Goal: Task Accomplishment & Management: Use online tool/utility

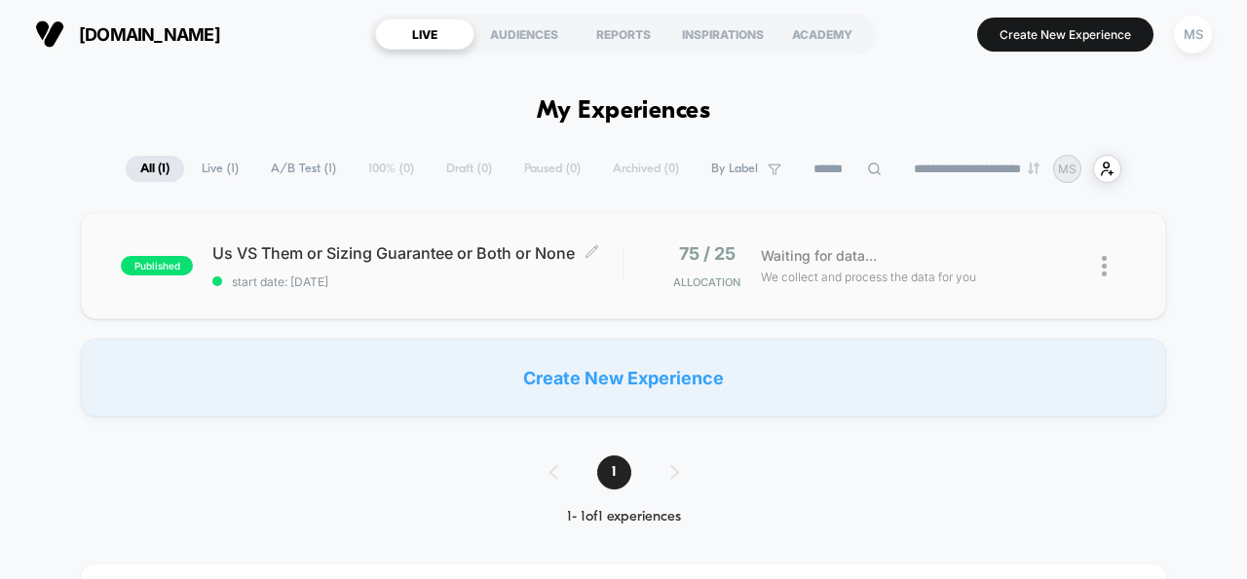
click at [460, 275] on span "start date: [DATE]" at bounding box center [417, 282] width 410 height 15
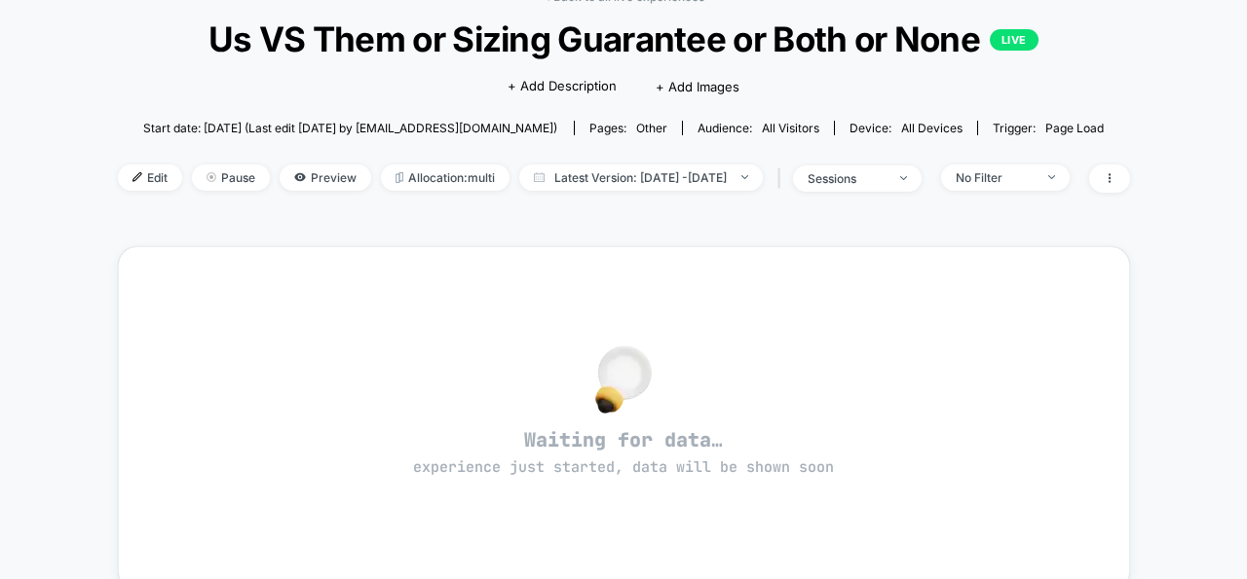
scroll to position [43, 0]
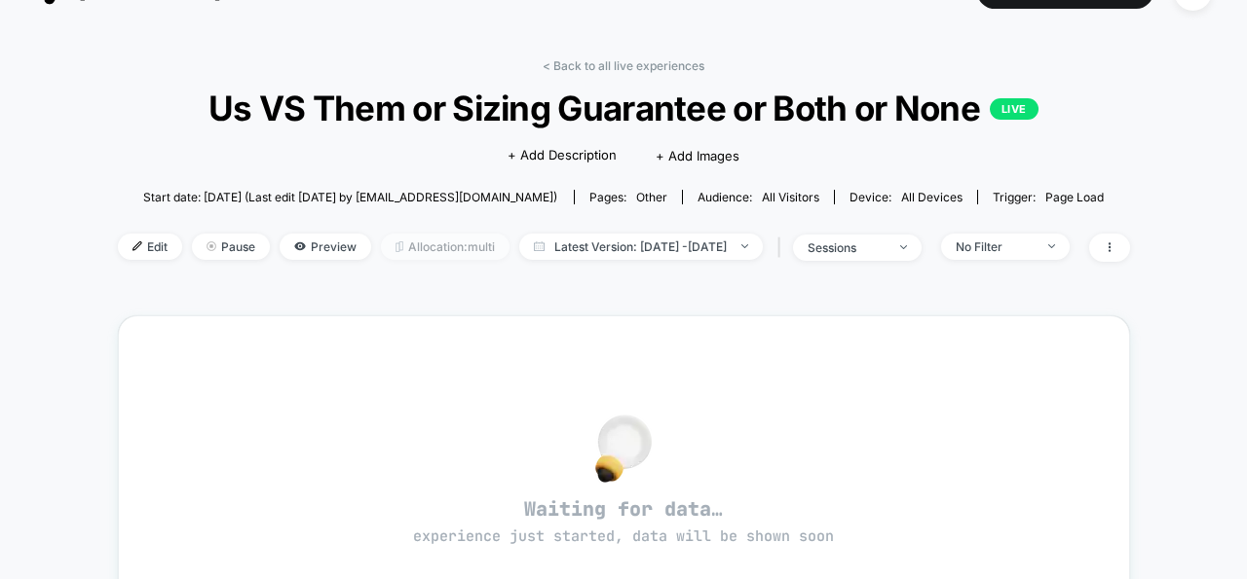
click at [398, 247] on span "Allocation: multi" at bounding box center [445, 247] width 129 height 26
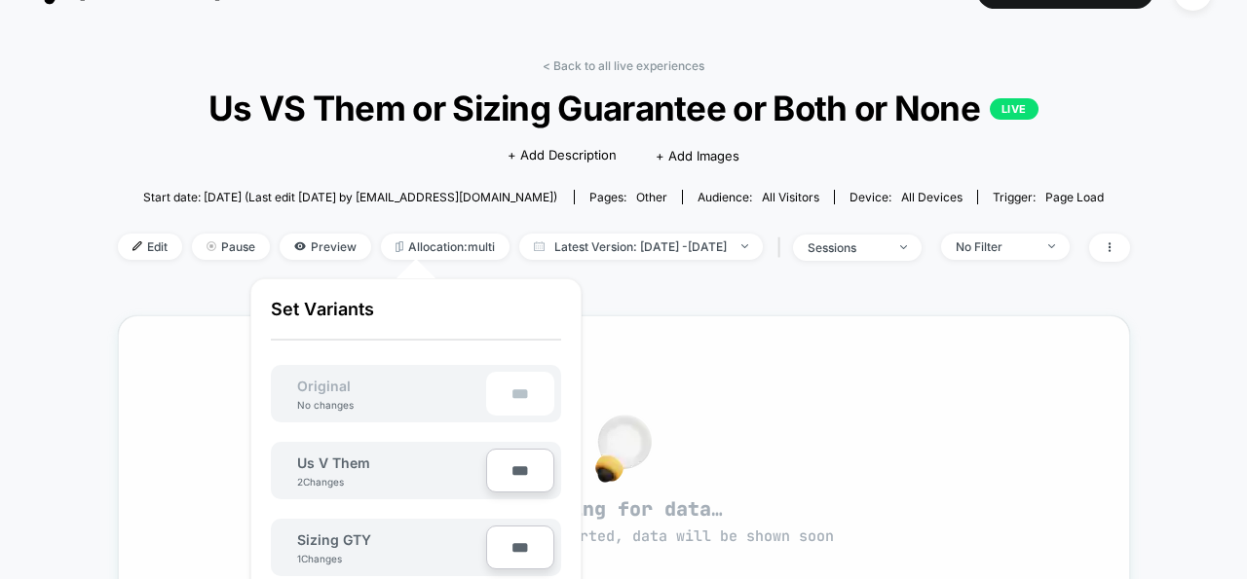
click at [171, 329] on div "Waiting for data… experience just started, data will be shown soon" at bounding box center [624, 488] width 1012 height 345
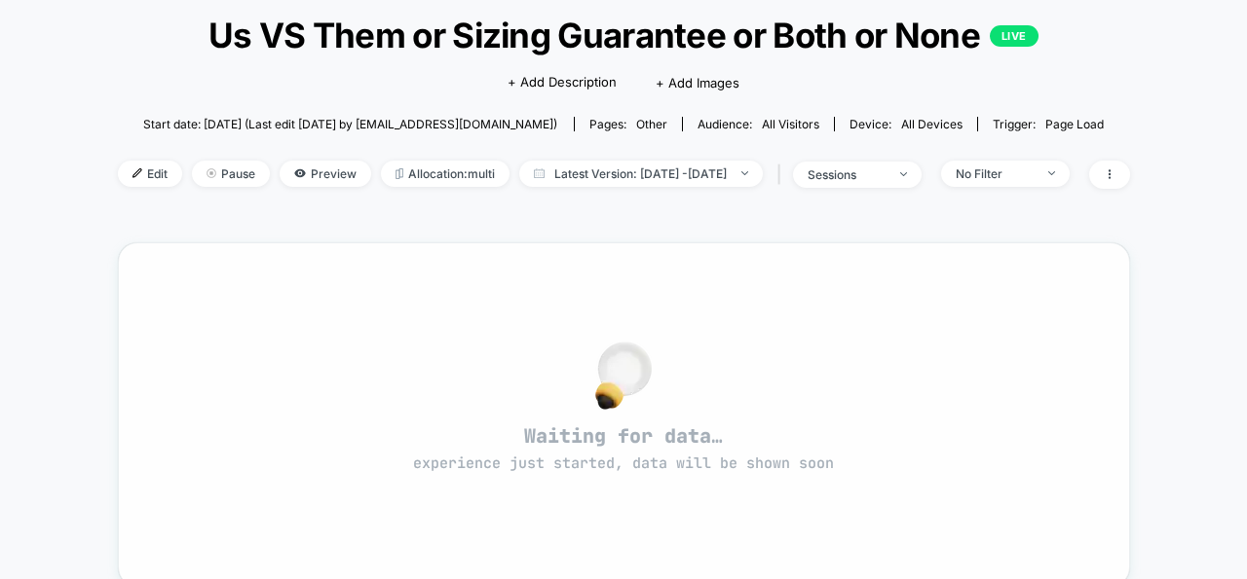
scroll to position [259, 0]
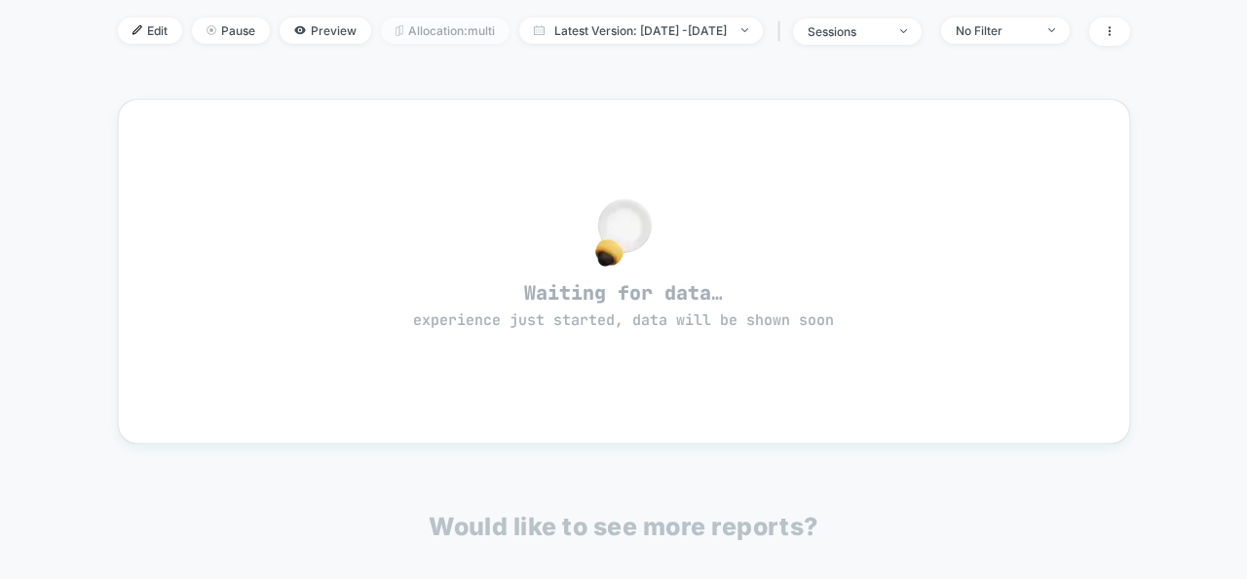
click at [382, 29] on span "Allocation: multi" at bounding box center [445, 31] width 129 height 26
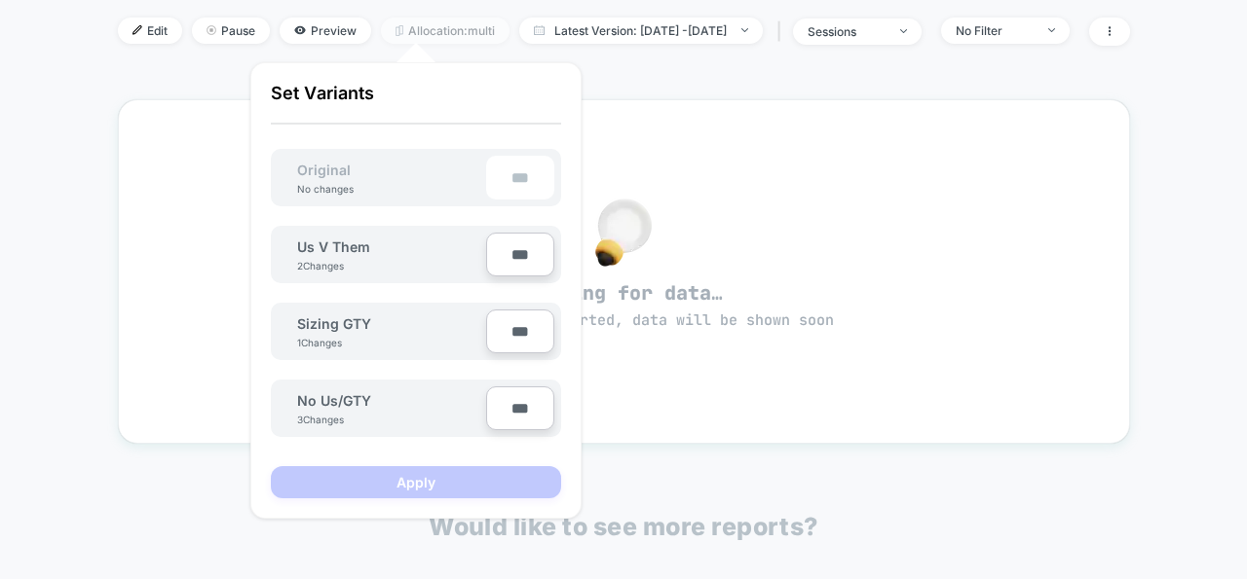
click at [384, 31] on span "Allocation: multi" at bounding box center [445, 31] width 129 height 26
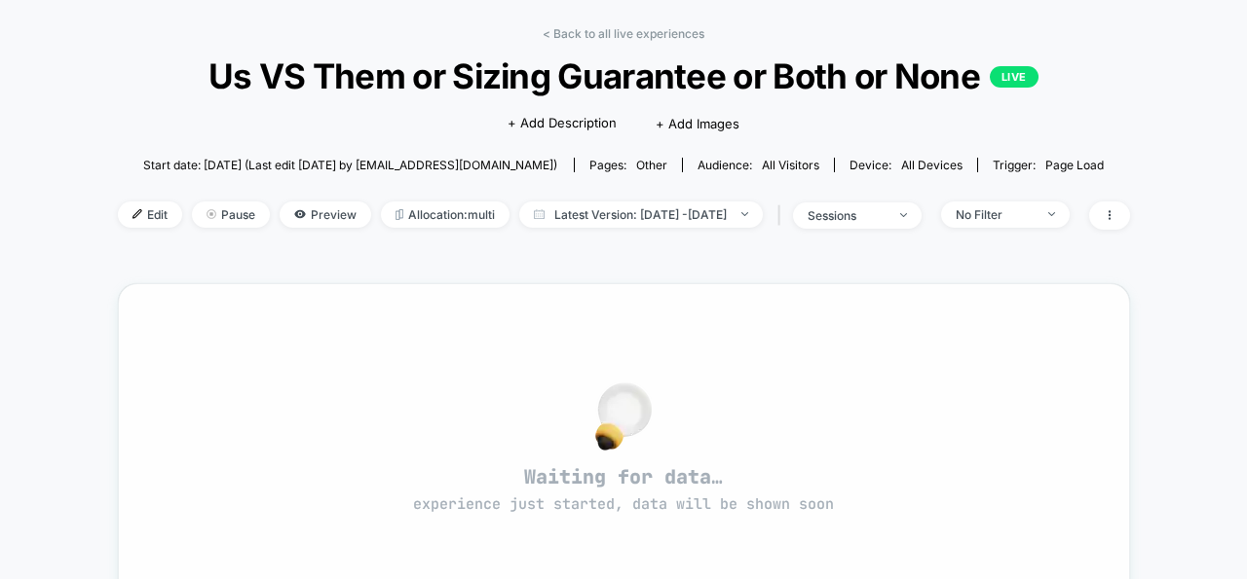
scroll to position [63, 0]
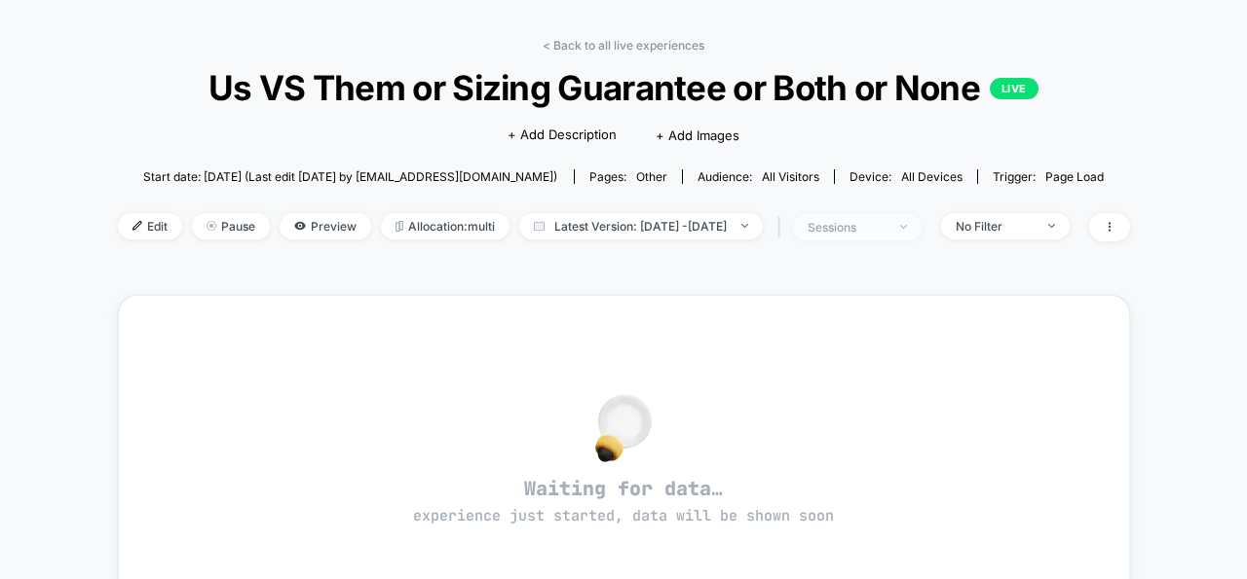
click at [885, 226] on div "sessions" at bounding box center [846, 227] width 78 height 15
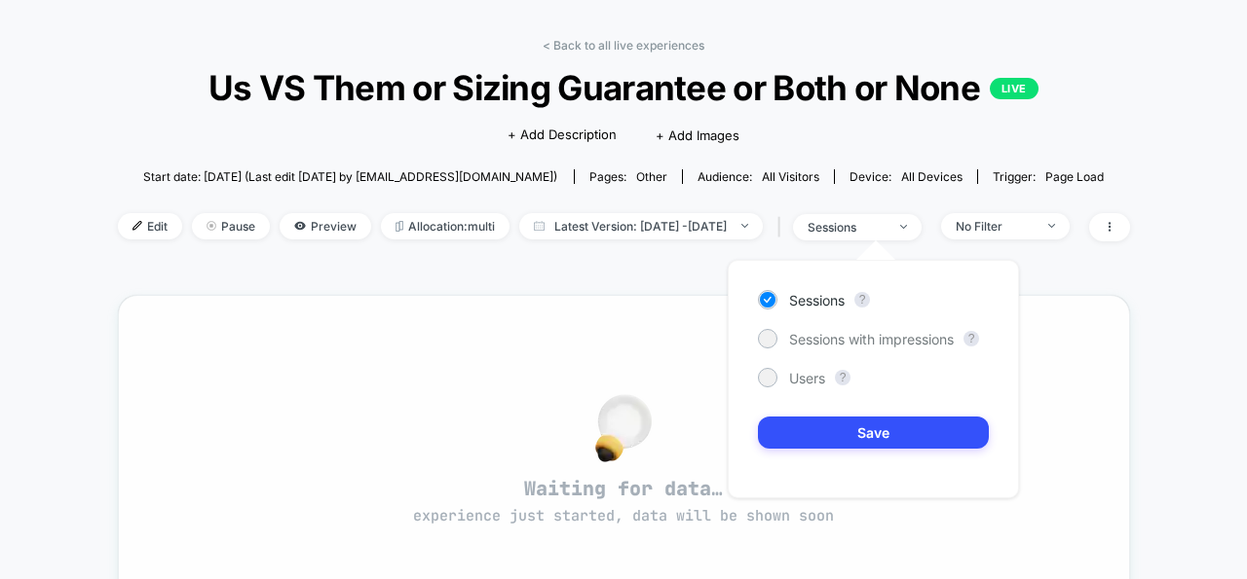
click at [387, 302] on div "Waiting for data… experience just started, data will be shown soon" at bounding box center [624, 467] width 1012 height 345
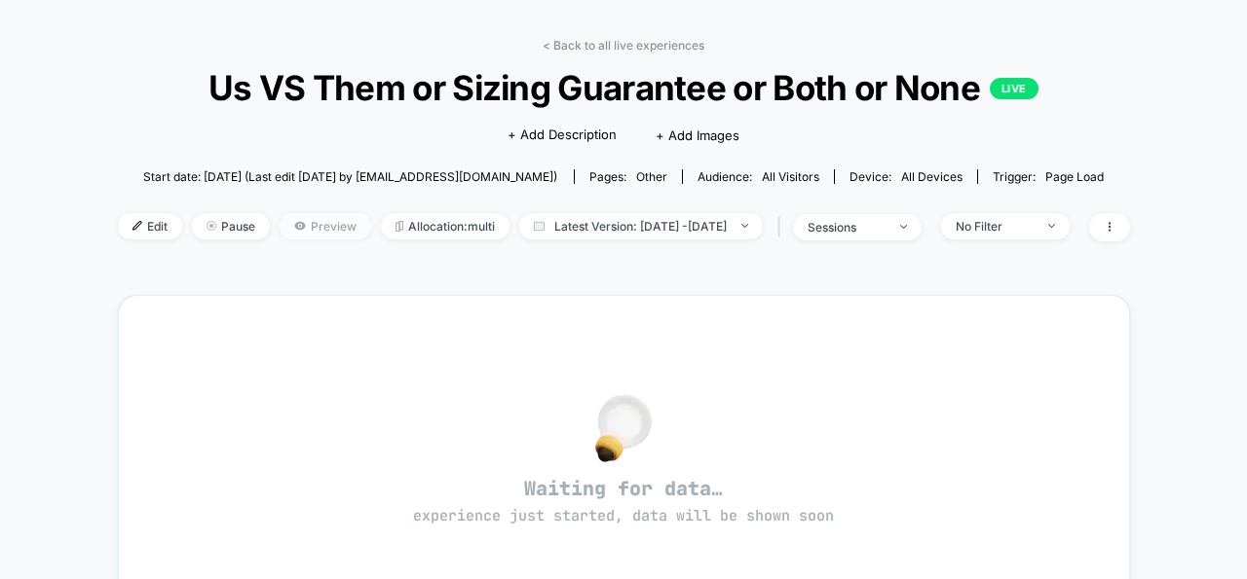
click at [284, 228] on span "Preview" at bounding box center [326, 226] width 92 height 26
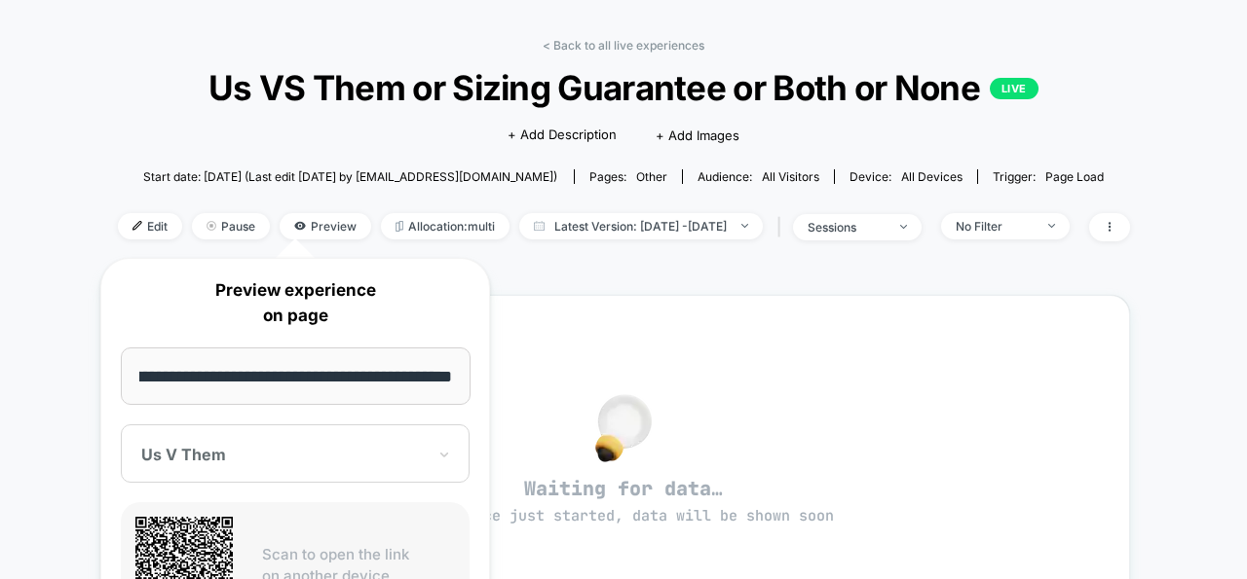
scroll to position [0, 0]
click at [82, 331] on div "**********" at bounding box center [295, 515] width 429 height 552
click at [280, 230] on span "Preview" at bounding box center [326, 226] width 92 height 26
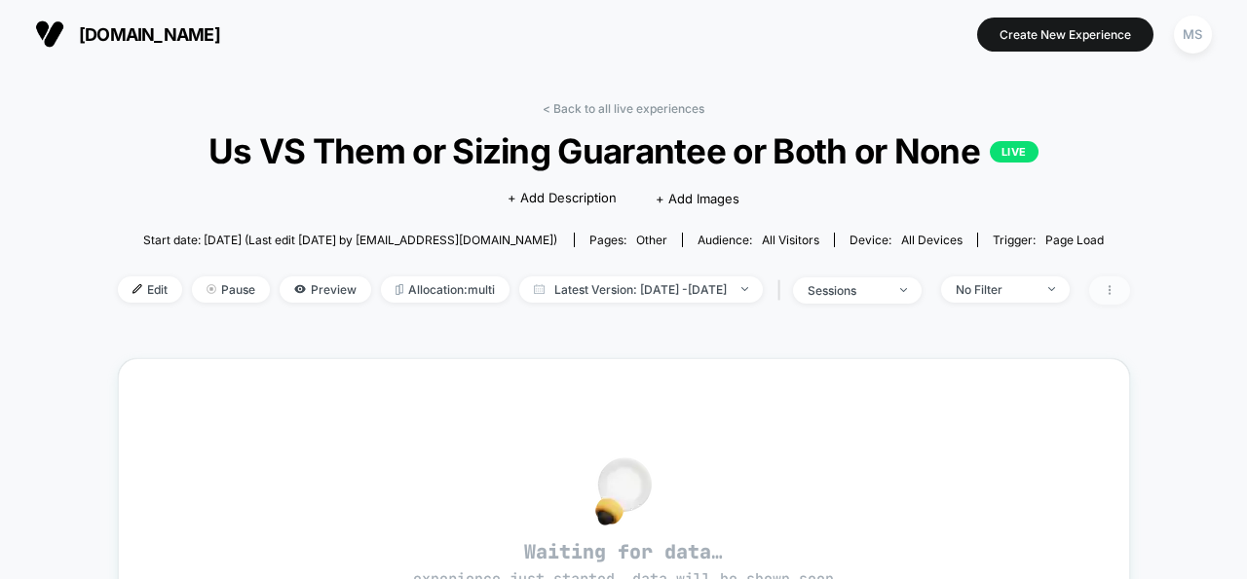
click at [1130, 291] on span at bounding box center [1109, 291] width 41 height 28
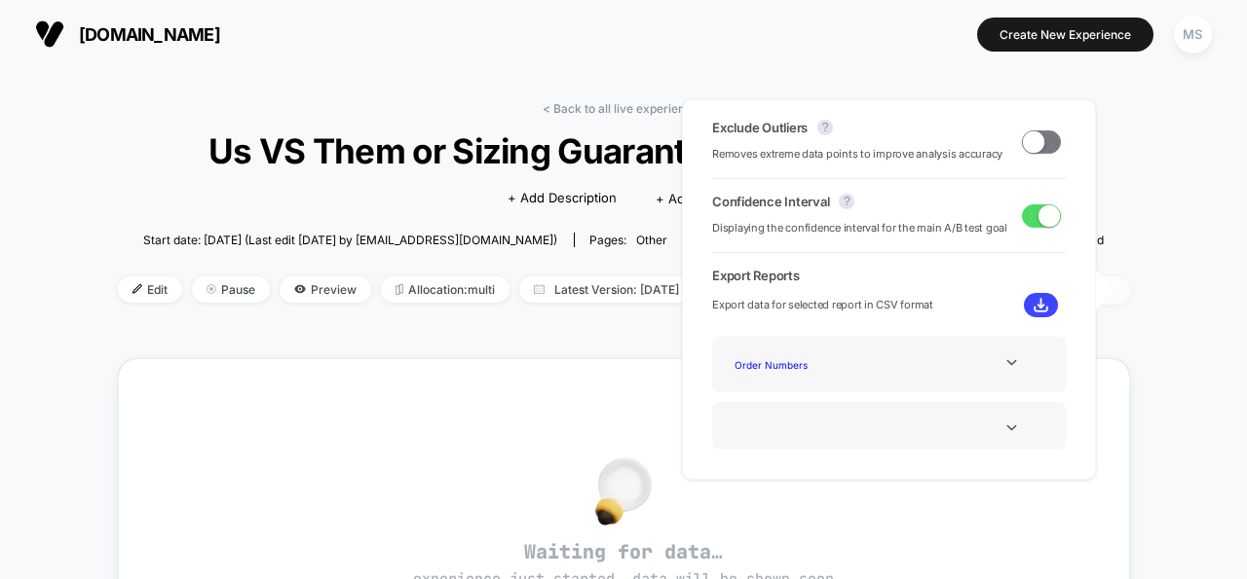
click at [1130, 284] on span at bounding box center [1109, 291] width 41 height 28
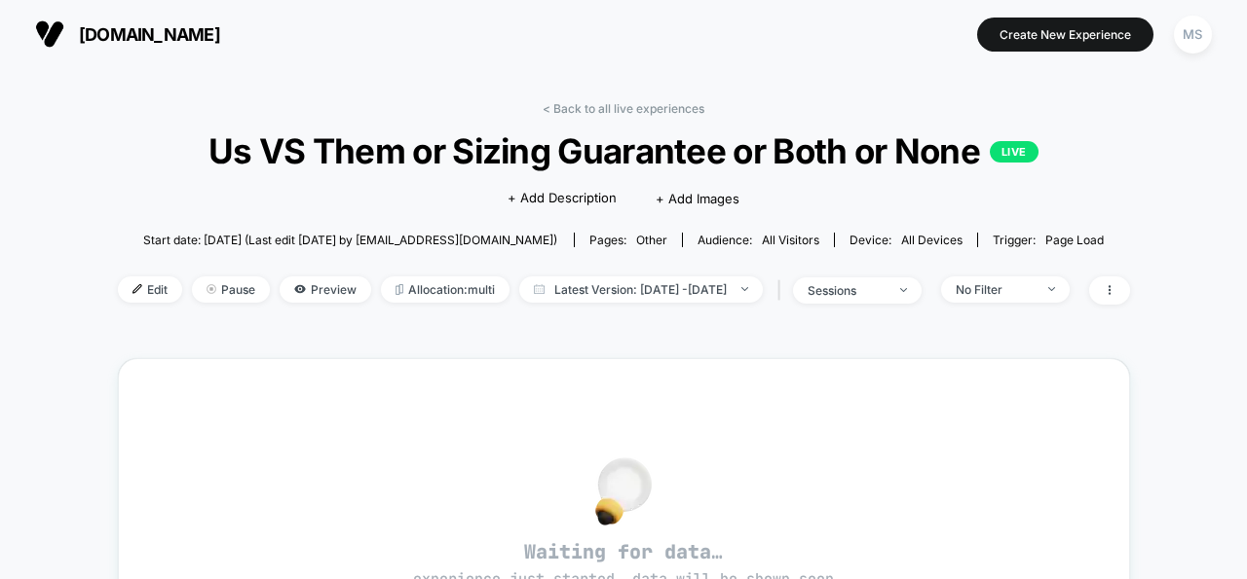
click at [567, 63] on div "[DOMAIN_NAME] Create New Experience MS" at bounding box center [623, 34] width 1247 height 68
click at [292, 284] on span "Preview" at bounding box center [326, 290] width 92 height 26
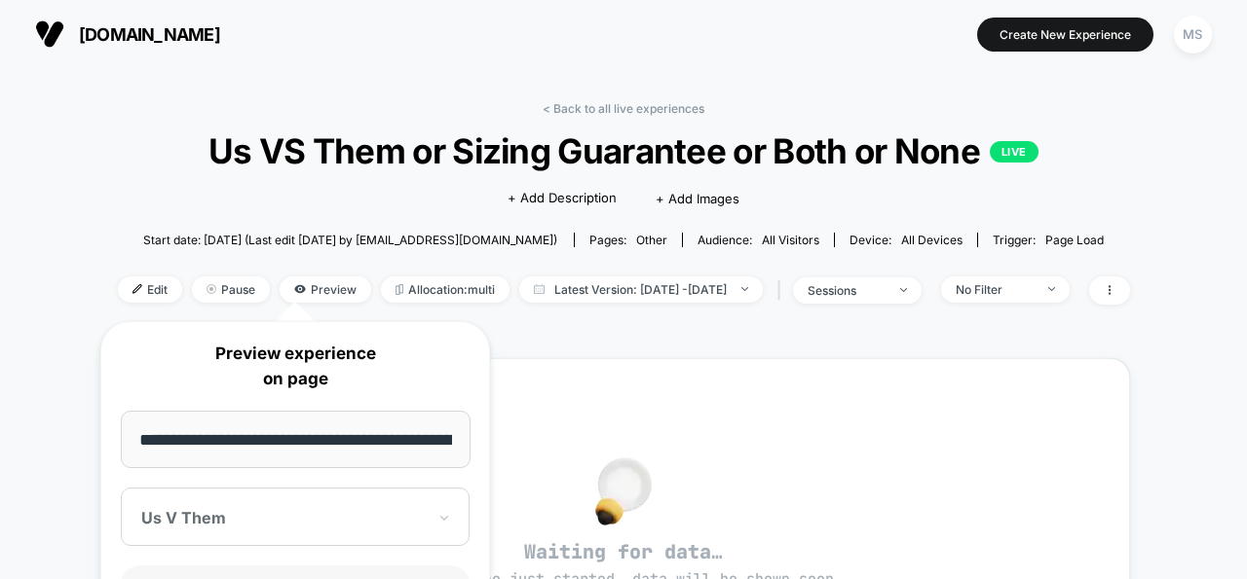
click at [634, 321] on div "< Back to all live experiences Us VS Them or Sizing Guarantee or Both or None L…" at bounding box center [624, 215] width 1012 height 228
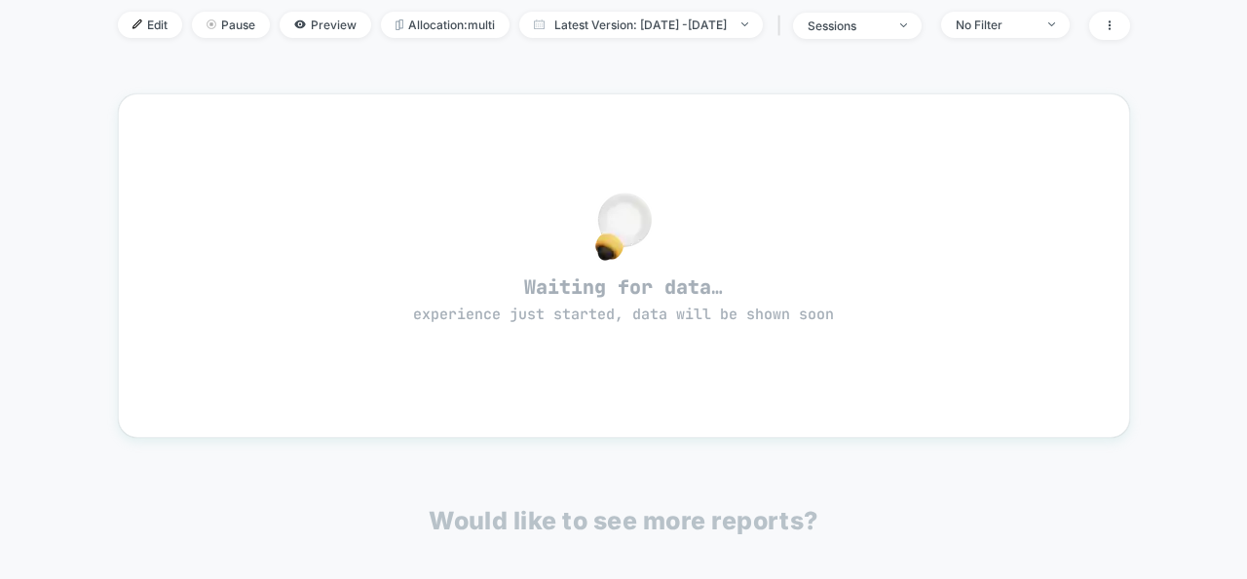
scroll to position [262, 0]
click at [290, 39] on span "Preview" at bounding box center [326, 28] width 92 height 26
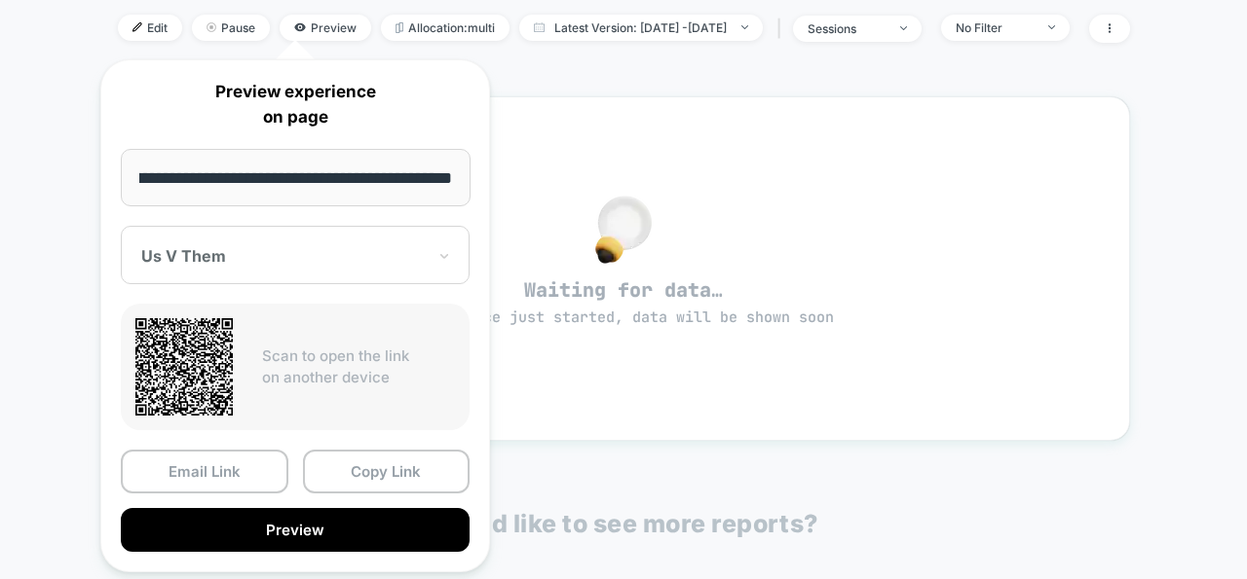
scroll to position [0, 0]
click at [338, 250] on div at bounding box center [283, 255] width 284 height 19
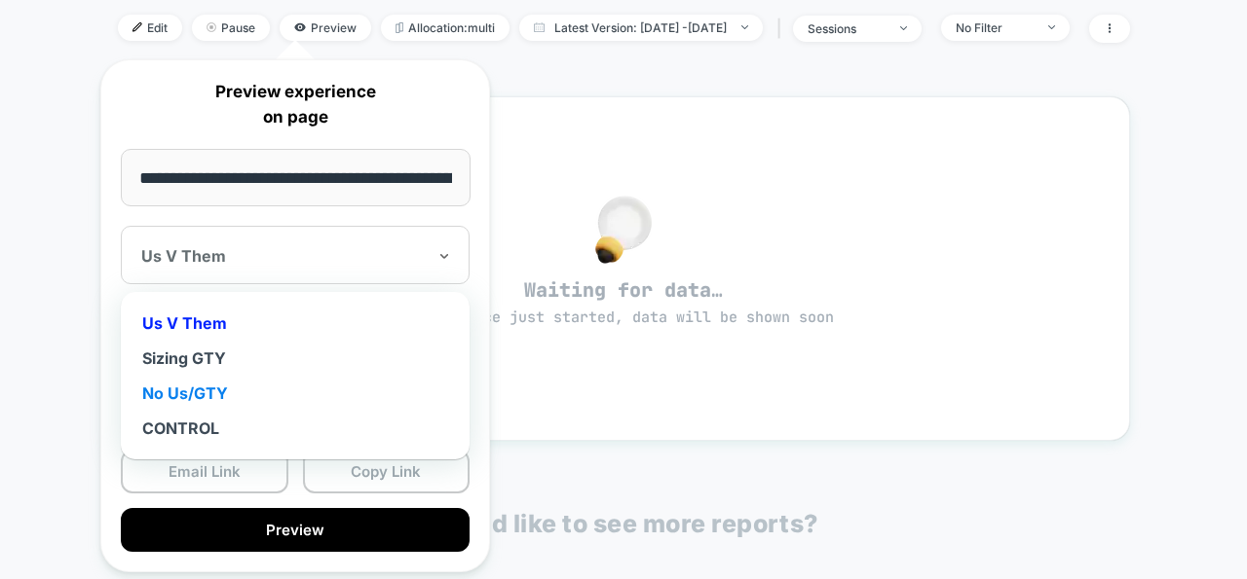
click at [320, 386] on div "No Us/GTY" at bounding box center [295, 393] width 329 height 35
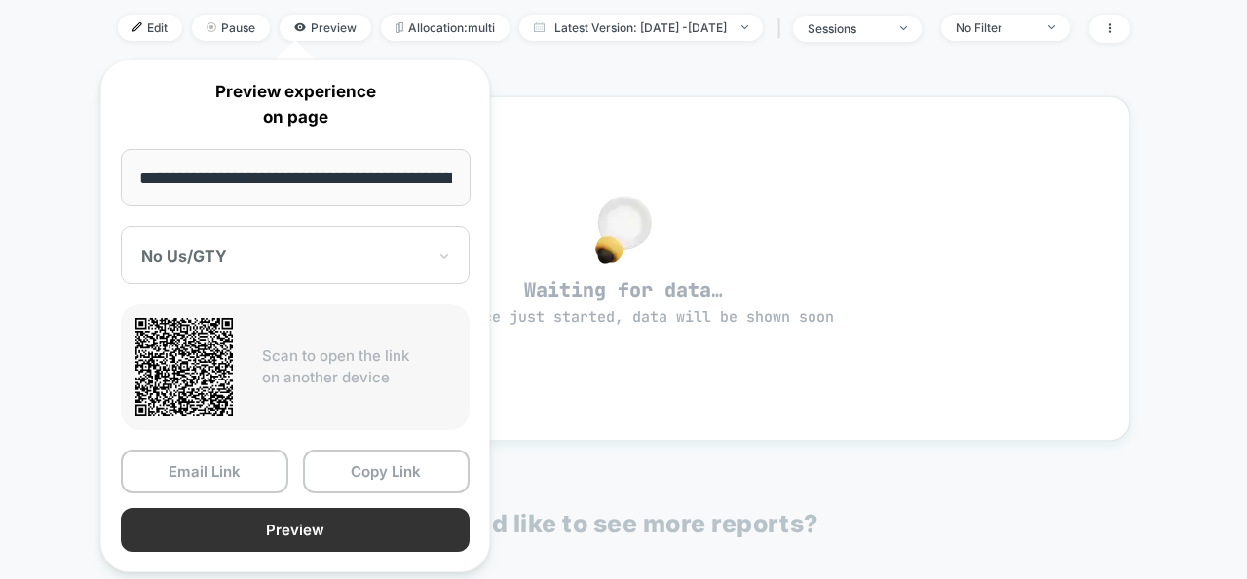
click at [279, 521] on button "Preview" at bounding box center [295, 530] width 349 height 44
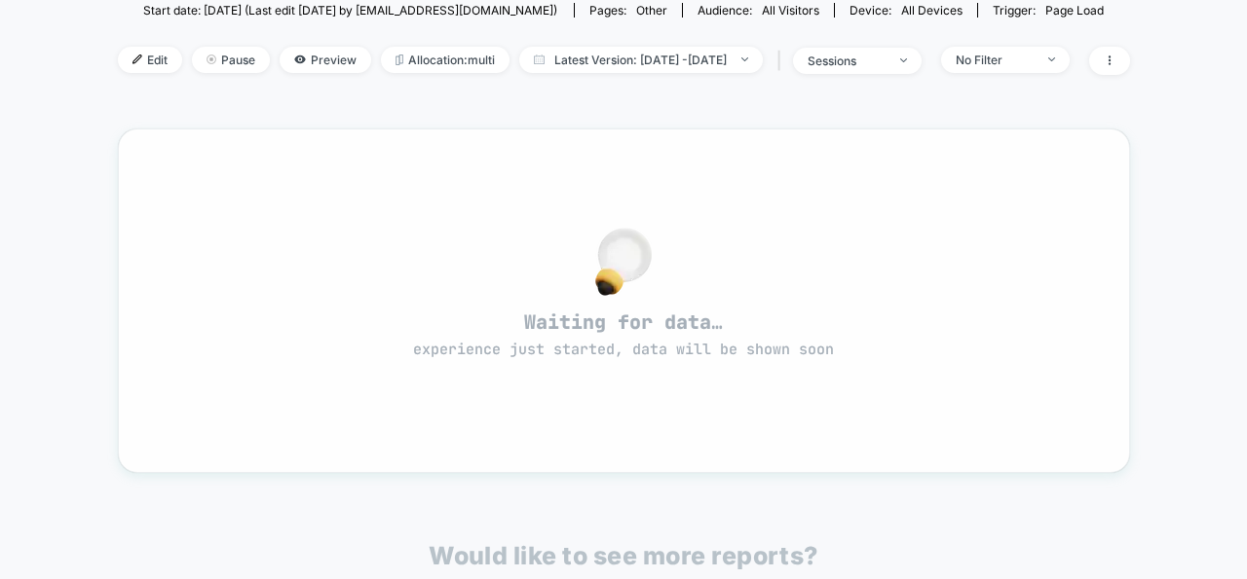
scroll to position [171, 0]
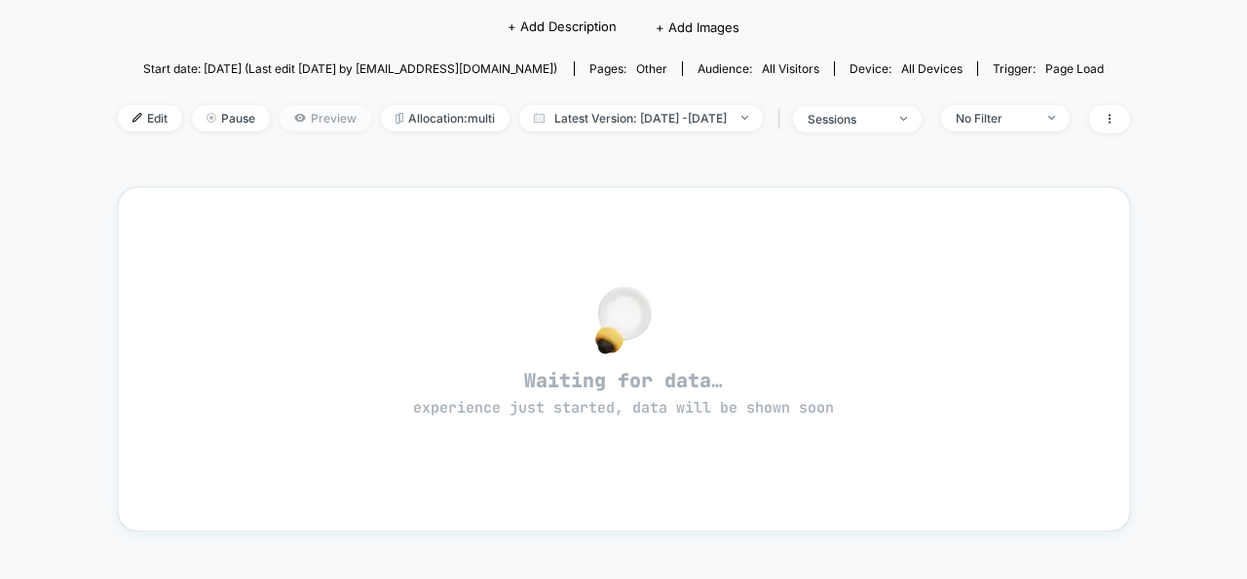
click at [283, 125] on span "Preview" at bounding box center [326, 118] width 92 height 26
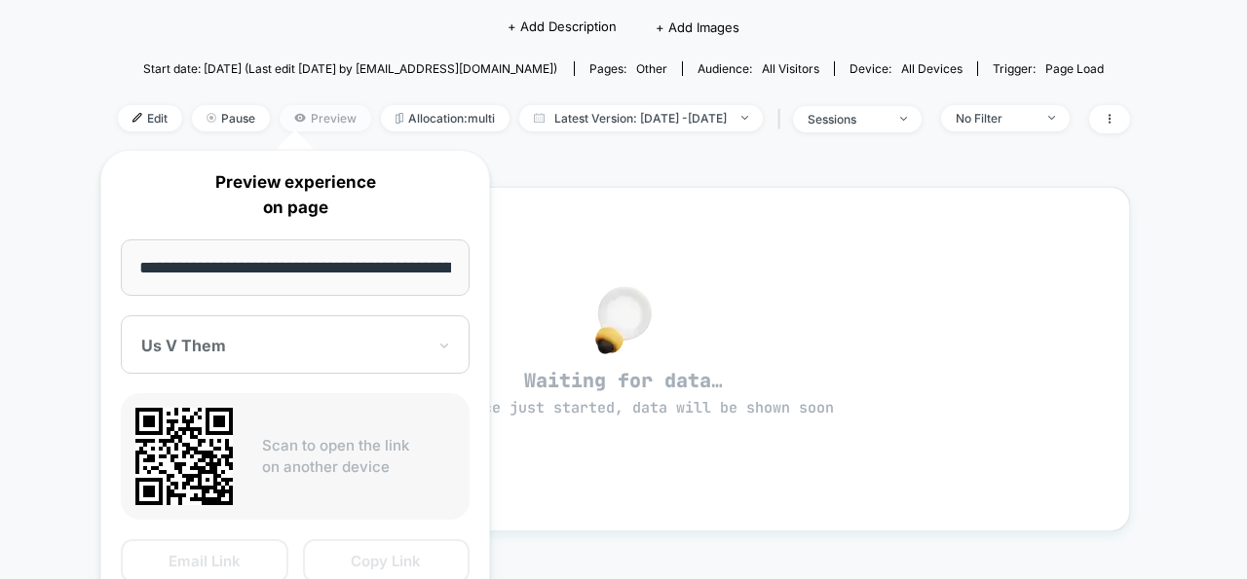
scroll to position [0, 218]
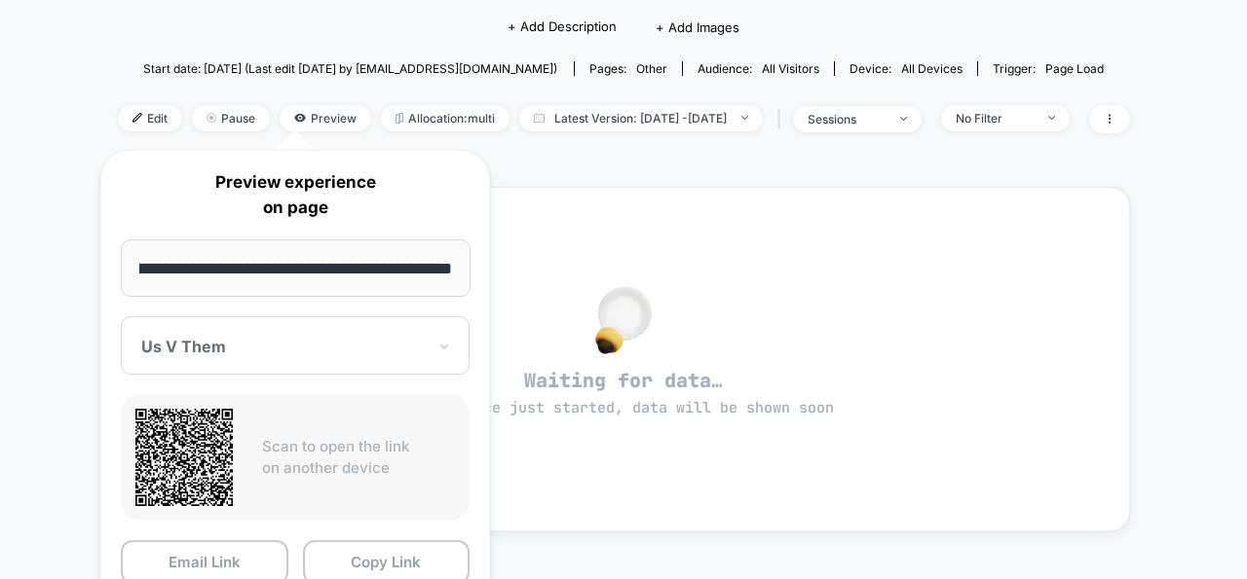
click at [78, 273] on div "< Back to all live experiences Us VS Them or Sizing Guarantee or Both or None L…" at bounding box center [623, 441] width 1247 height 1088
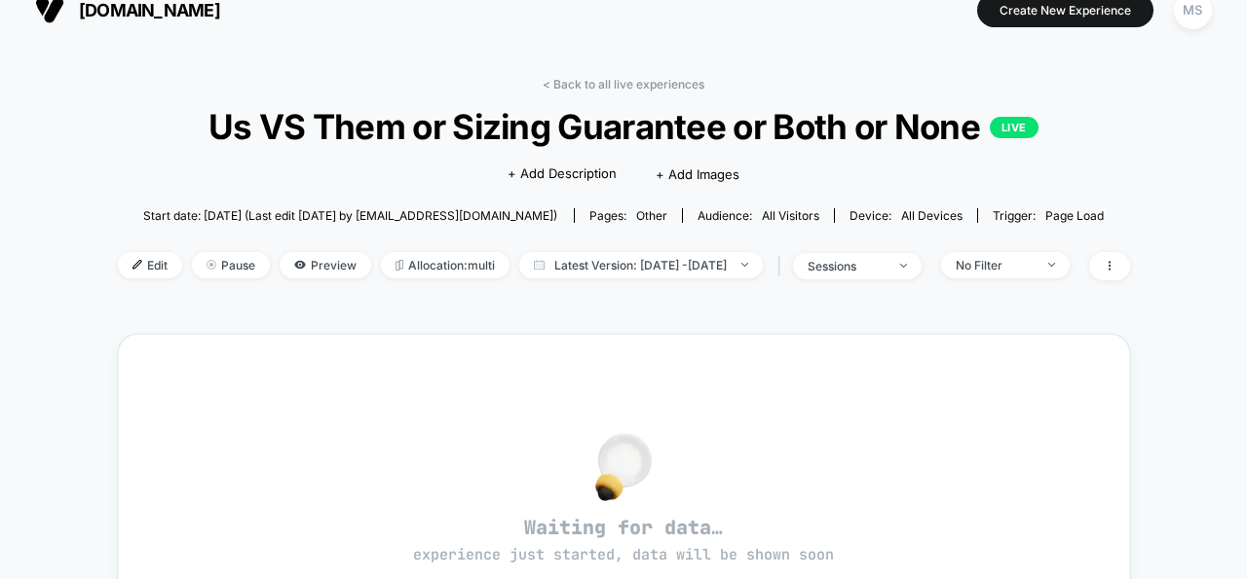
scroll to position [0, 0]
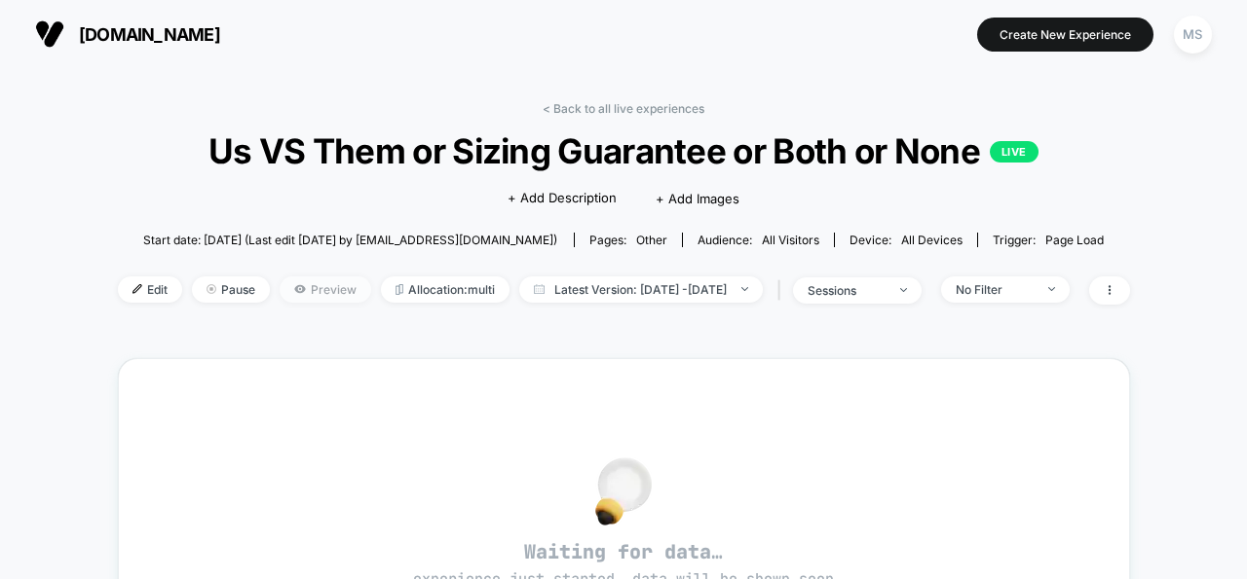
click at [294, 295] on span "Preview" at bounding box center [326, 290] width 92 height 26
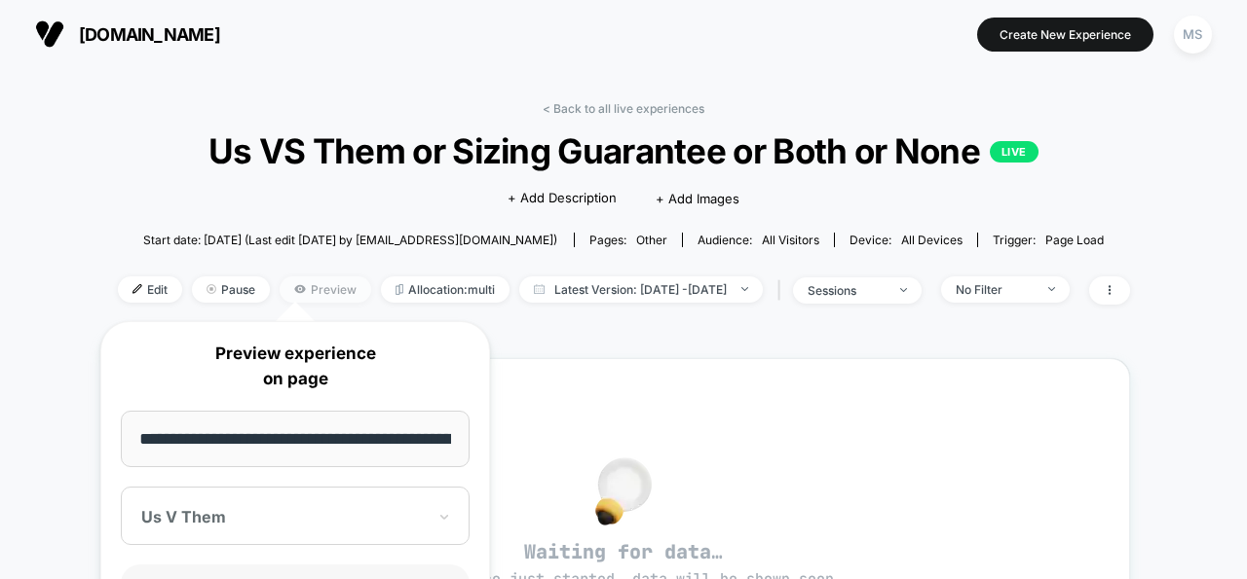
scroll to position [0, 218]
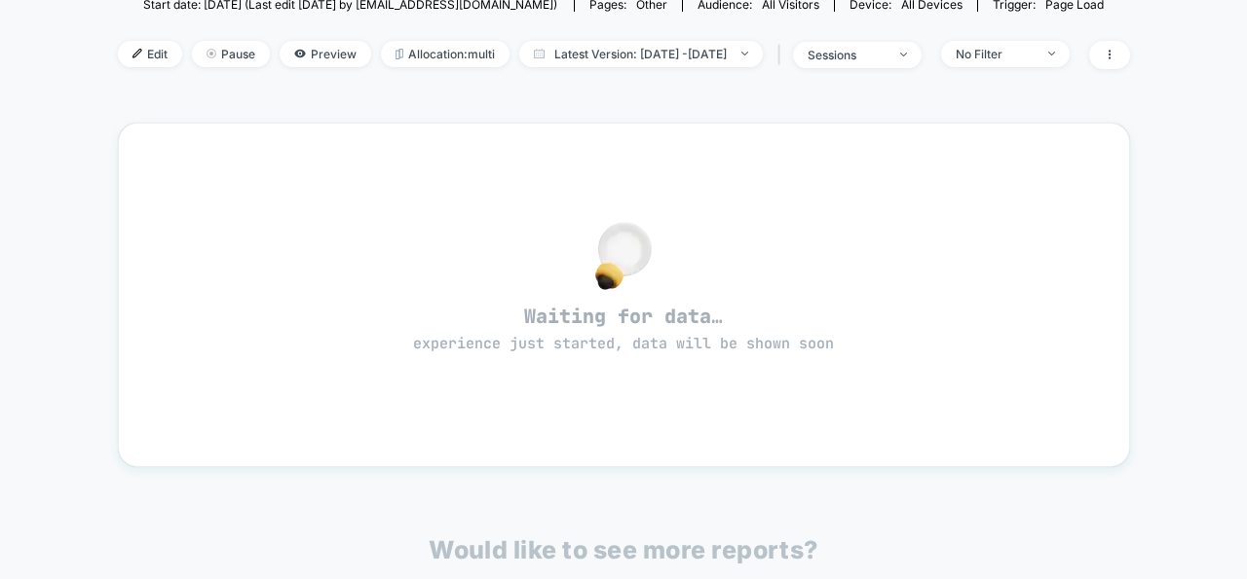
scroll to position [133, 0]
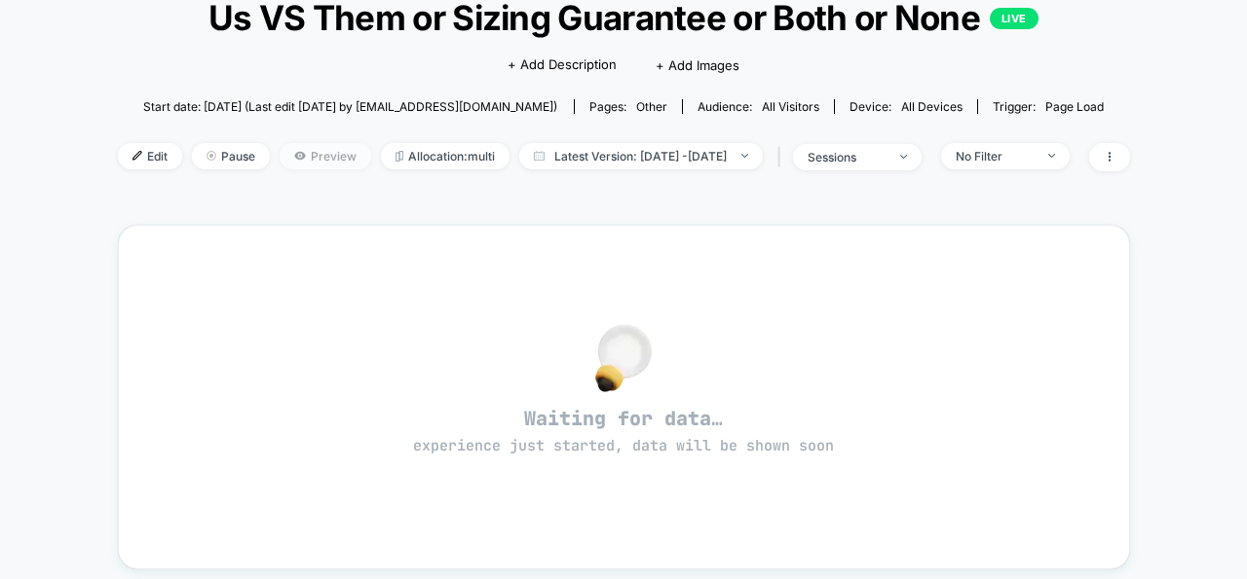
click at [291, 161] on span "Preview" at bounding box center [326, 156] width 92 height 26
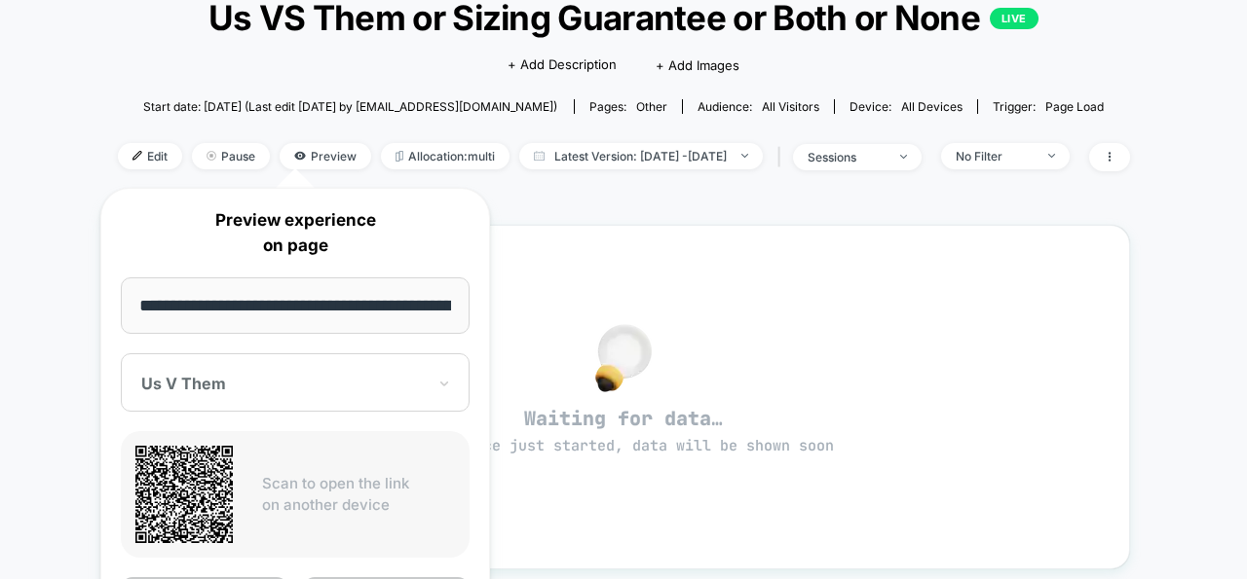
scroll to position [0, 218]
click at [57, 345] on div "< Back to all live experiences Us VS Them or Sizing Guarantee or Both or None L…" at bounding box center [623, 479] width 1247 height 1088
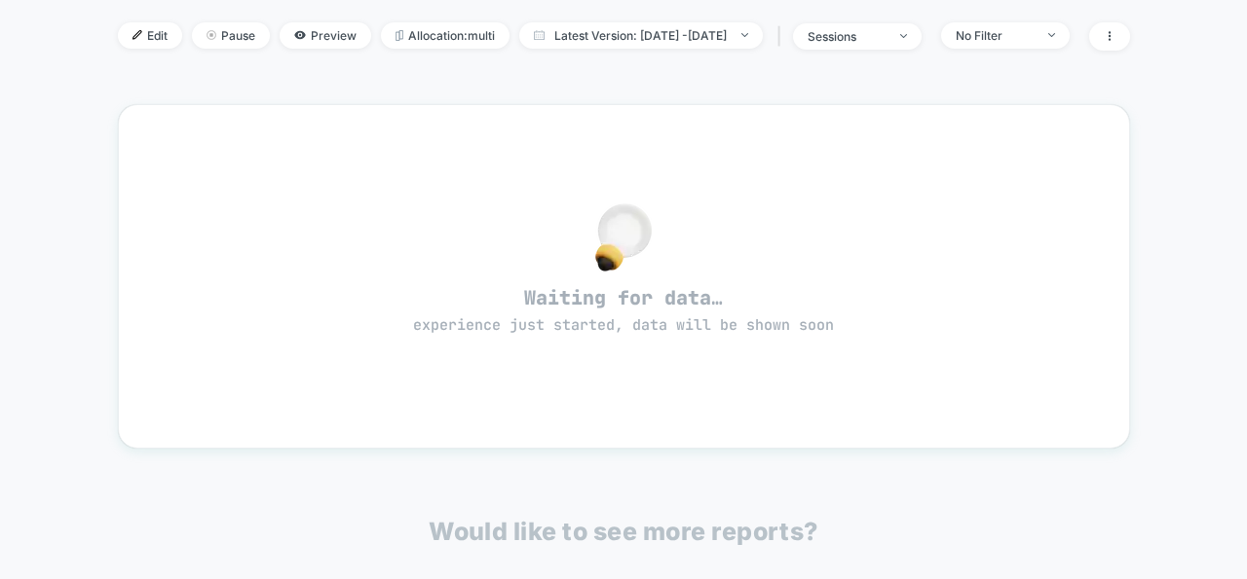
scroll to position [267, 0]
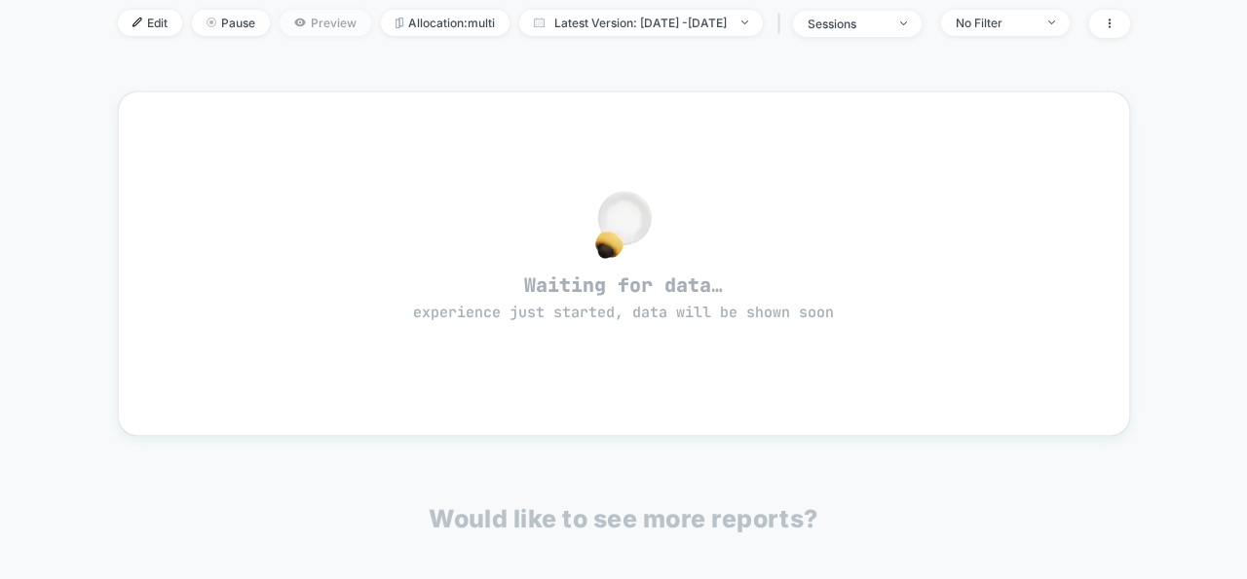
click at [280, 27] on span "Preview" at bounding box center [326, 23] width 92 height 26
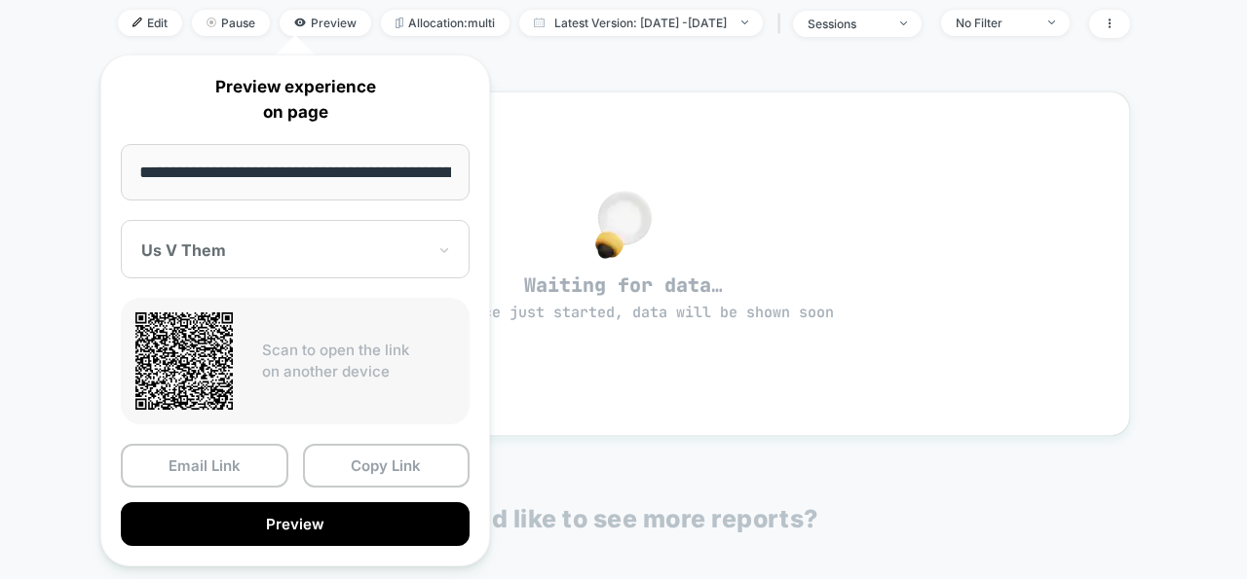
scroll to position [0, 218]
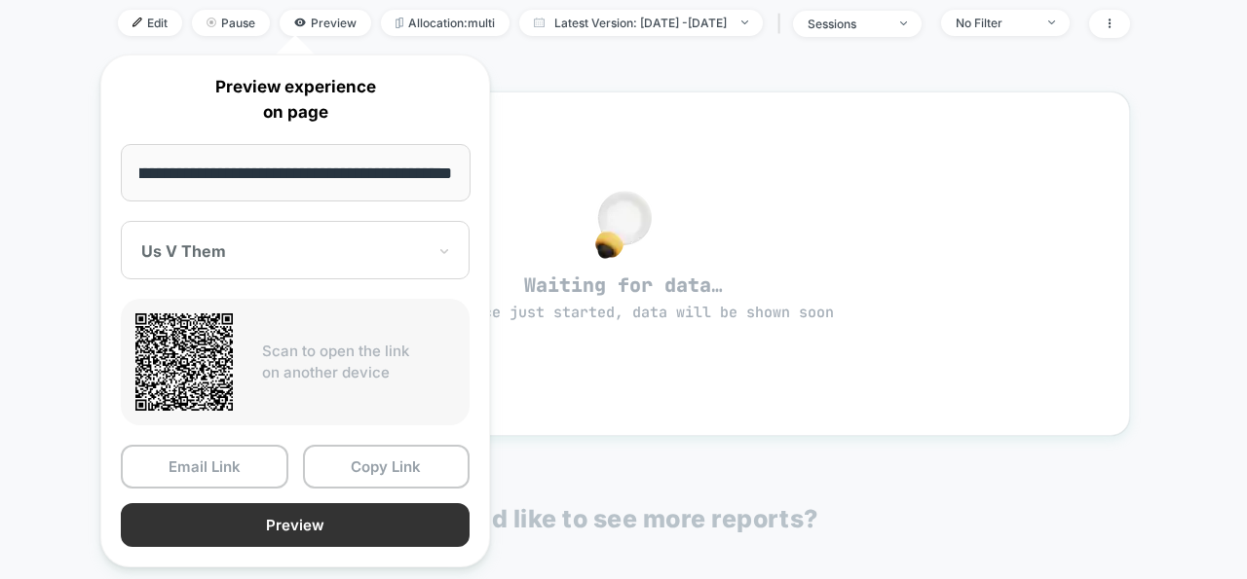
click at [259, 527] on button "Preview" at bounding box center [295, 526] width 349 height 44
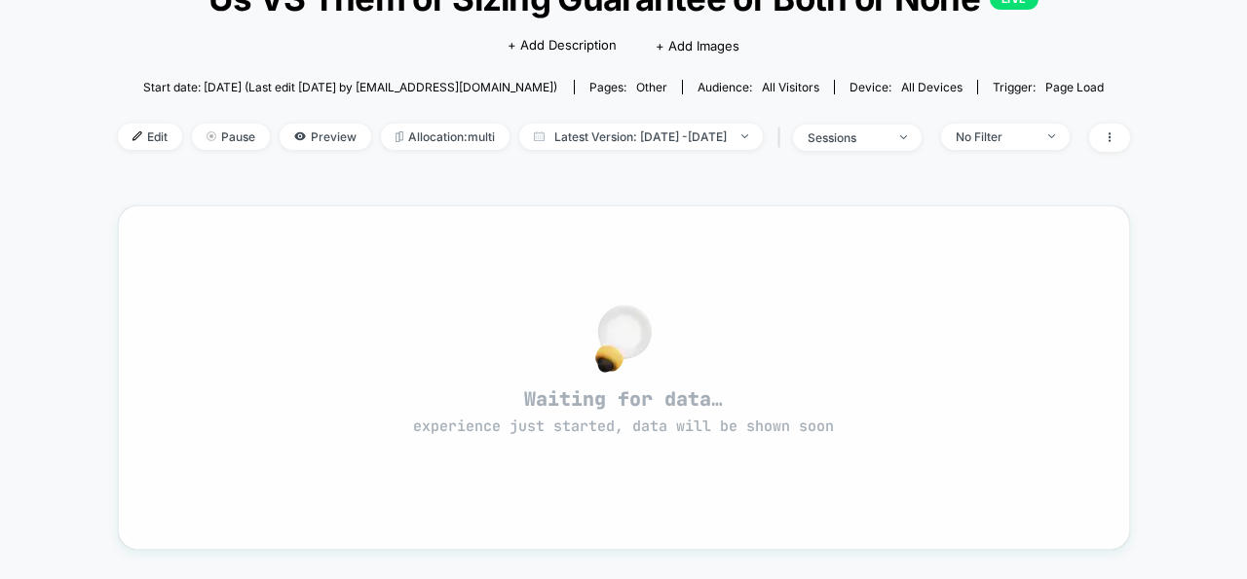
scroll to position [0, 0]
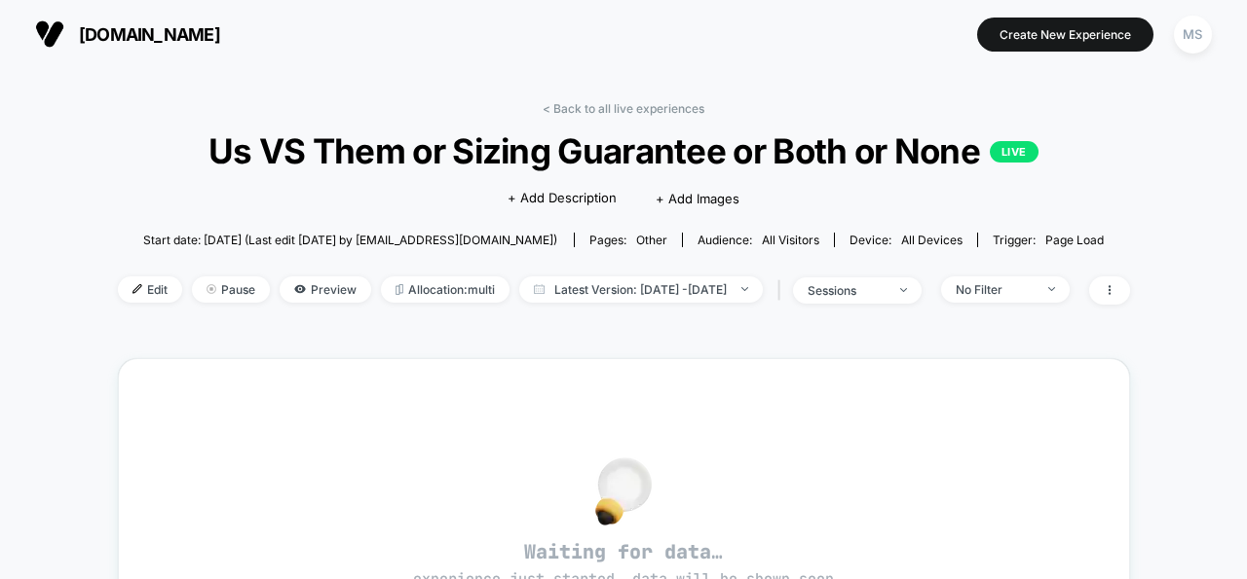
click at [1018, 32] on button "Create New Experience" at bounding box center [1065, 35] width 176 height 34
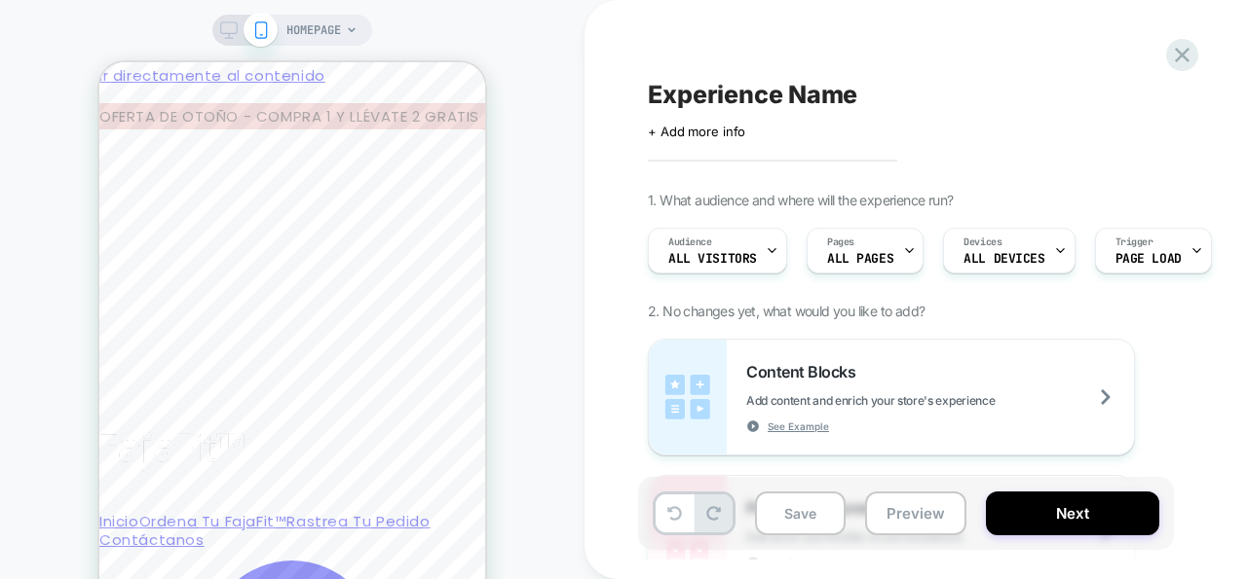
select select "****"
select select "*******"
click at [1177, 56] on icon at bounding box center [1182, 55] width 26 height 26
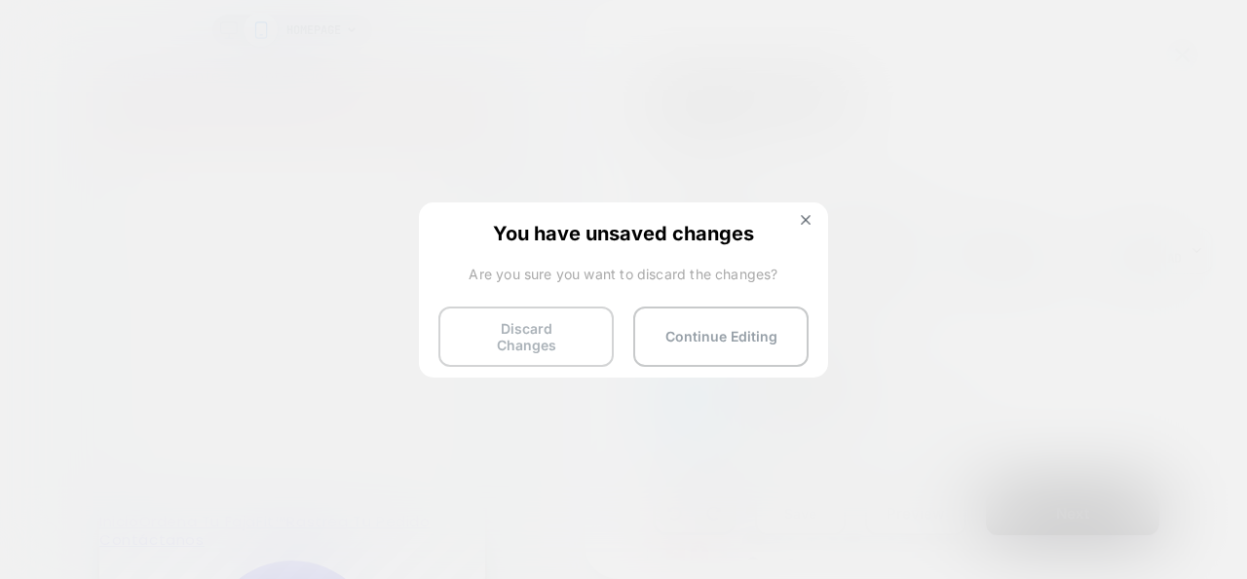
click at [578, 343] on button "Discard Changes" at bounding box center [525, 337] width 175 height 60
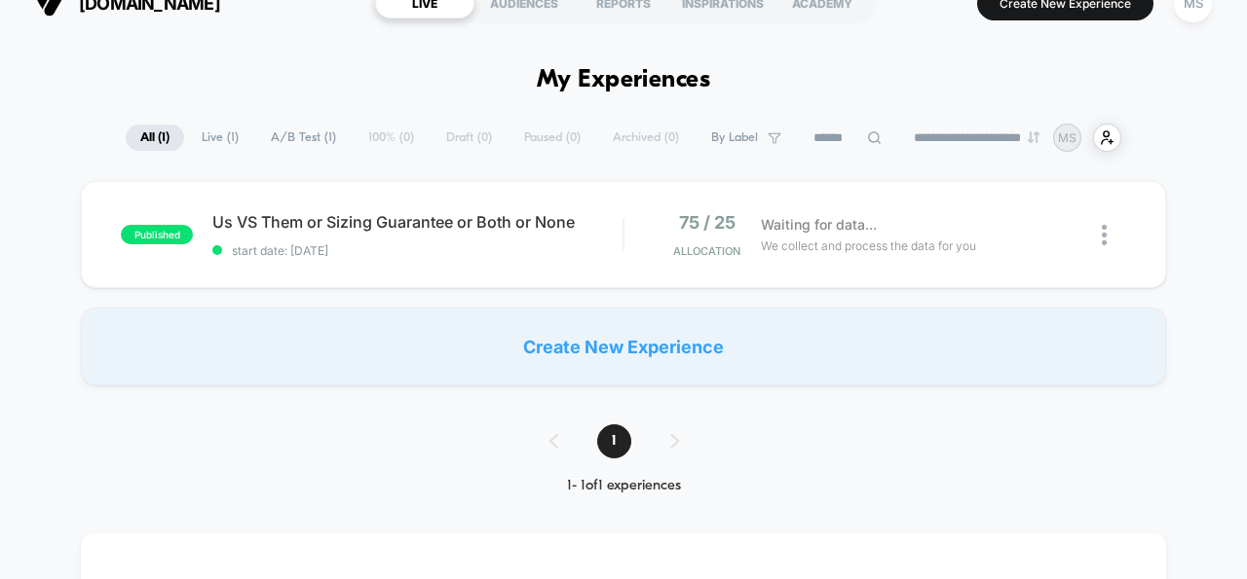
scroll to position [33, 0]
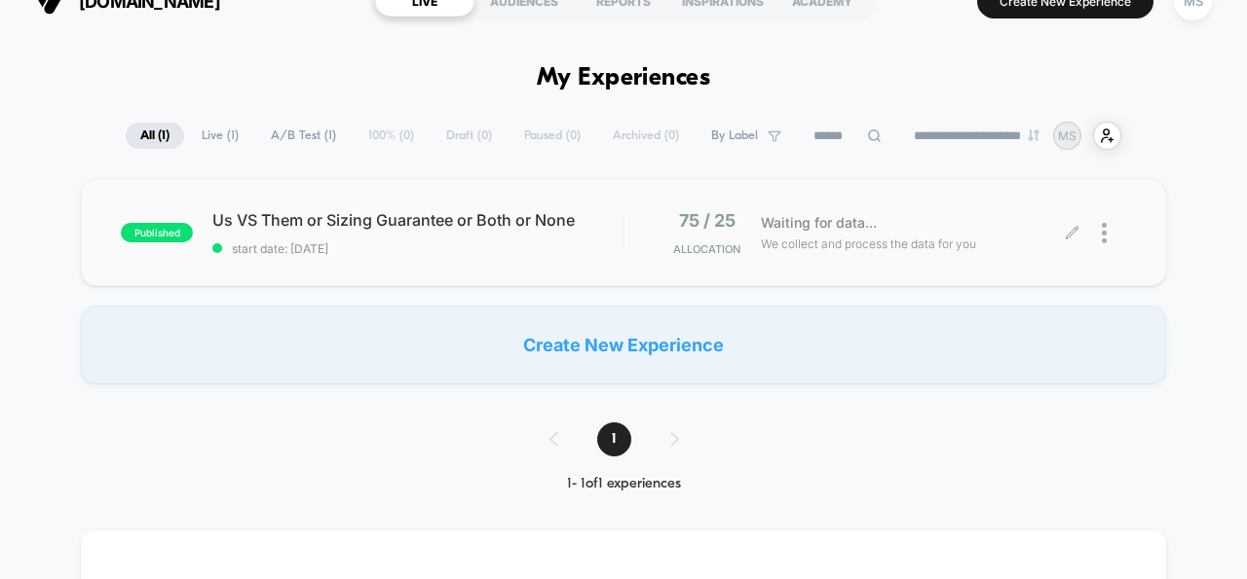
click at [873, 243] on span "We collect and process the data for you" at bounding box center [868, 244] width 215 height 19
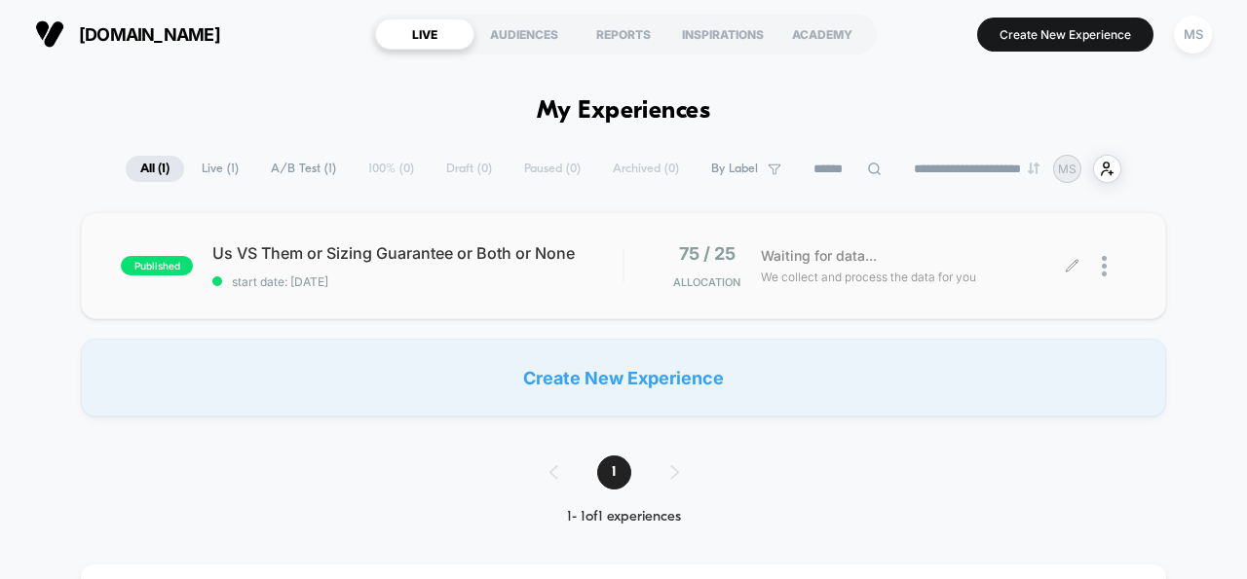
click at [1097, 269] on div at bounding box center [1099, 266] width 54 height 46
click at [1075, 266] on icon at bounding box center [1072, 266] width 15 height 15
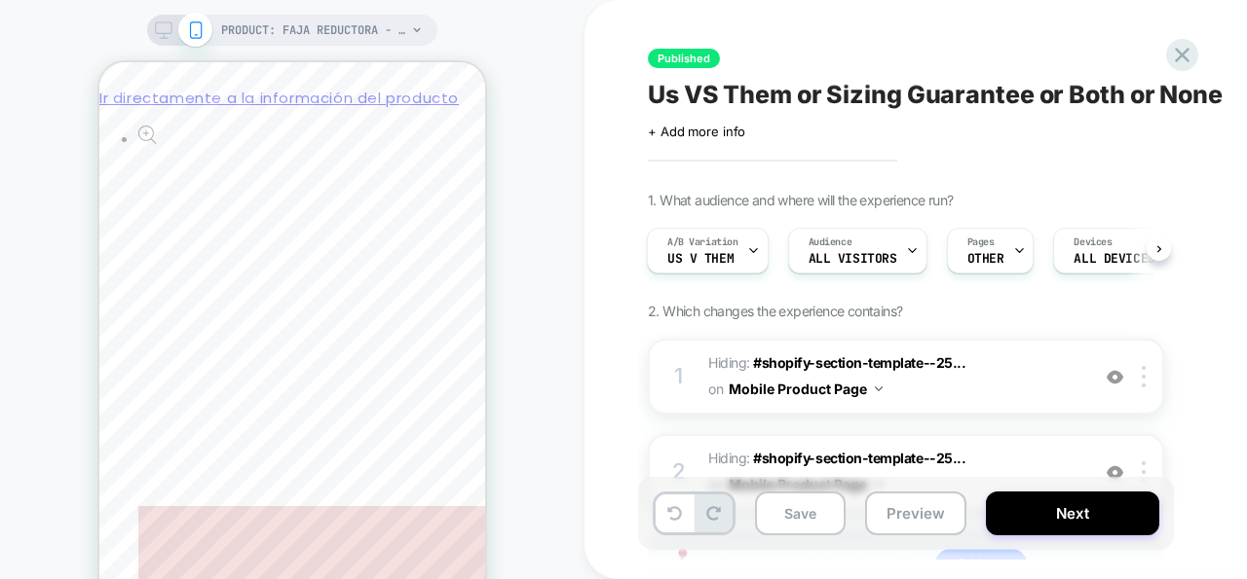
scroll to position [1443, 0]
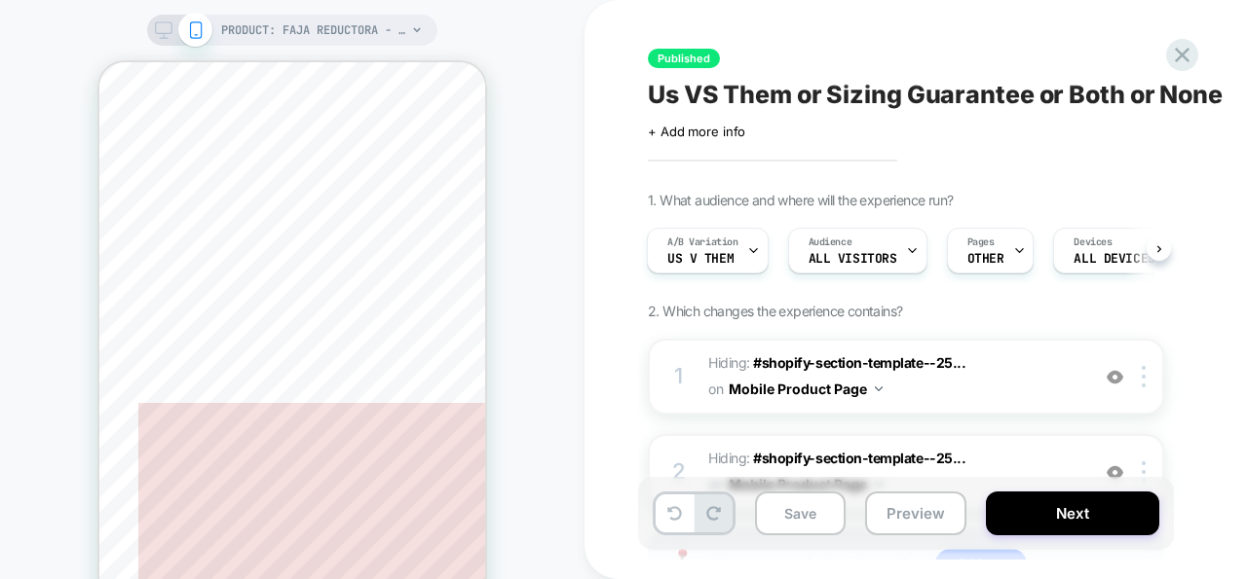
click at [166, 31] on icon at bounding box center [164, 30] width 18 height 18
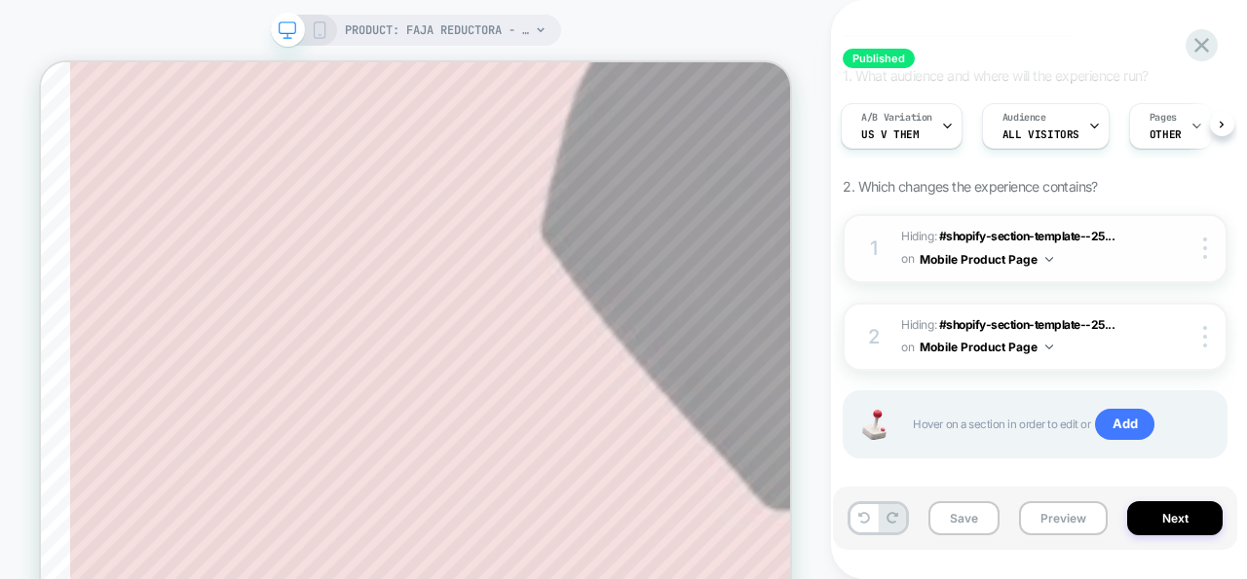
scroll to position [177, 0]
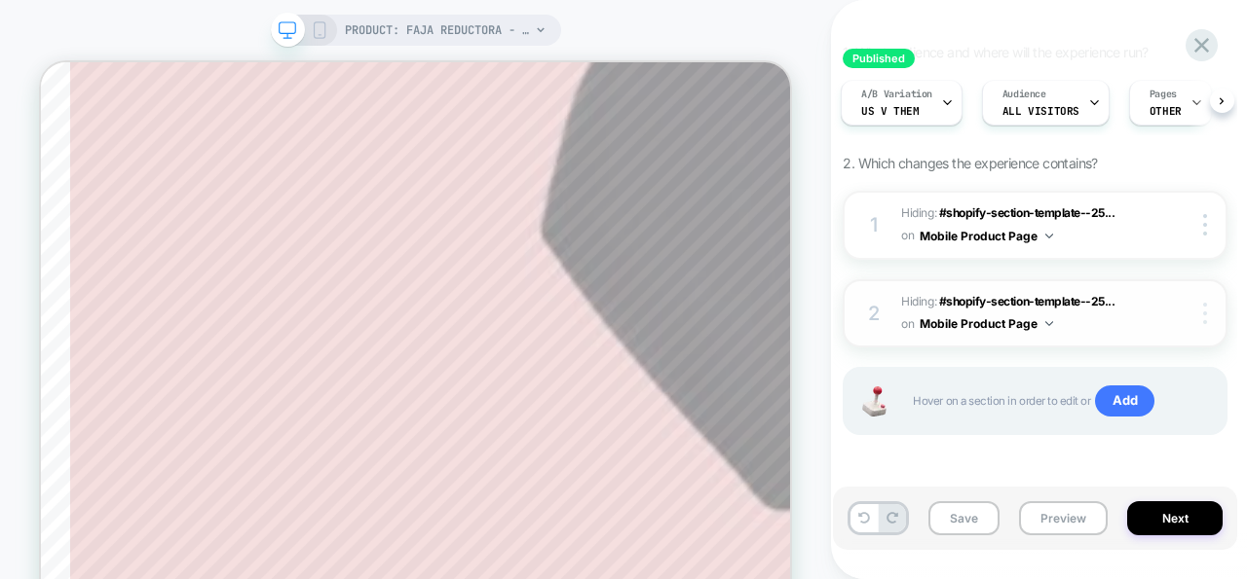
click at [1206, 312] on img at bounding box center [1205, 313] width 4 height 21
click at [943, 113] on div at bounding box center [947, 103] width 13 height 44
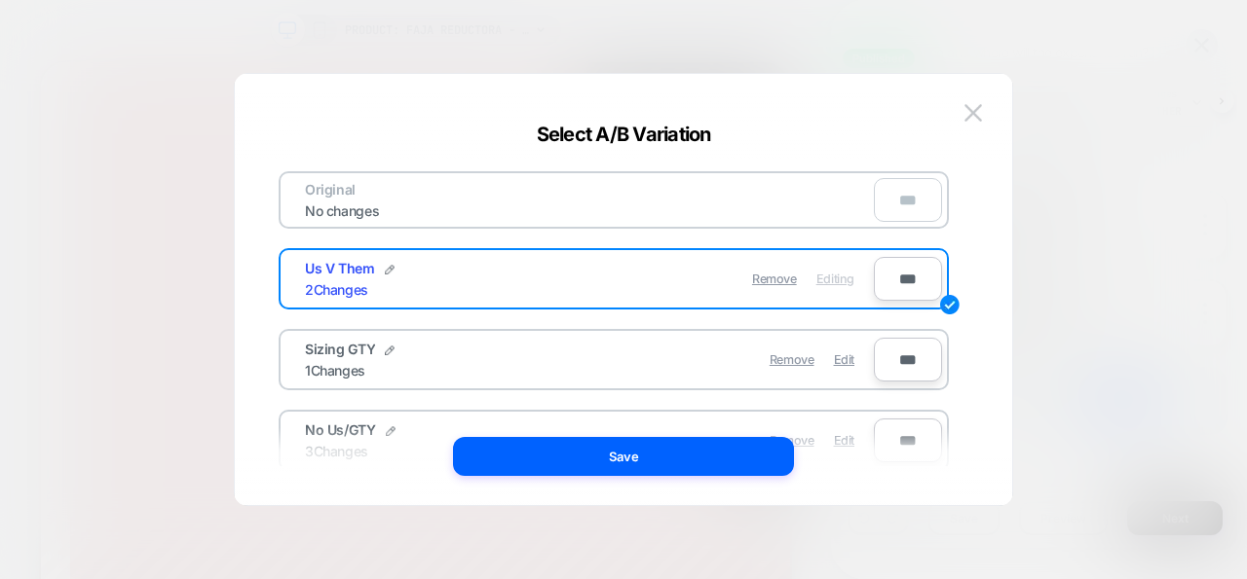
click at [665, 358] on div "Remove Edit" at bounding box center [726, 360] width 275 height 38
click at [843, 359] on span "Edit" at bounding box center [844, 360] width 20 height 15
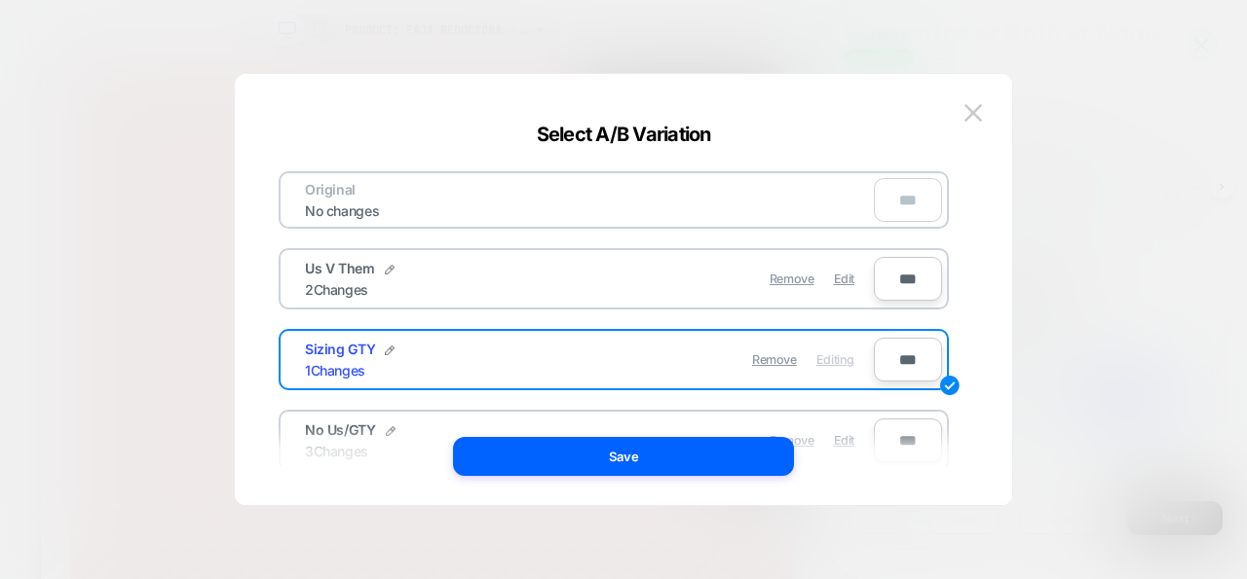
scroll to position [90, 0]
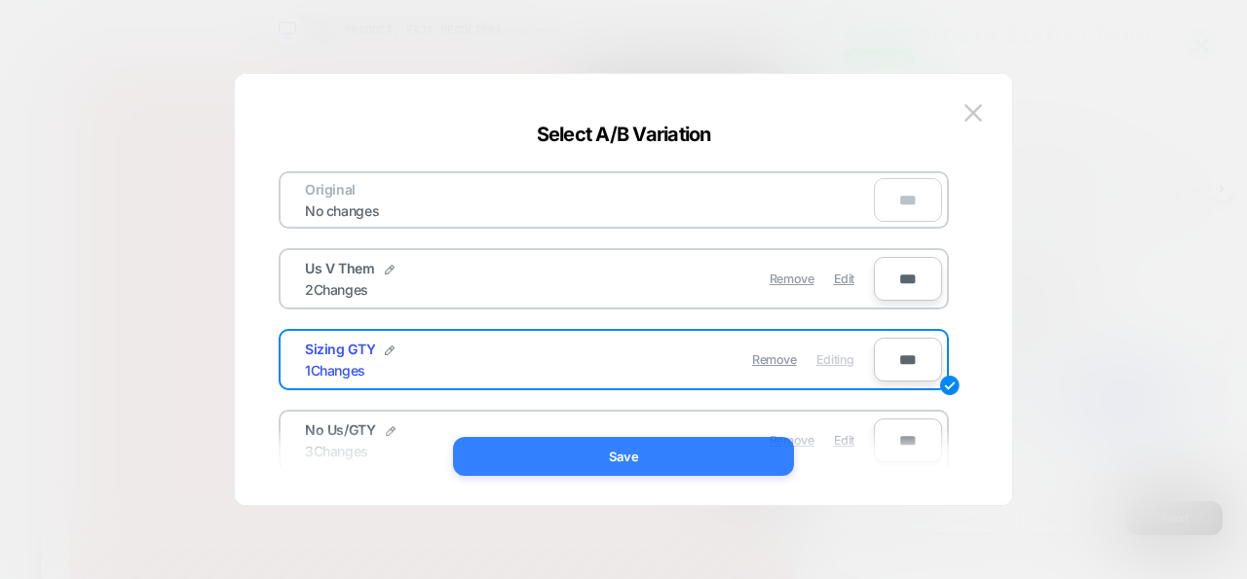
click at [696, 467] on button "Save" at bounding box center [623, 456] width 341 height 39
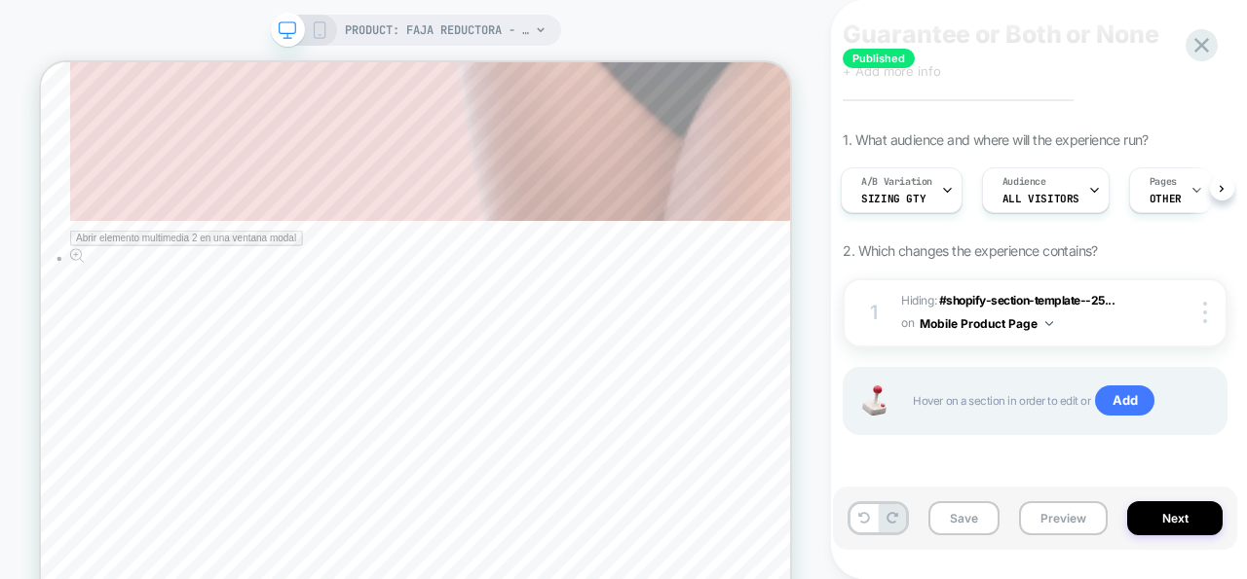
scroll to position [8300, 0]
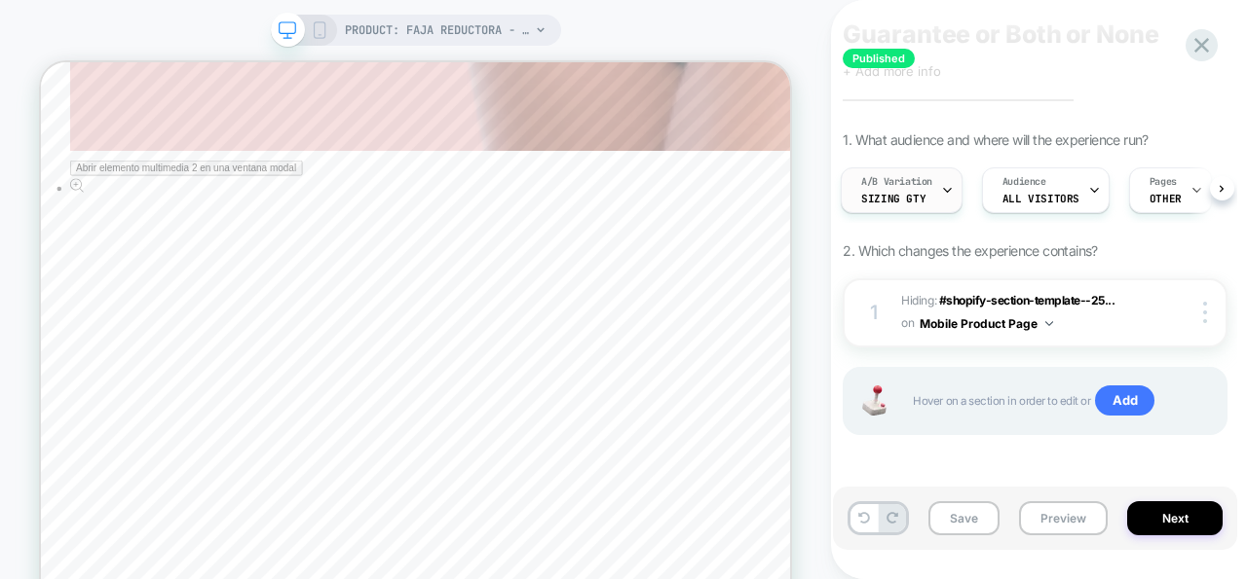
click at [948, 190] on icon at bounding box center [947, 191] width 7 height 4
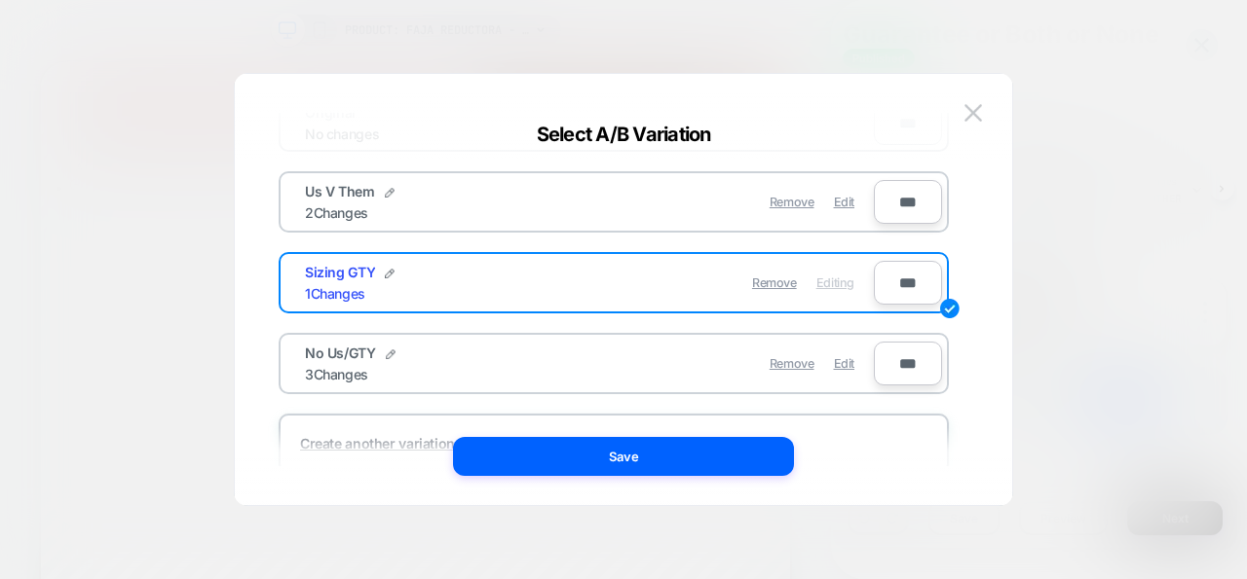
scroll to position [85, 0]
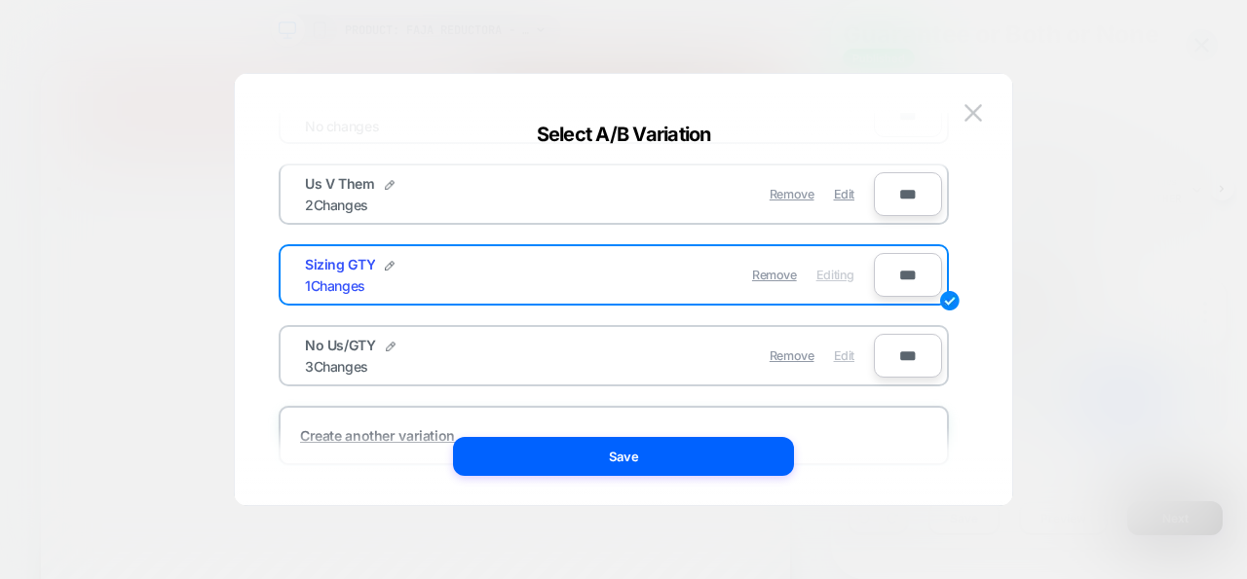
click at [839, 366] on div "Edit" at bounding box center [844, 356] width 20 height 38
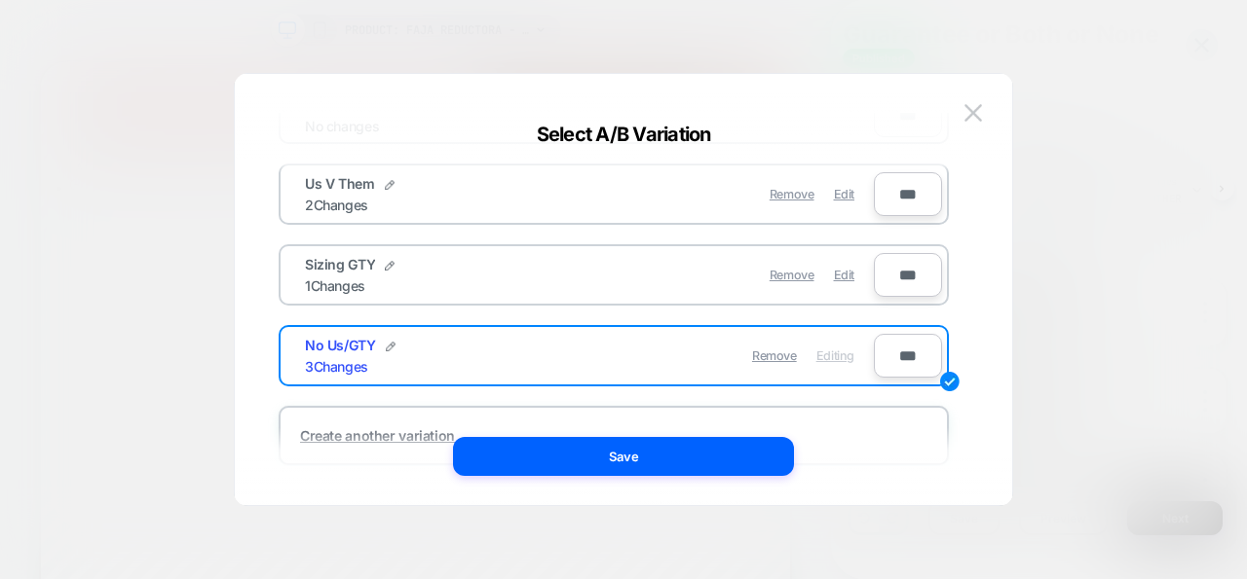
scroll to position [142, 0]
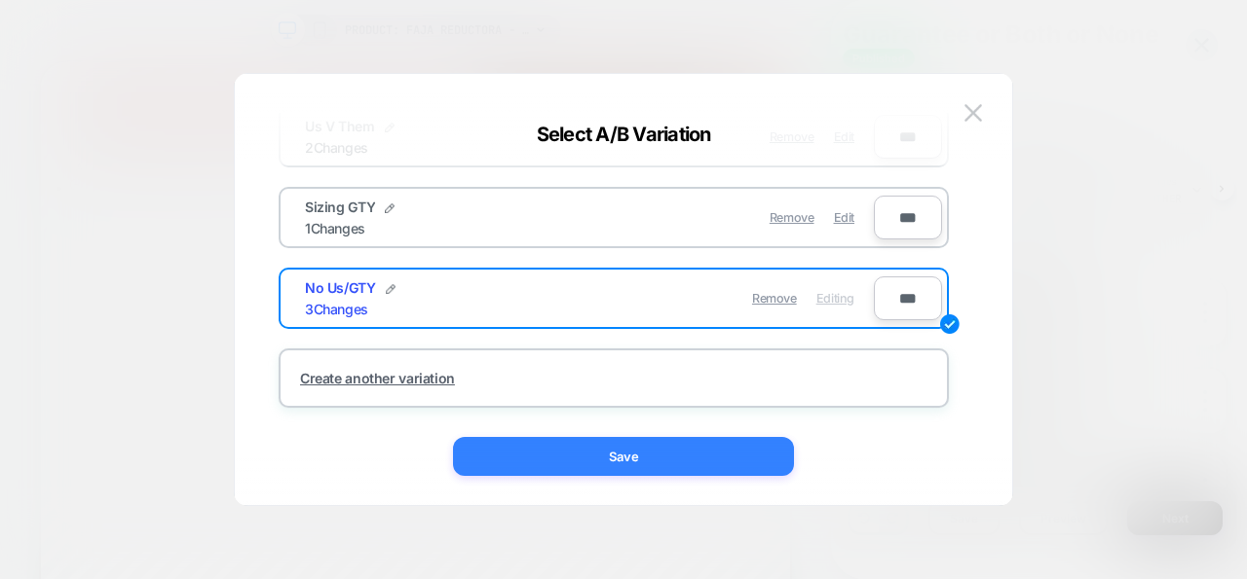
click at [655, 448] on button "Save" at bounding box center [623, 456] width 341 height 39
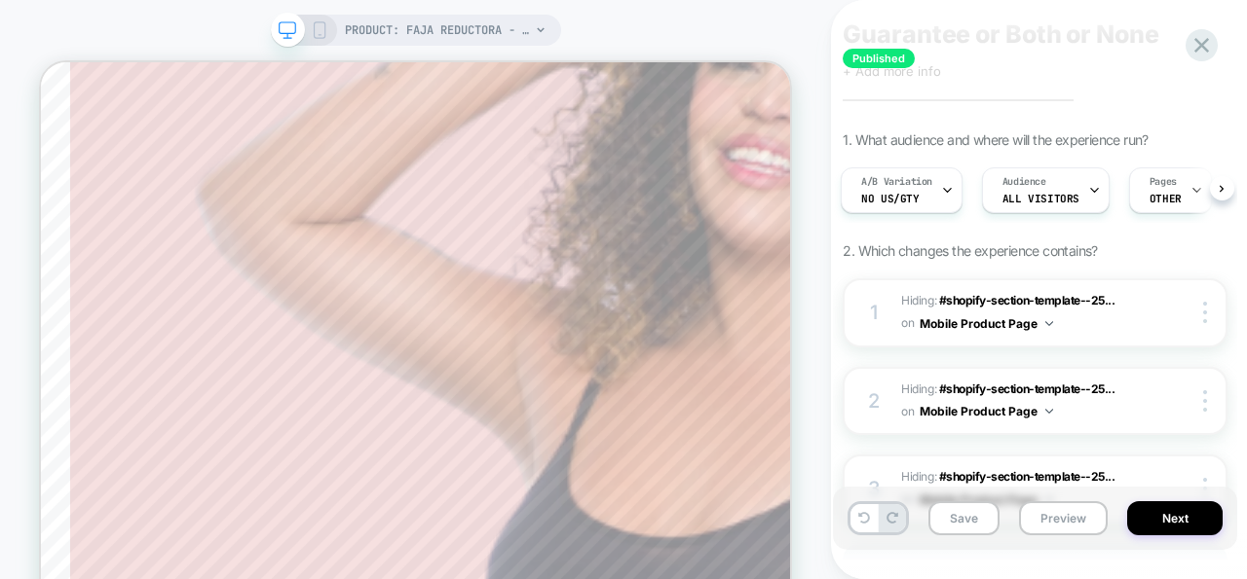
scroll to position [6723, 0]
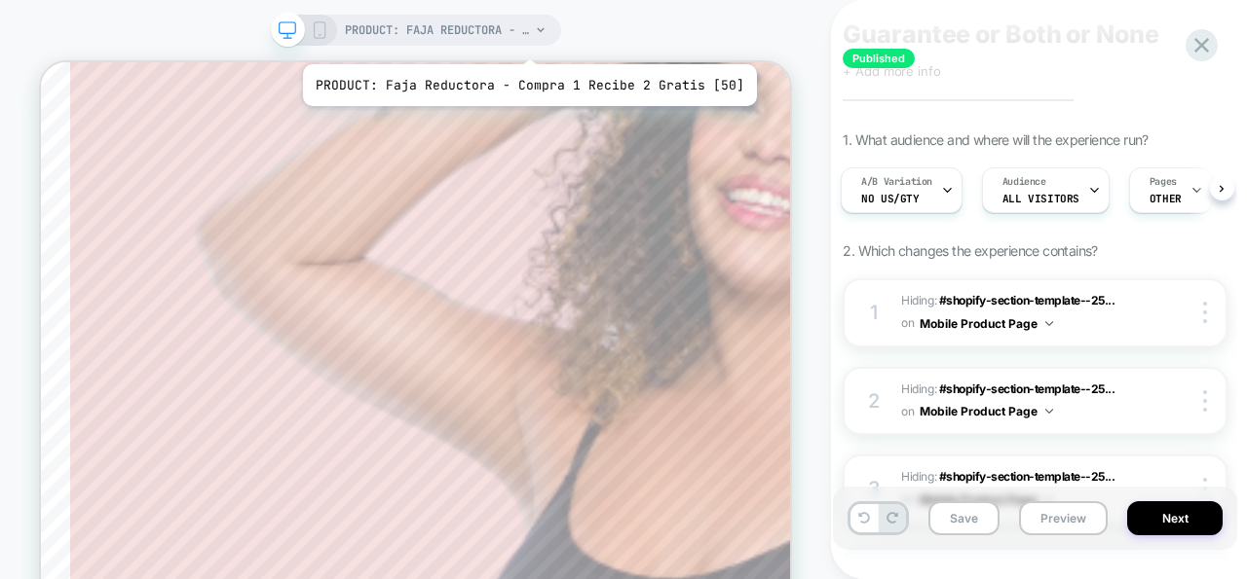
click at [525, 40] on span "PRODUCT: Faja Reductora - Compra 1 Recibe 2 Gratis [50]" at bounding box center [437, 30] width 185 height 31
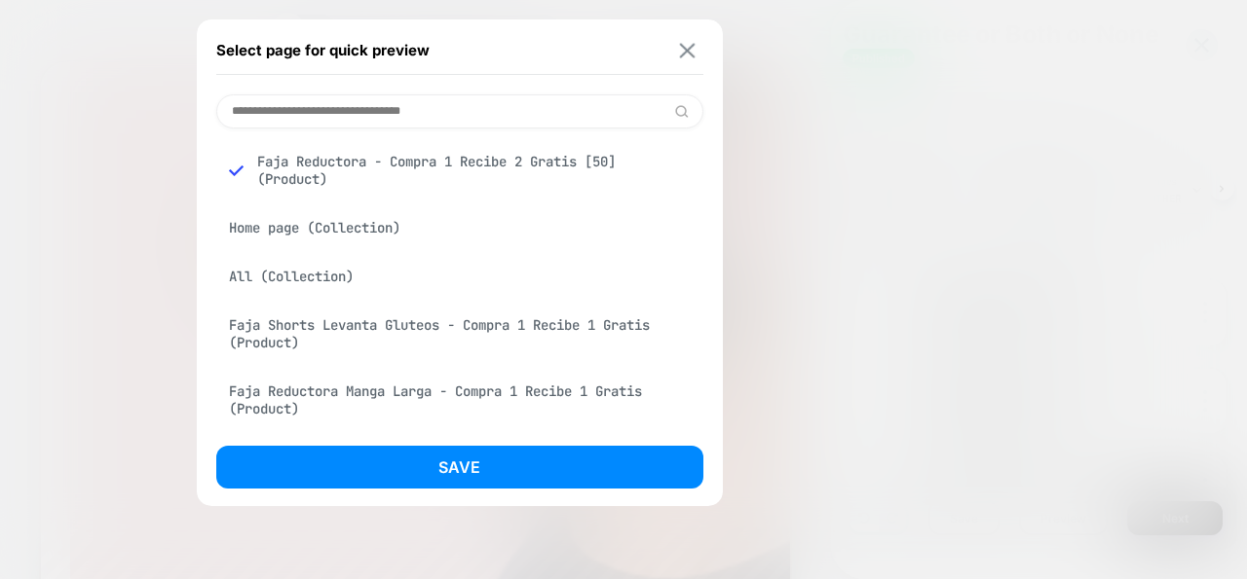
click at [694, 53] on button at bounding box center [687, 50] width 24 height 17
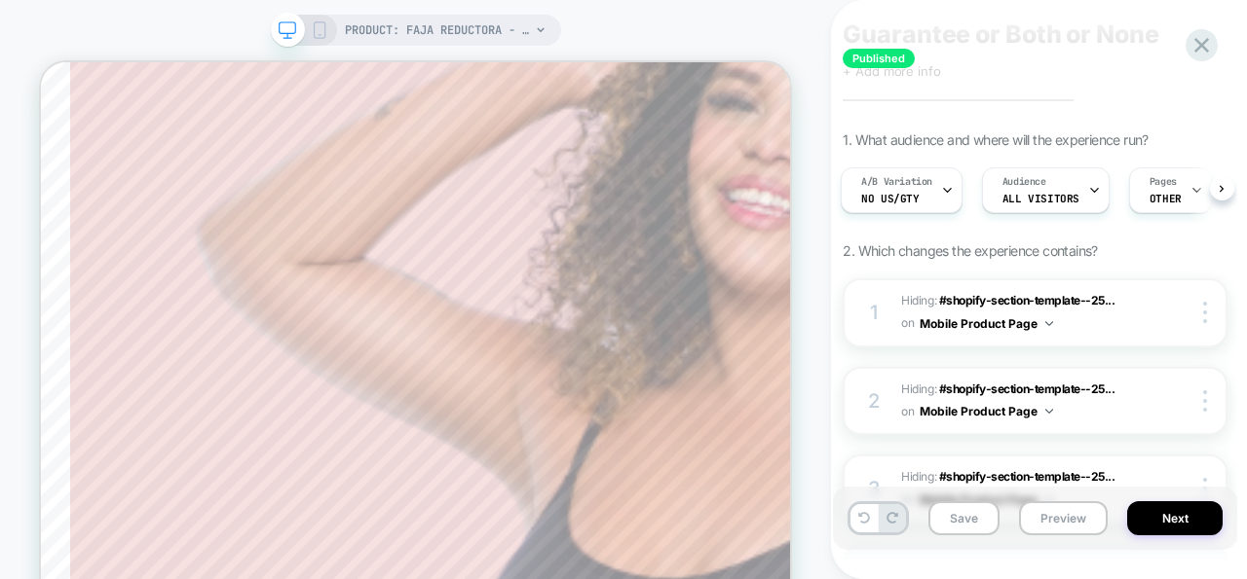
click at [316, 38] on icon at bounding box center [320, 30] width 18 height 18
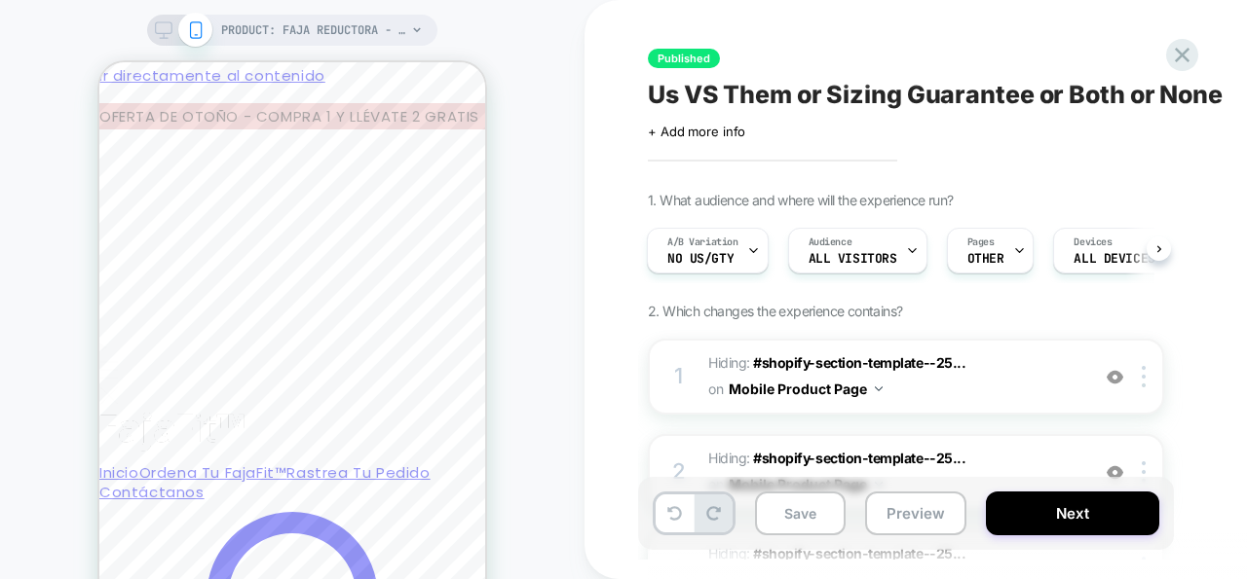
click at [161, 29] on icon at bounding box center [164, 30] width 18 height 18
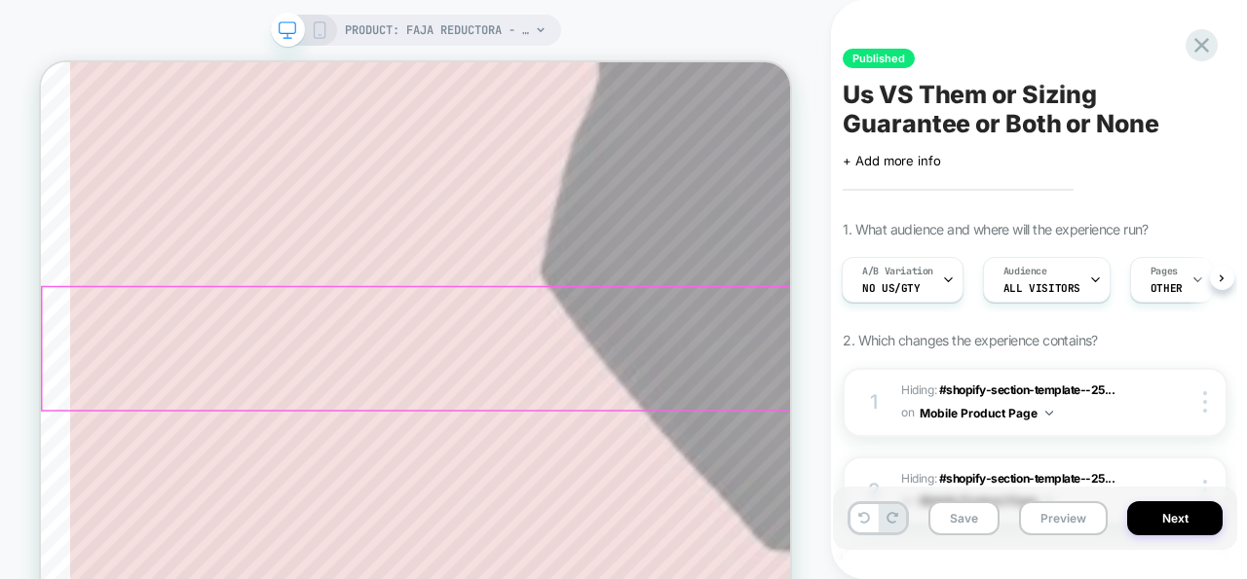
scroll to position [4517, 0]
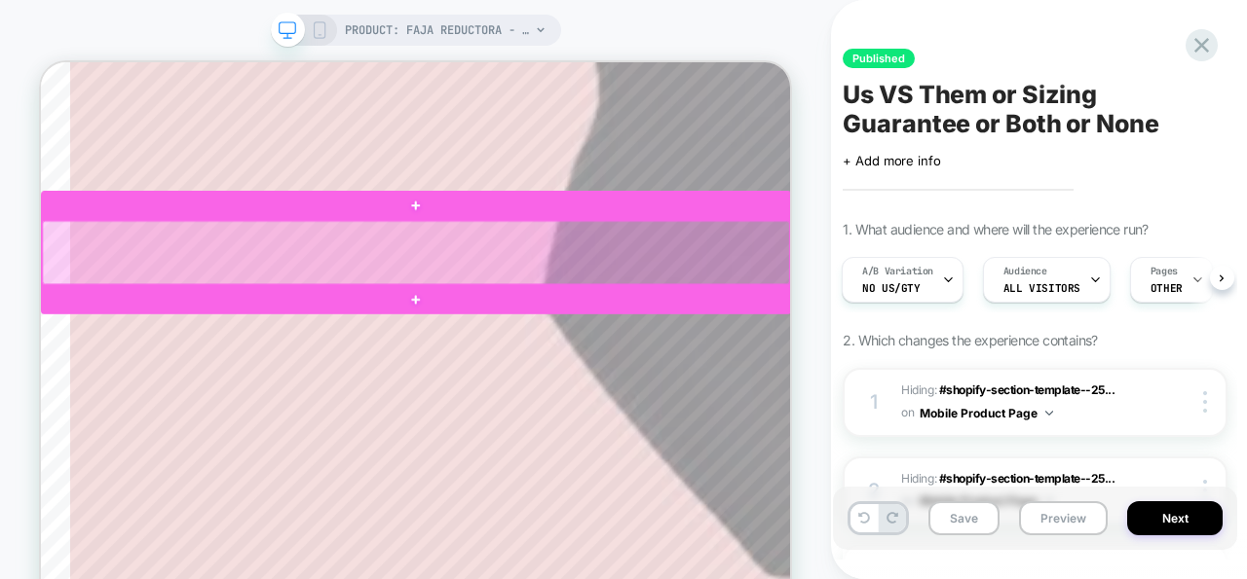
click at [1022, 308] on div at bounding box center [541, 317] width 996 height 85
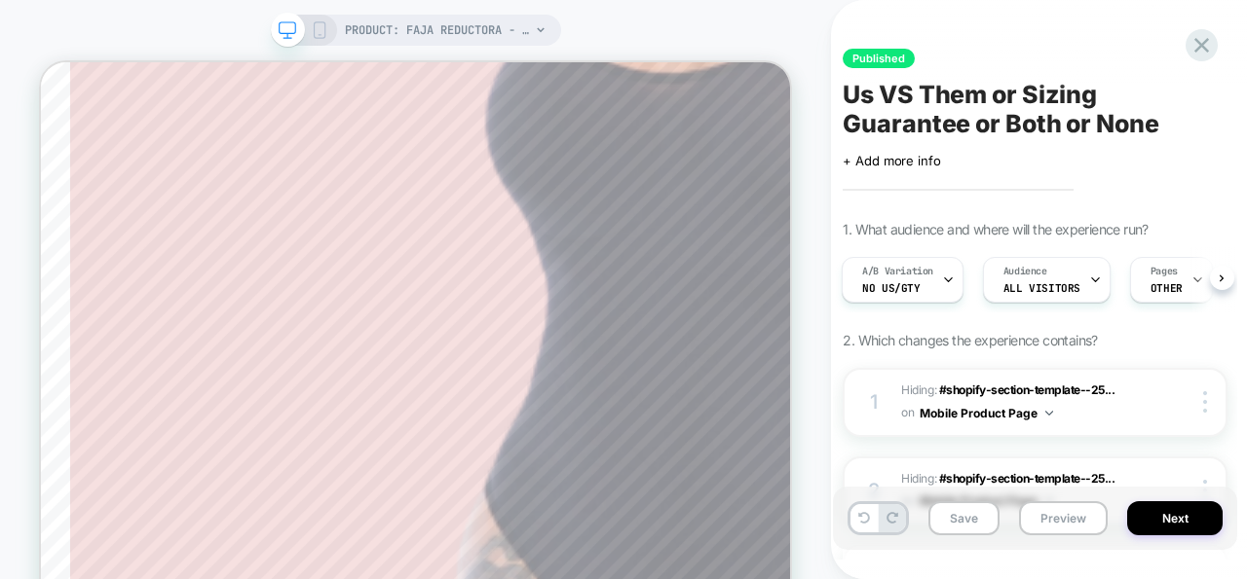
scroll to position [7650, 0]
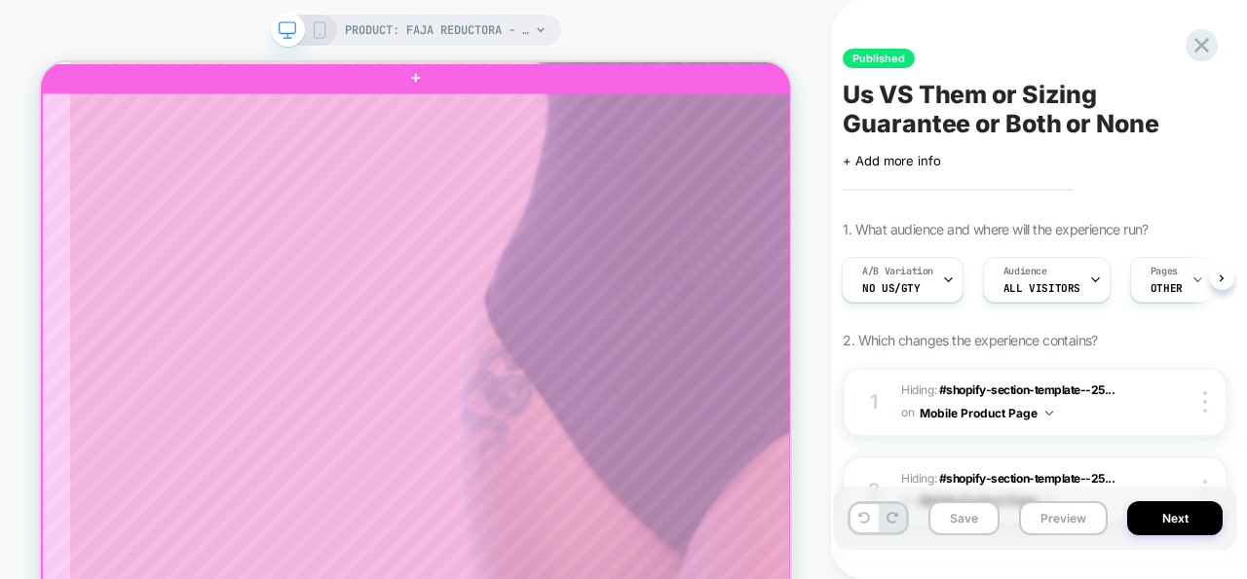
click at [1026, 133] on div at bounding box center [541, 518] width 996 height 831
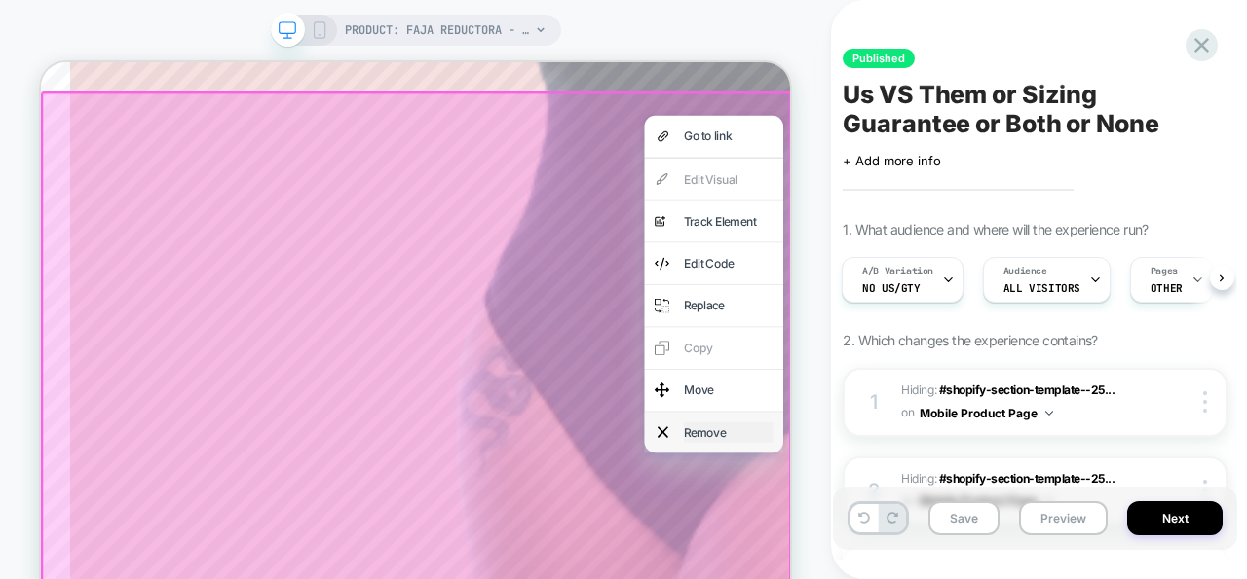
click at [906, 561] on div "Remove" at bounding box center [957, 556] width 119 height 28
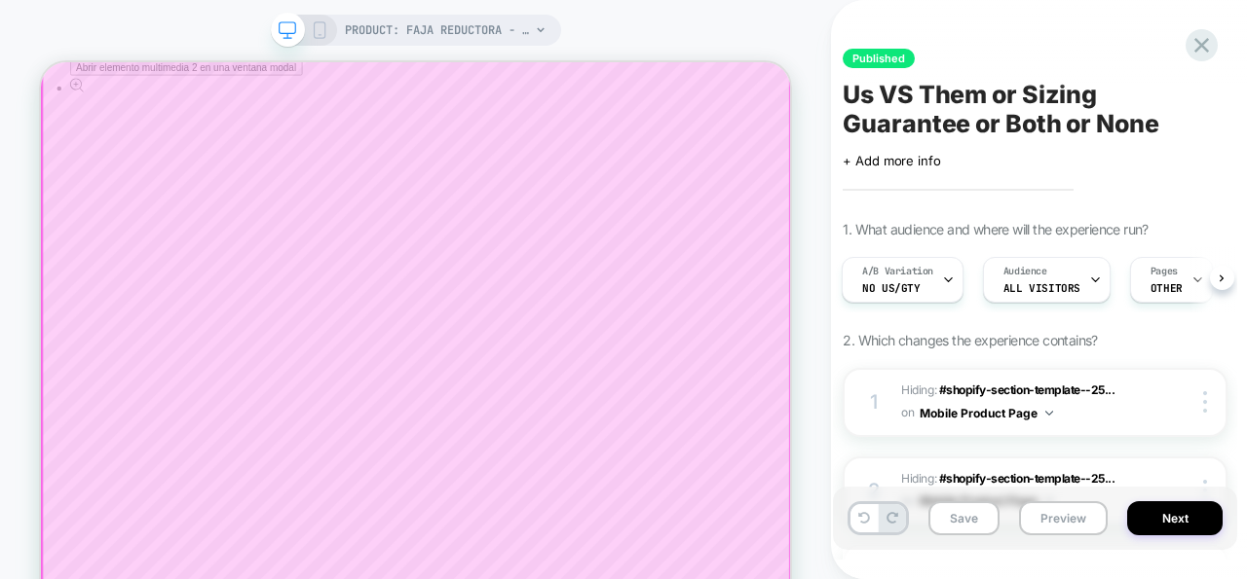
scroll to position [8435, 0]
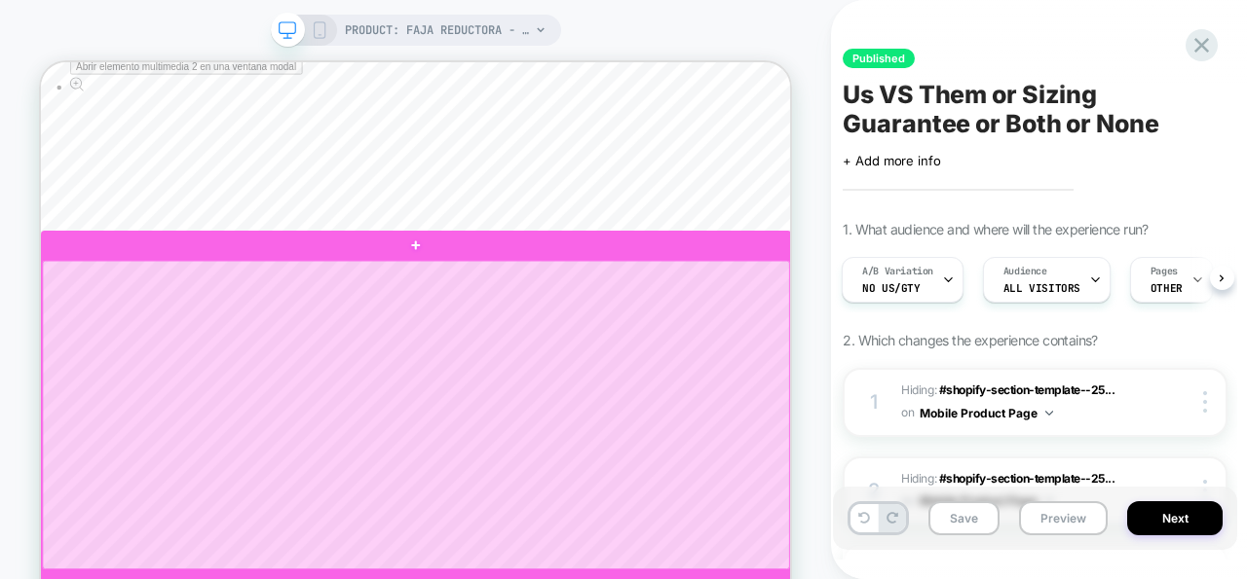
click at [112, 348] on div at bounding box center [541, 533] width 996 height 412
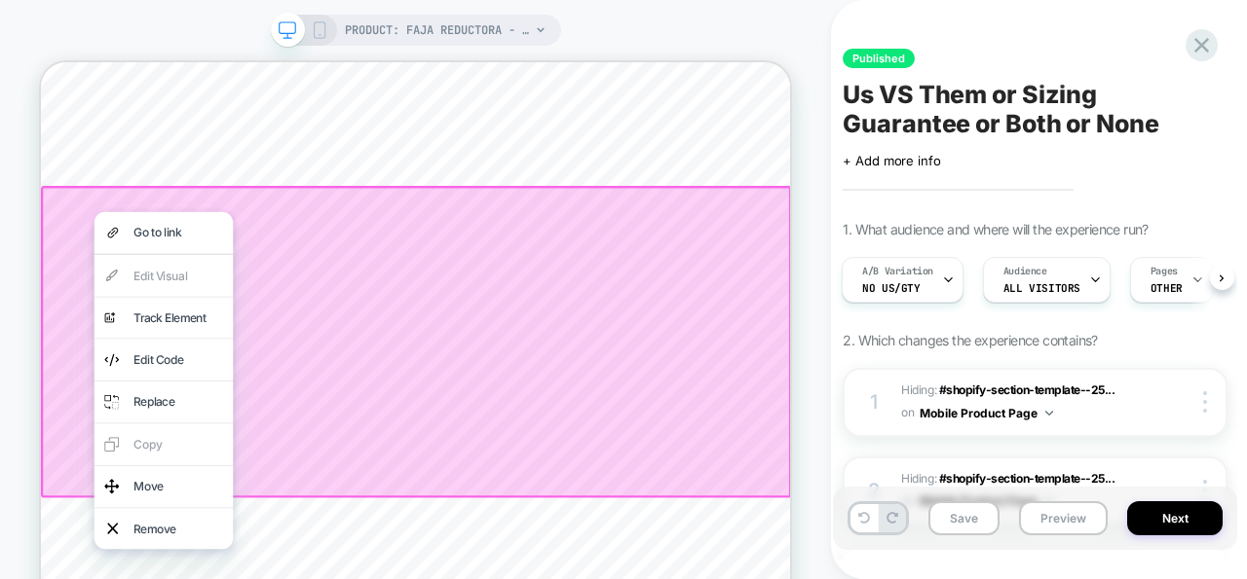
scroll to position [8538, 0]
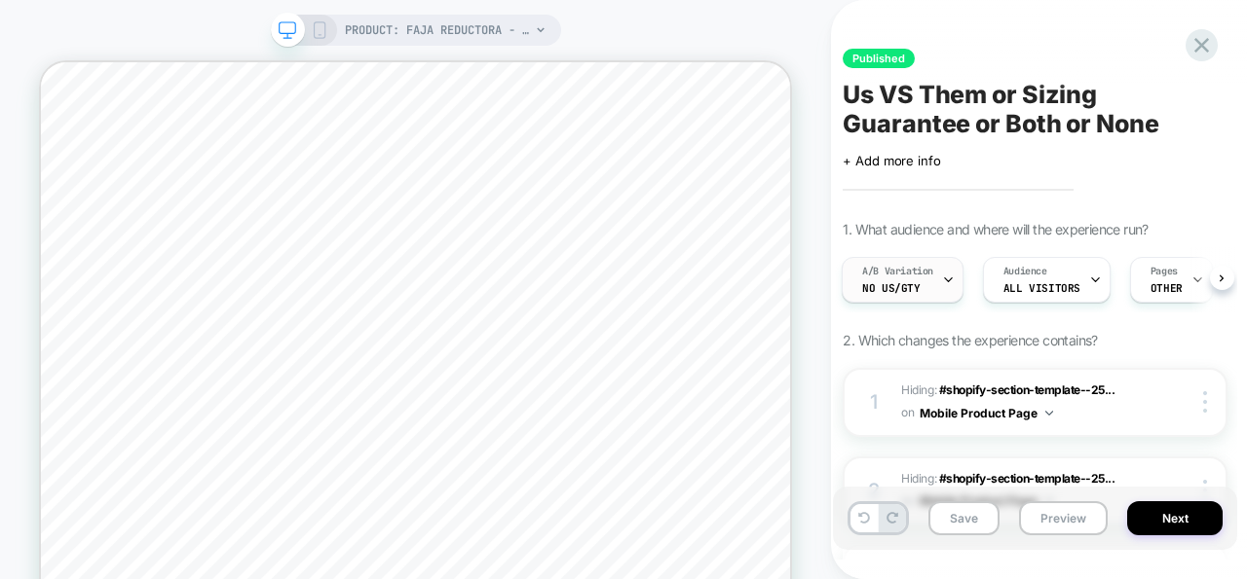
click at [917, 281] on div "A/B Variation No Us/GTY" at bounding box center [897, 280] width 110 height 44
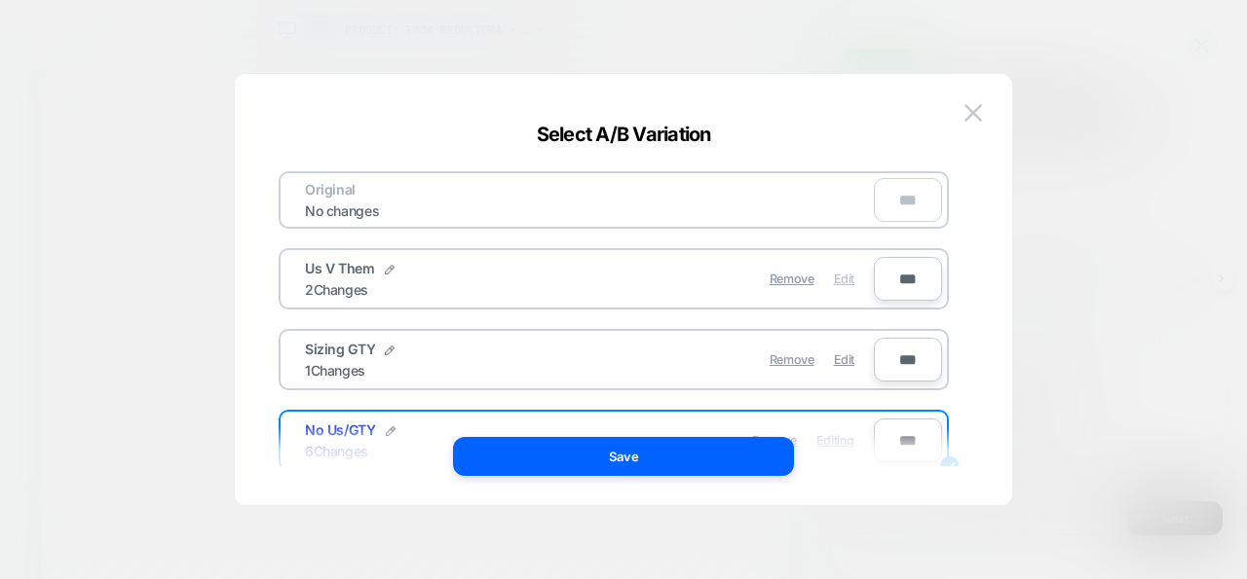
click at [845, 279] on span "Edit" at bounding box center [844, 279] width 20 height 15
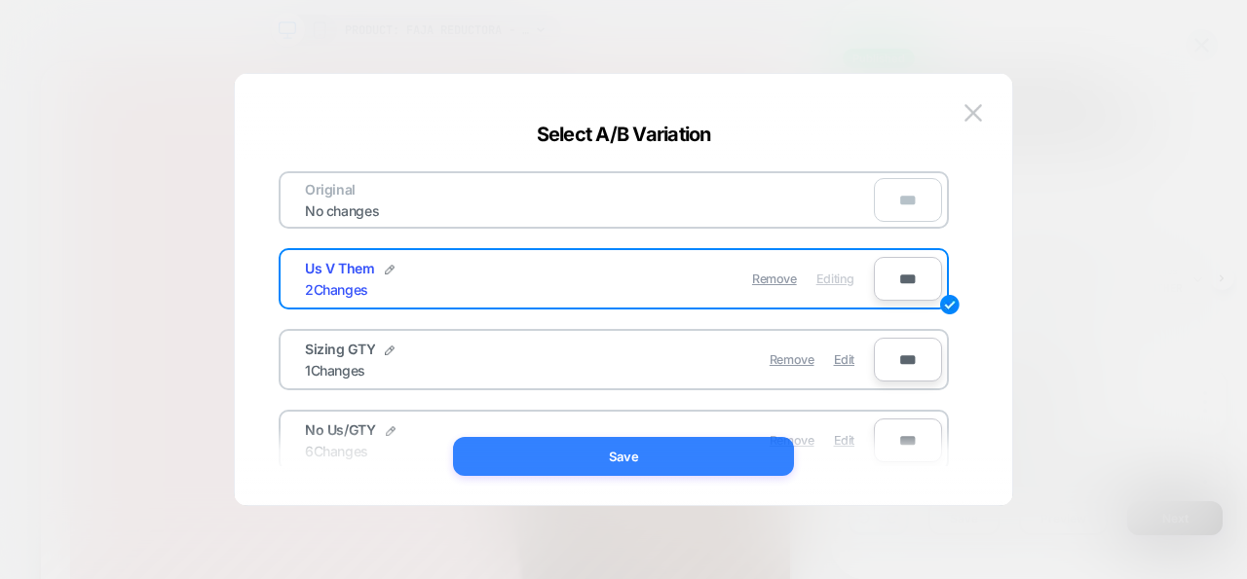
click at [713, 454] on button "Save" at bounding box center [623, 456] width 341 height 39
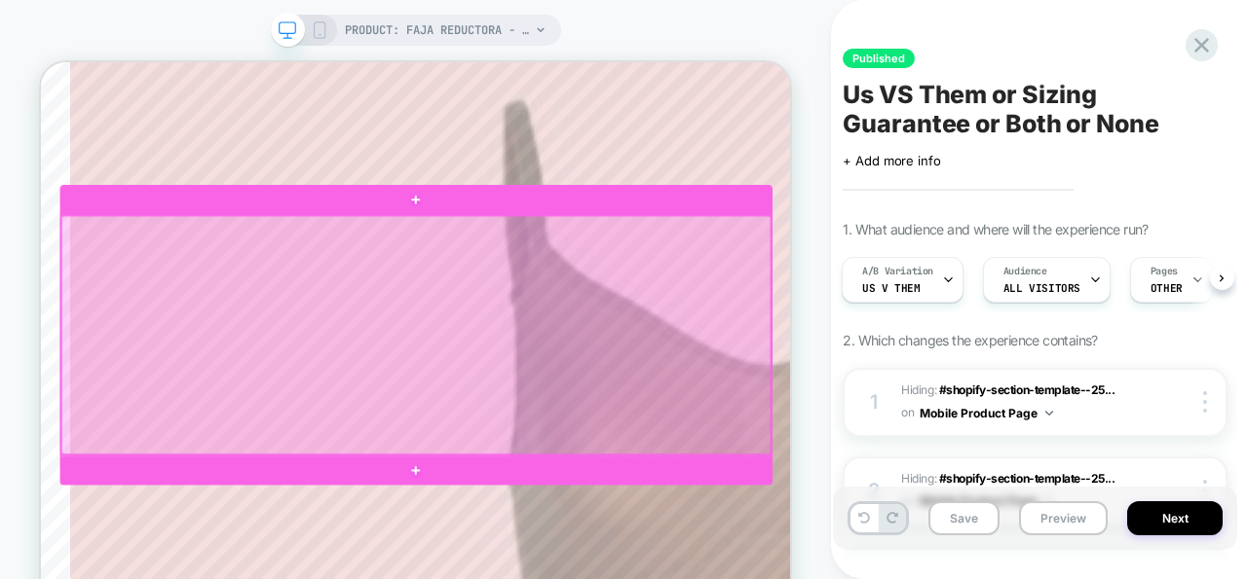
click at [974, 274] on div at bounding box center [541, 426] width 946 height 318
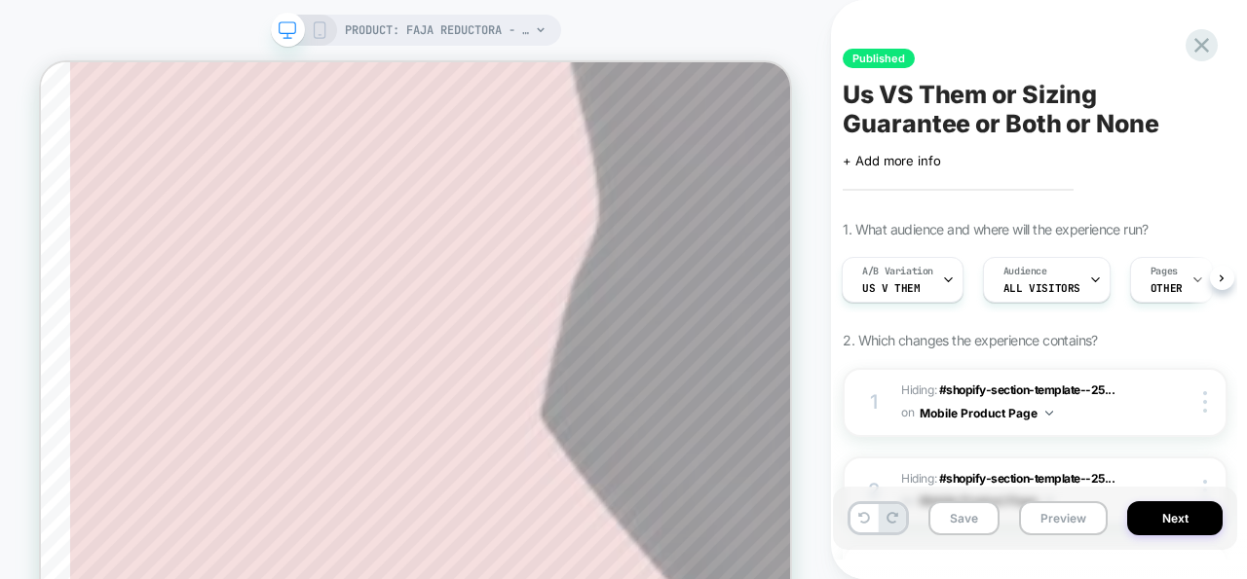
scroll to position [4337, 0]
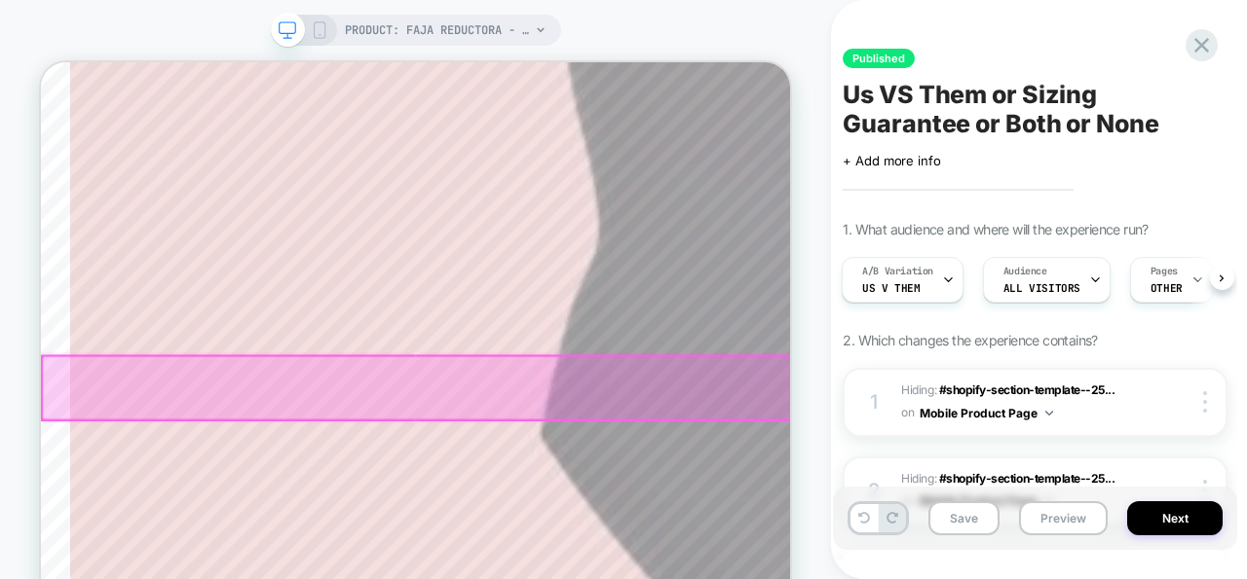
click at [1012, 470] on div at bounding box center [541, 497] width 996 height 85
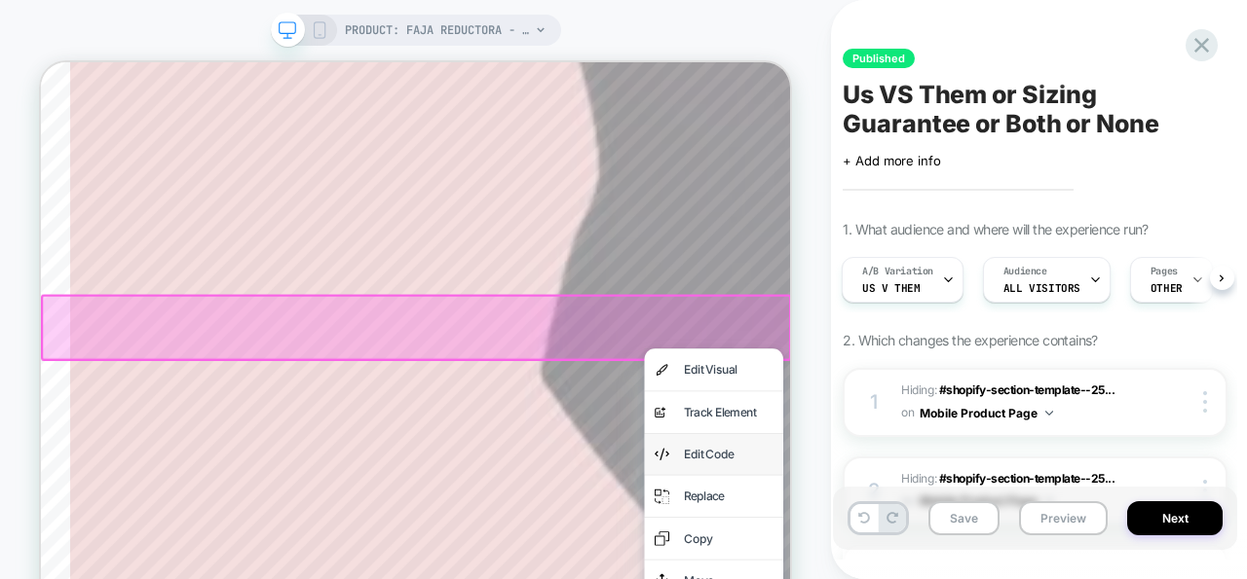
scroll to position [4494, 0]
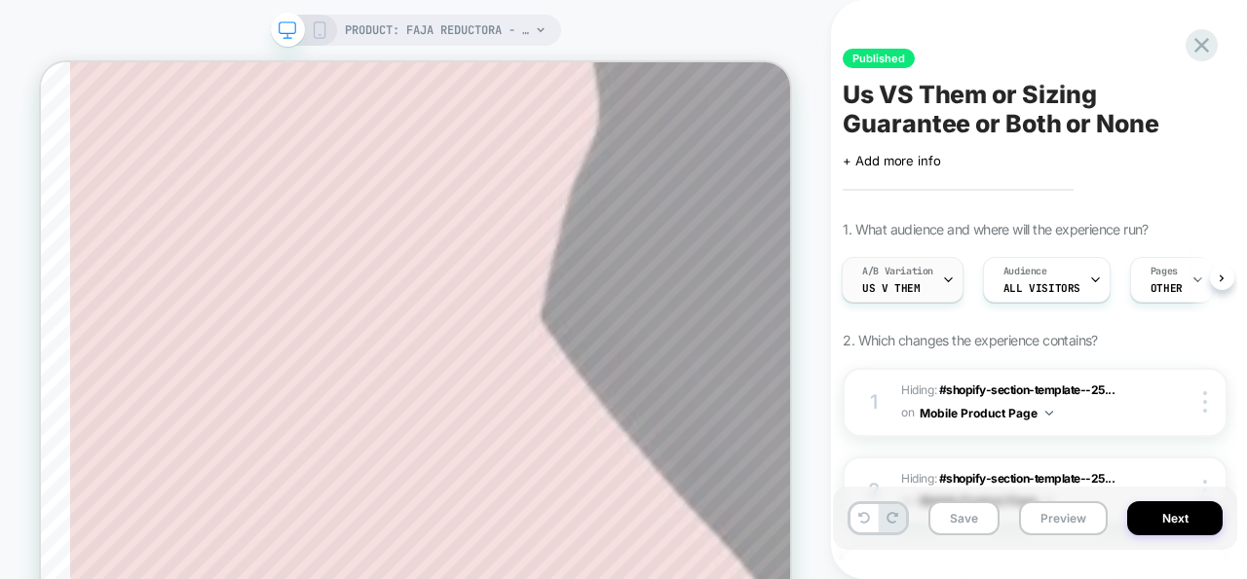
click at [937, 285] on div "A/B Variation Us V Them" at bounding box center [897, 280] width 110 height 44
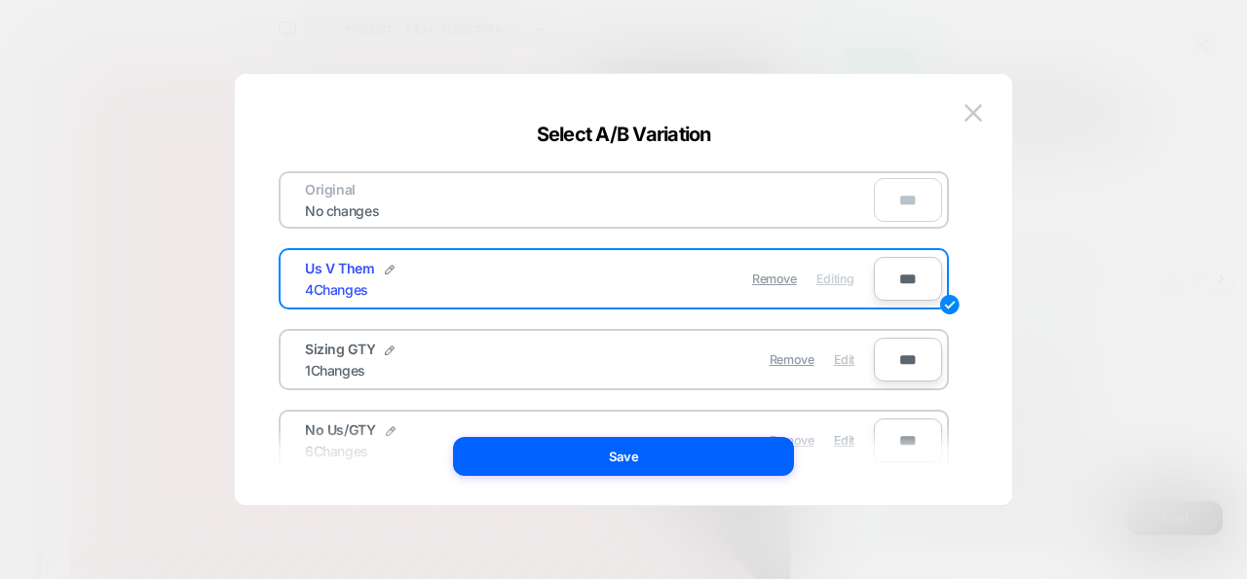
click at [843, 360] on span "Edit" at bounding box center [844, 360] width 20 height 15
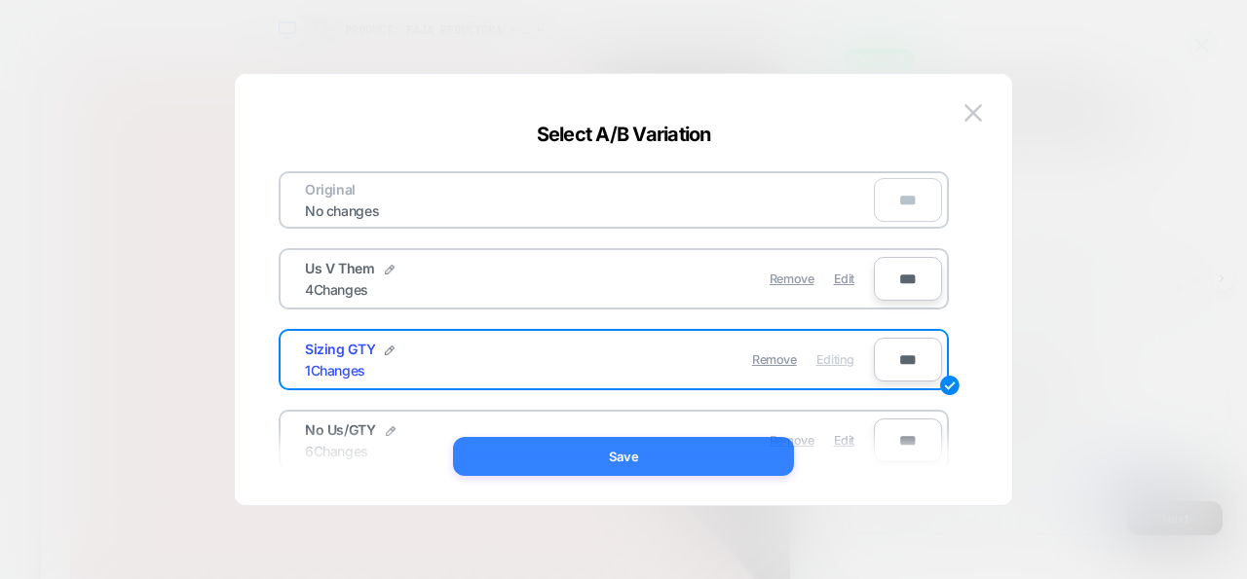
click at [675, 459] on button "Save" at bounding box center [623, 456] width 341 height 39
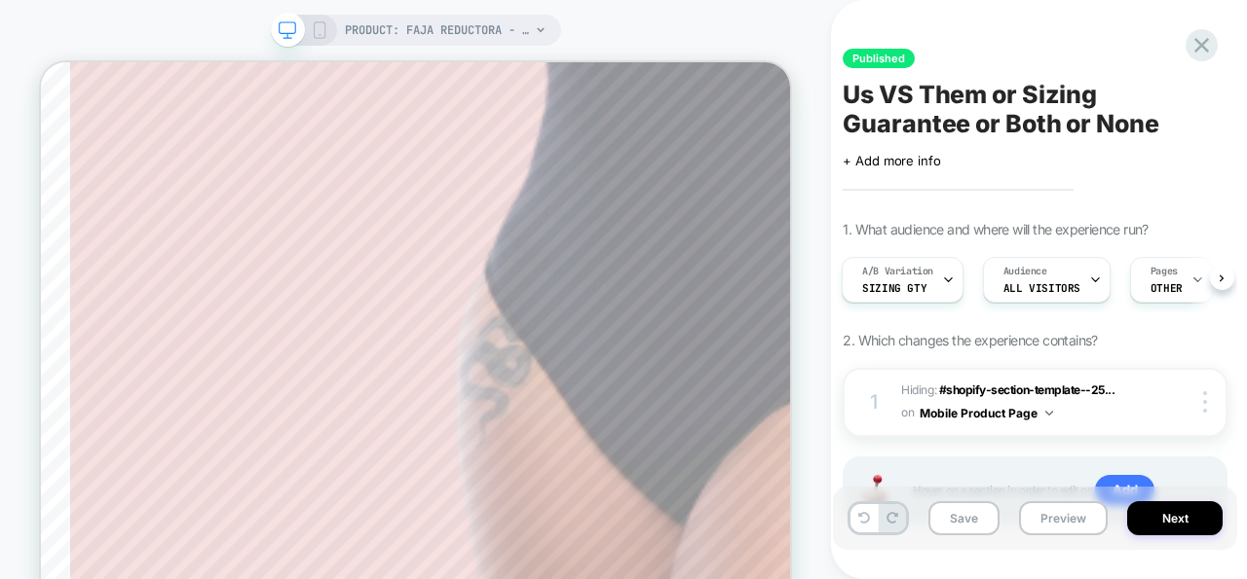
scroll to position [7748, 0]
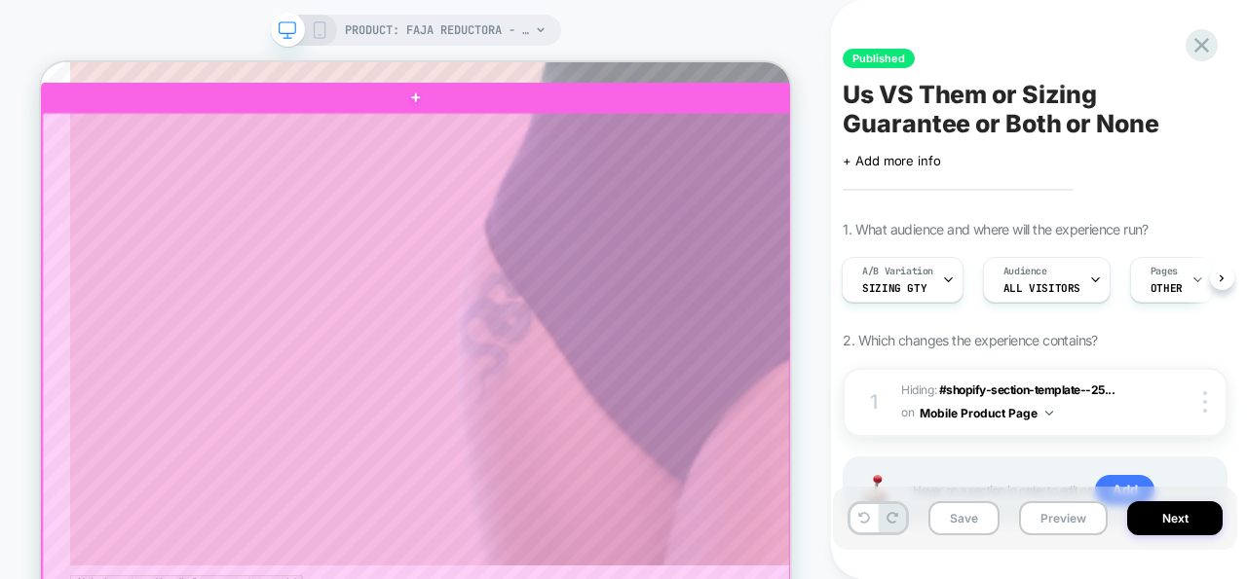
click at [1019, 185] on div at bounding box center [541, 545] width 996 height 831
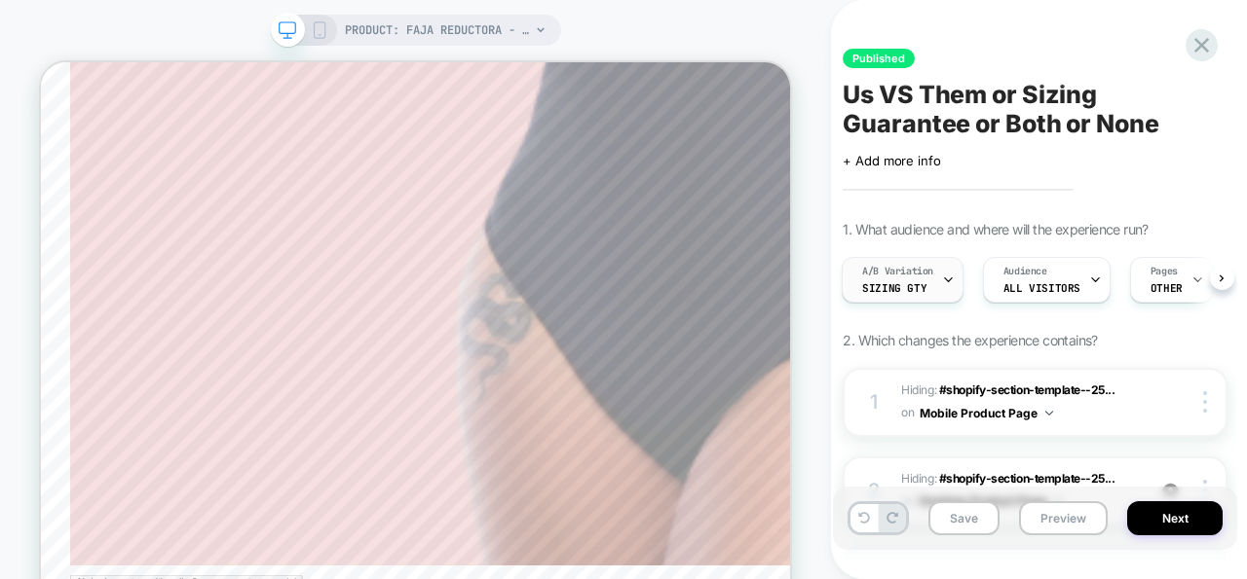
click at [925, 290] on div "A/B Variation Sizing GTY" at bounding box center [897, 280] width 110 height 44
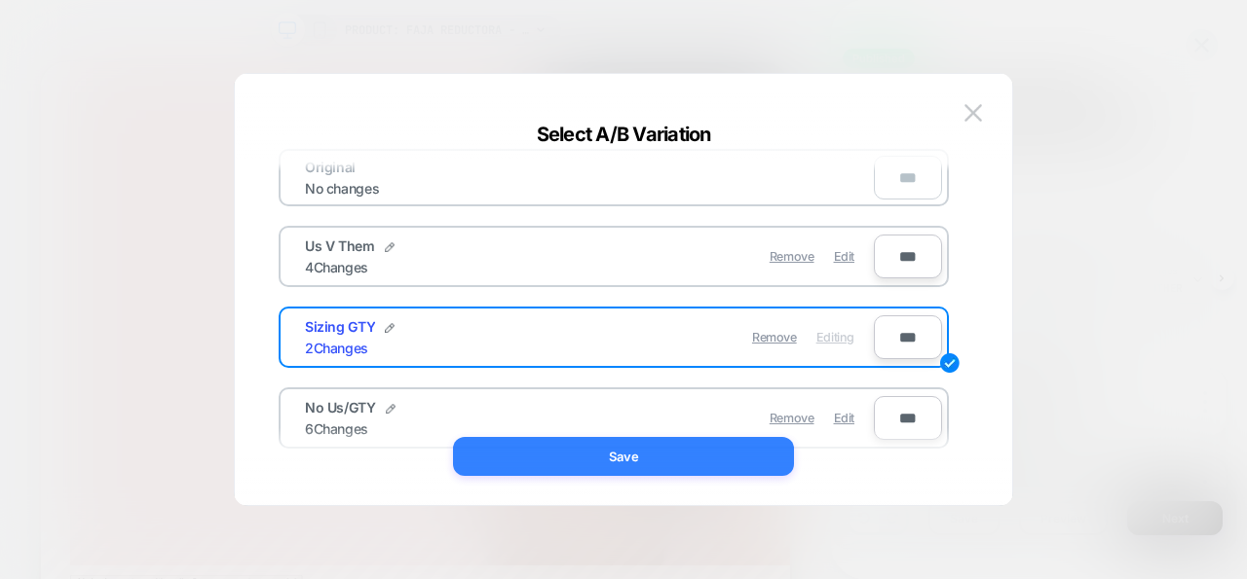
scroll to position [30, 0]
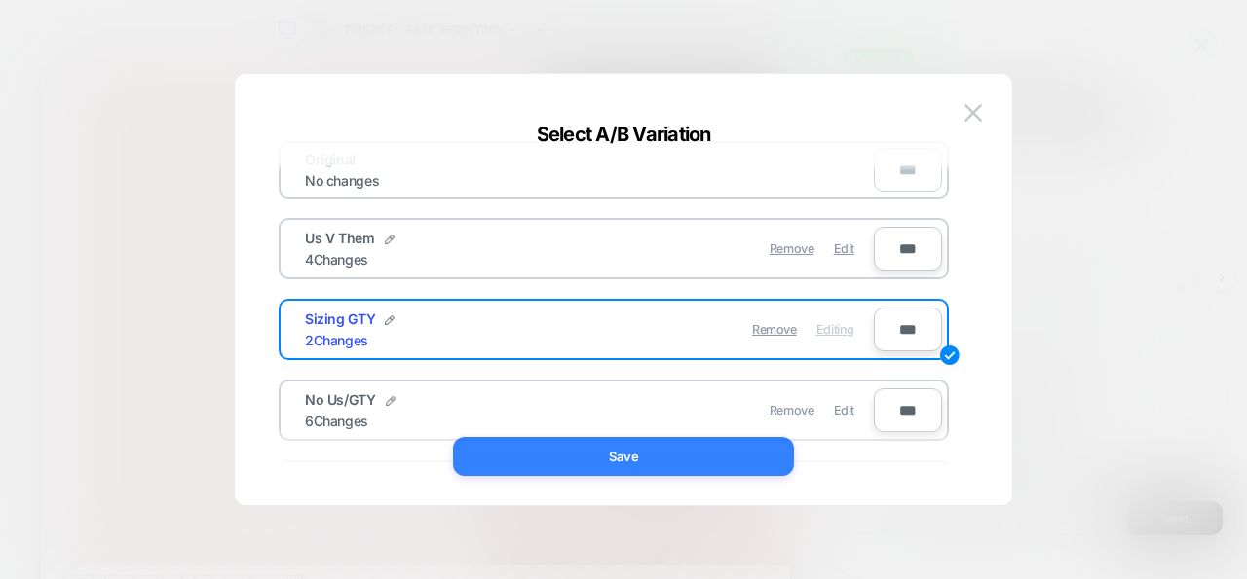
drag, startPoint x: 704, startPoint y: 446, endPoint x: 885, endPoint y: 514, distance: 193.6
click at [704, 446] on button "Save" at bounding box center [623, 456] width 341 height 39
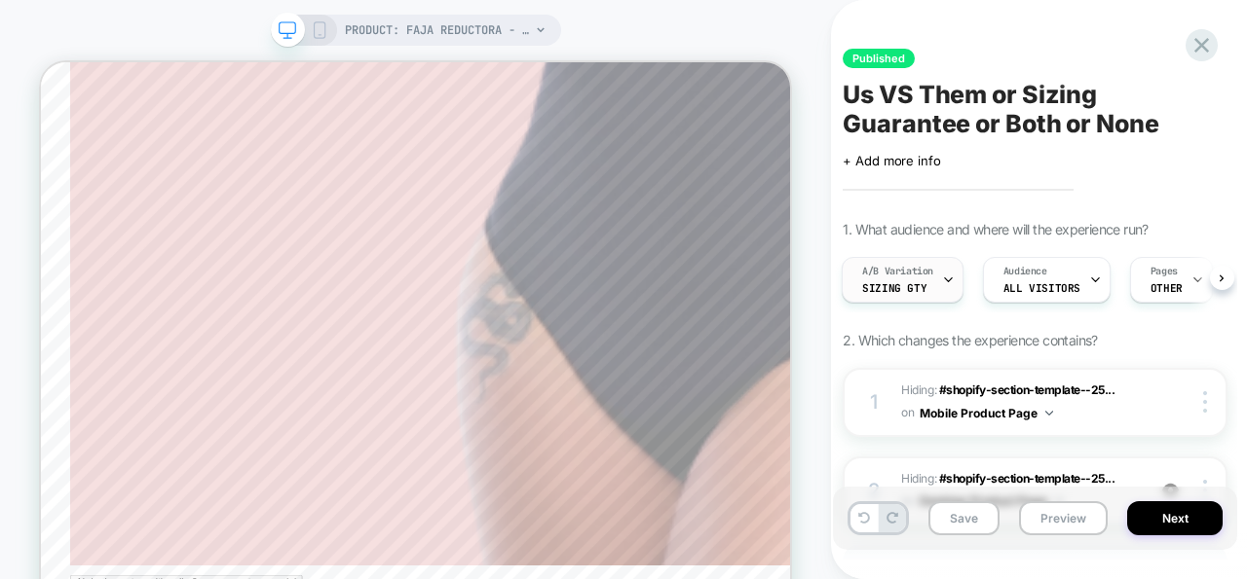
click at [929, 269] on span "A/B Variation" at bounding box center [897, 272] width 71 height 14
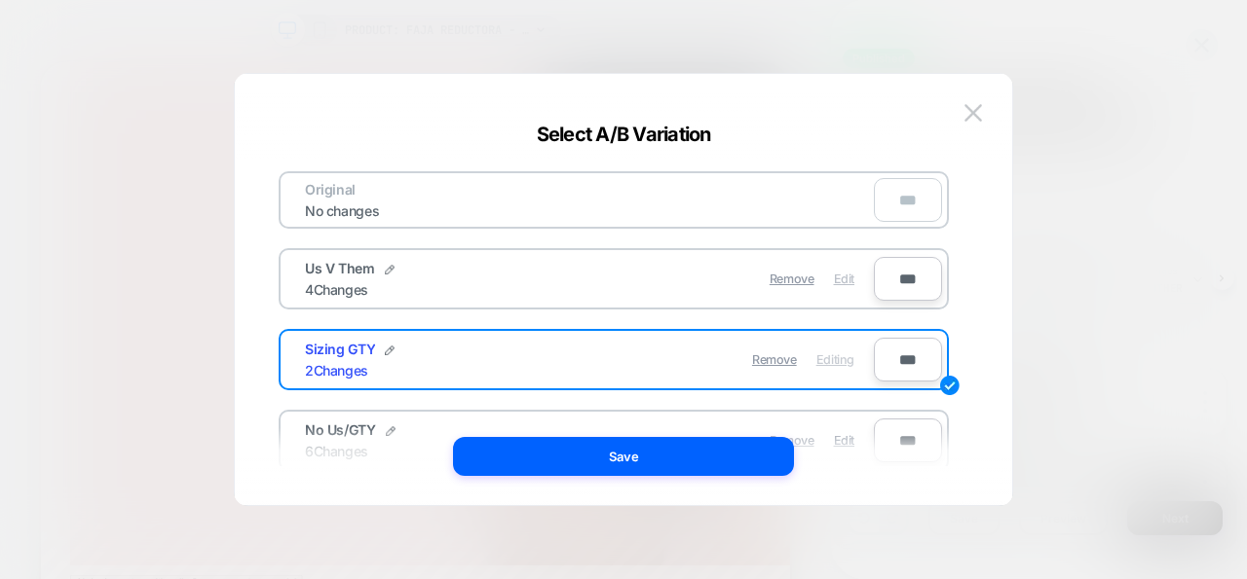
click at [842, 281] on span "Edit" at bounding box center [844, 279] width 20 height 15
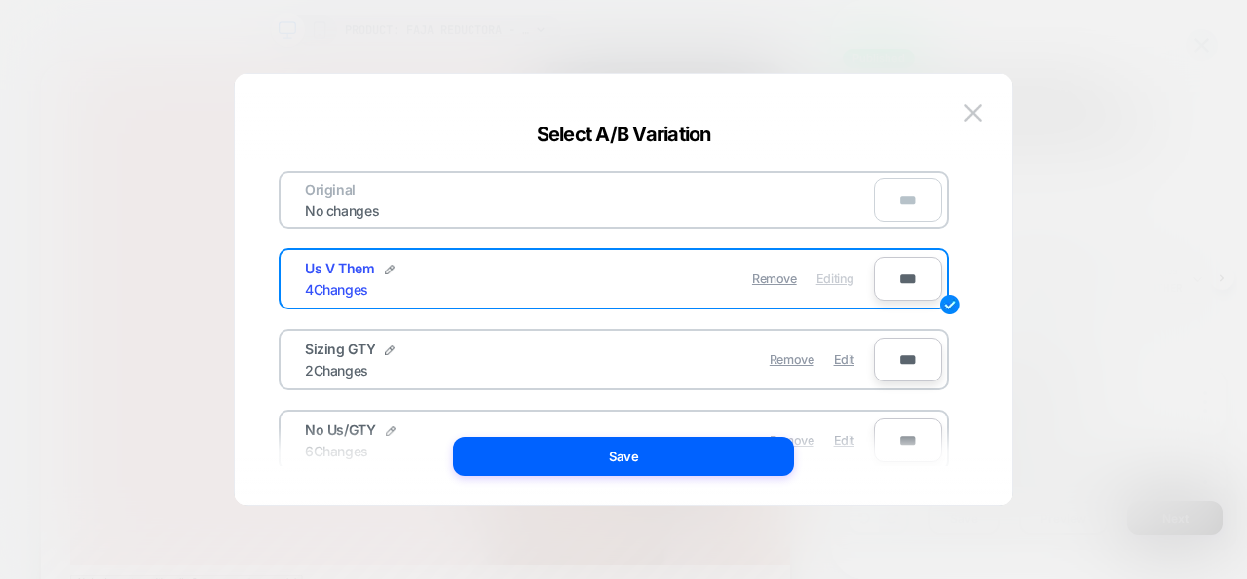
scroll to position [7624, 0]
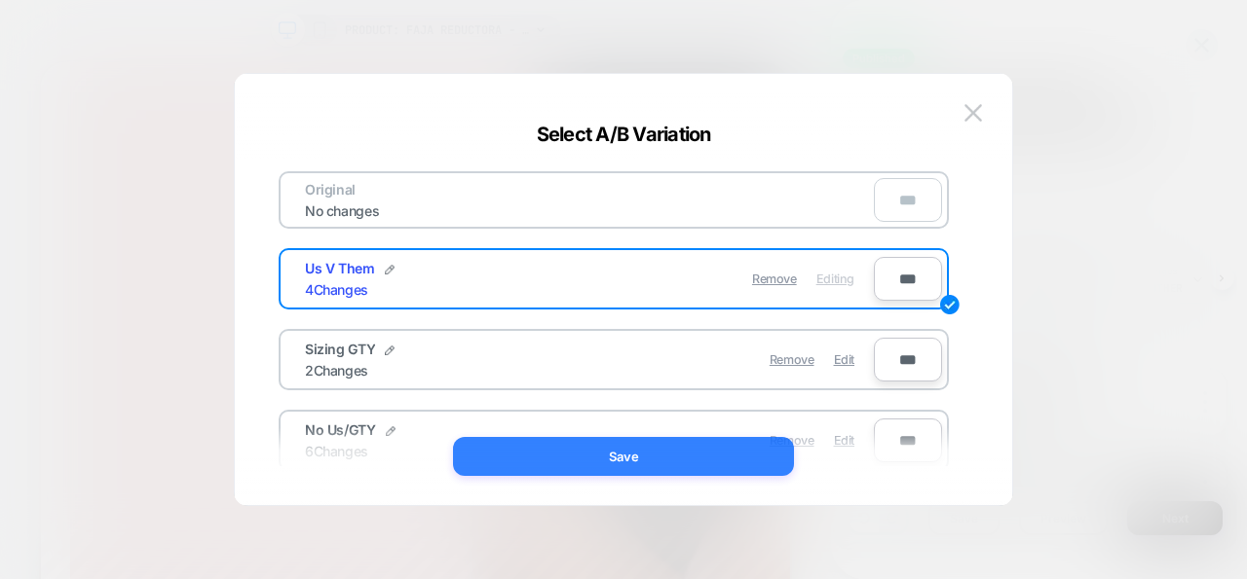
click at [736, 453] on button "Save" at bounding box center [623, 456] width 341 height 39
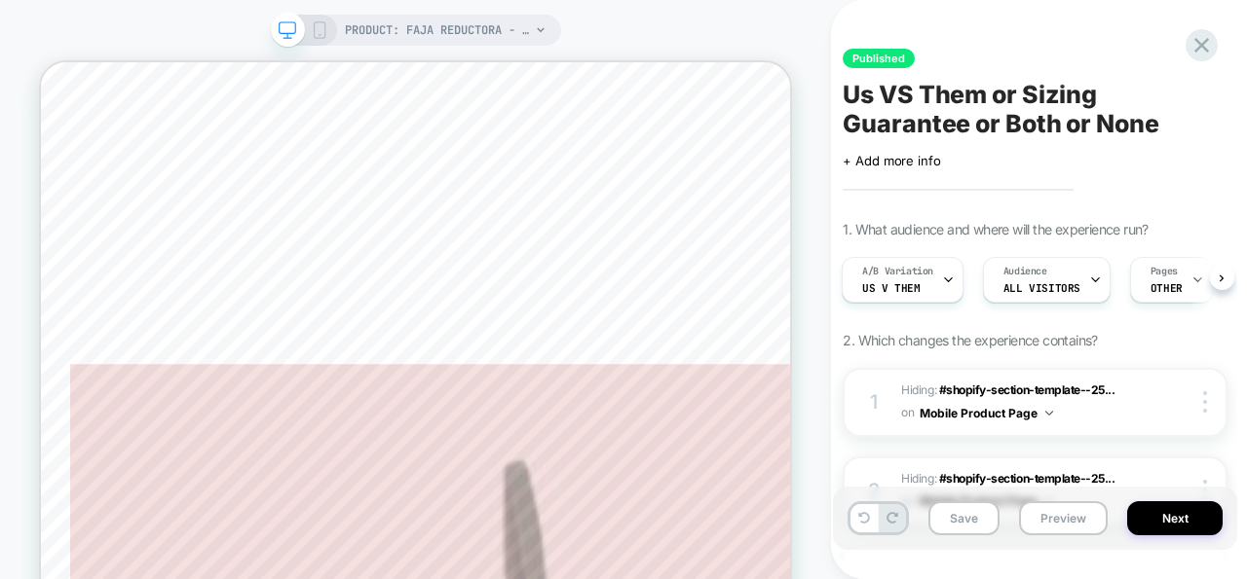
scroll to position [8889, 0]
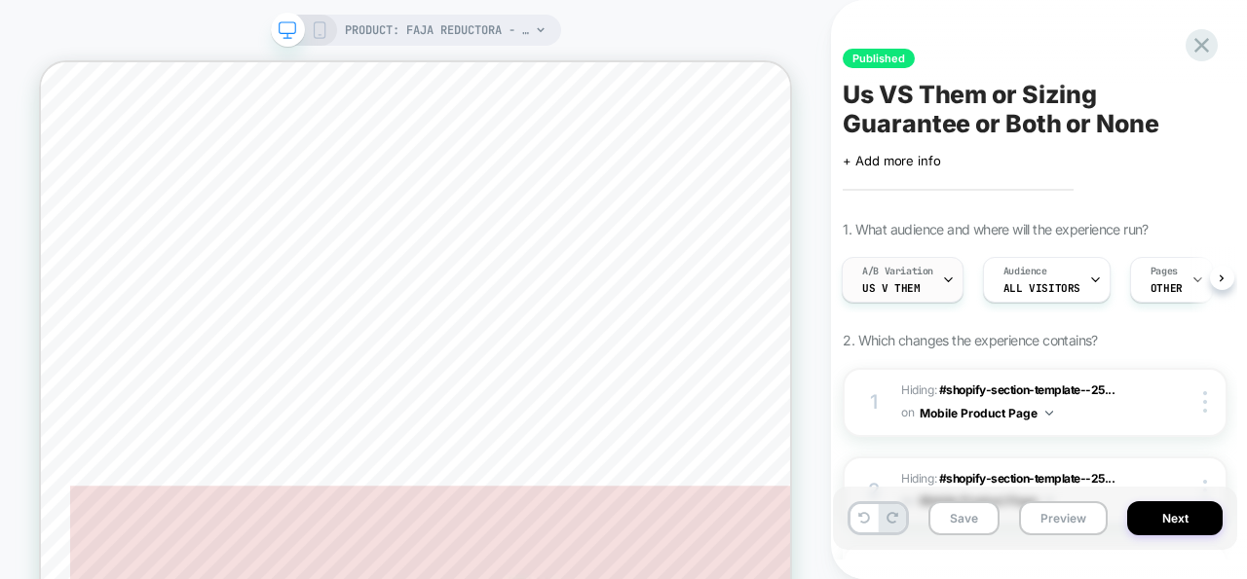
click at [927, 281] on div "A/B Variation Us V Them" at bounding box center [897, 280] width 110 height 44
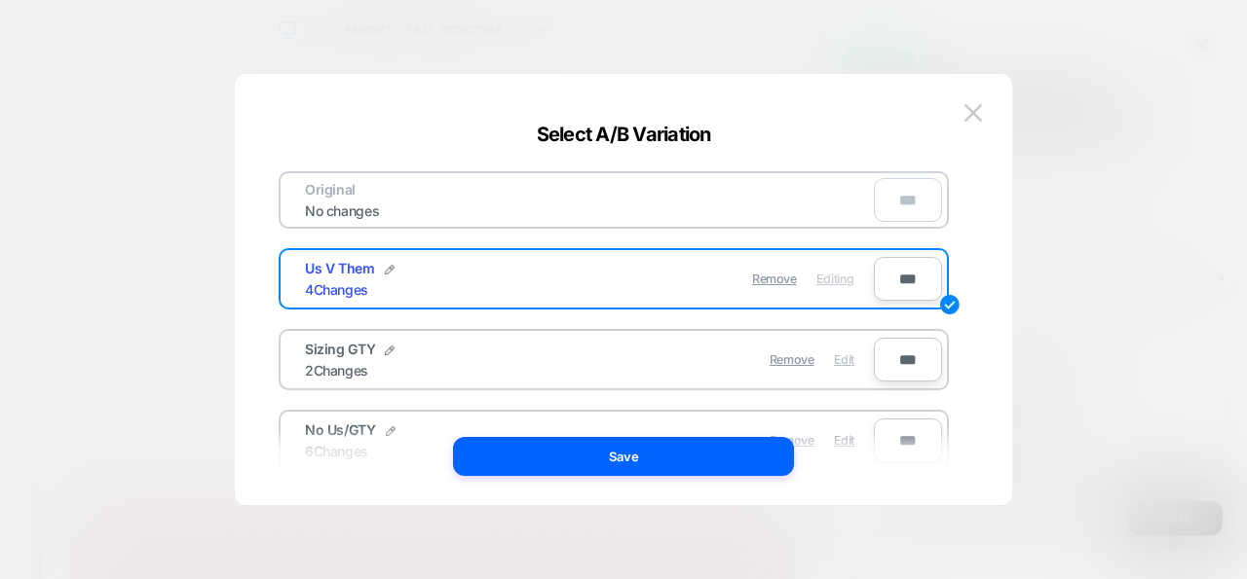
click at [844, 364] on span "Edit" at bounding box center [844, 360] width 20 height 15
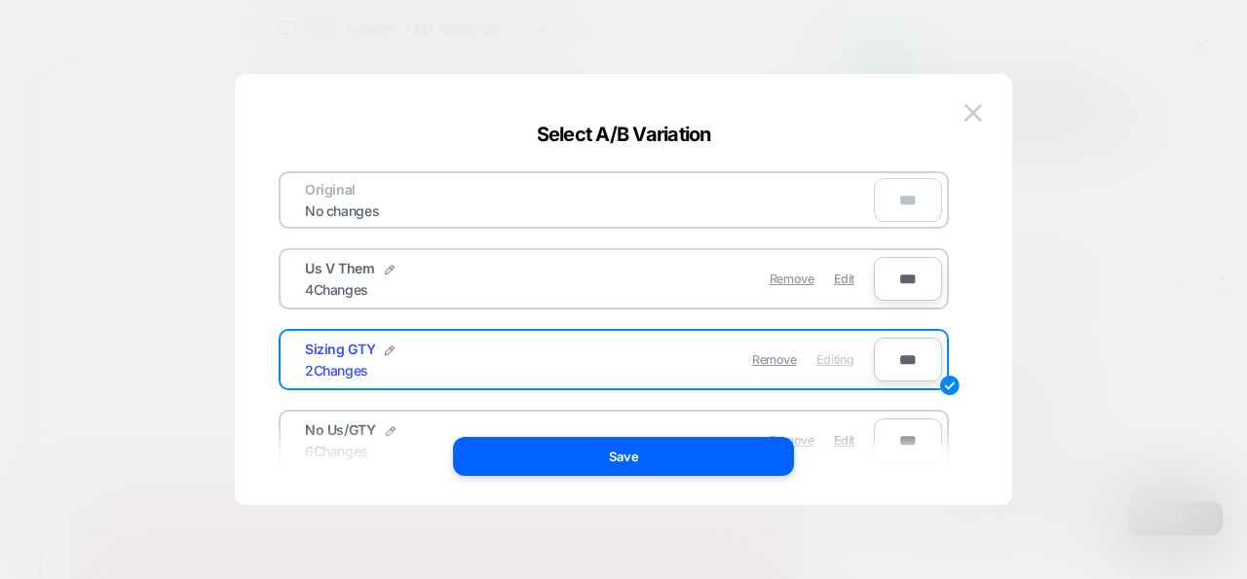
scroll to position [8143, 0]
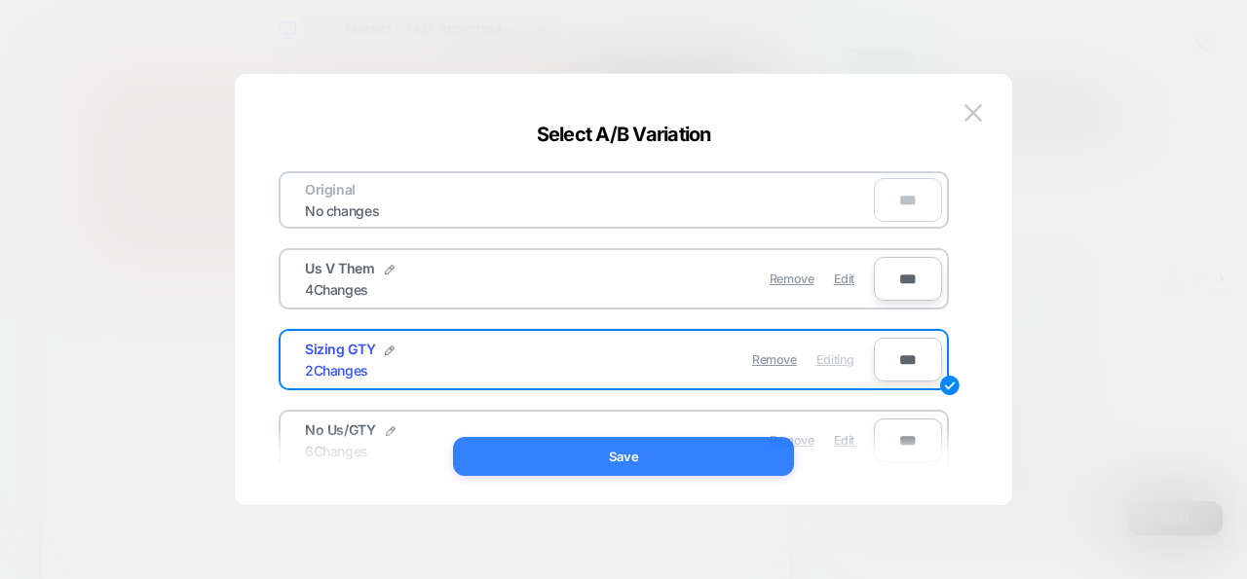
click at [740, 463] on button "Save" at bounding box center [623, 456] width 341 height 39
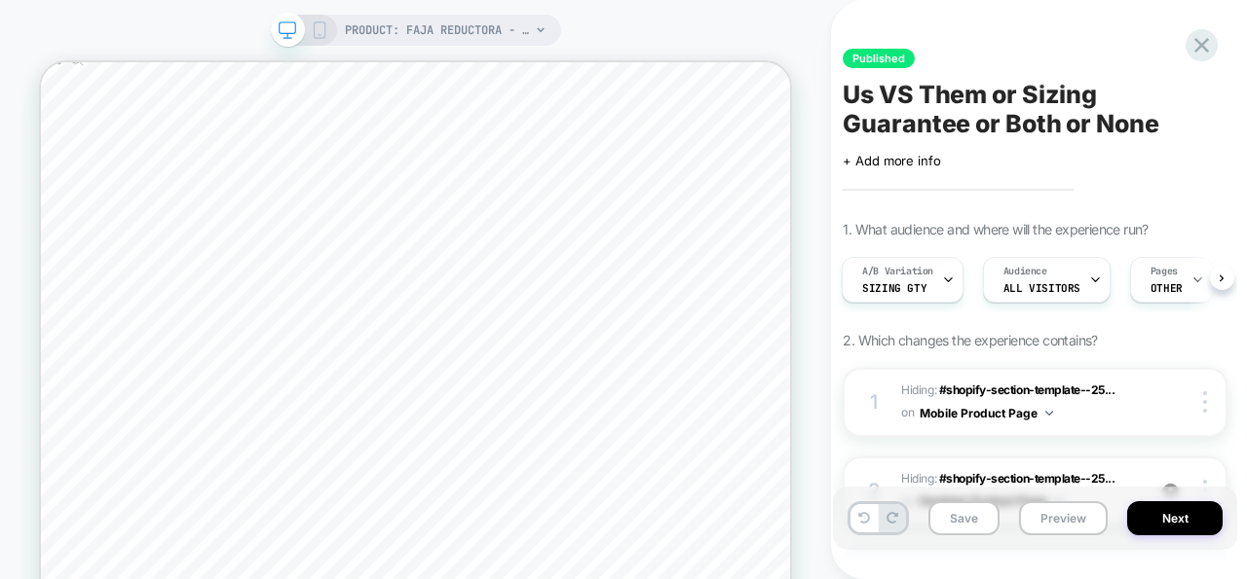
scroll to position [8733, 0]
click at [922, 289] on div "A/B Variation Sizing GTY" at bounding box center [897, 280] width 110 height 44
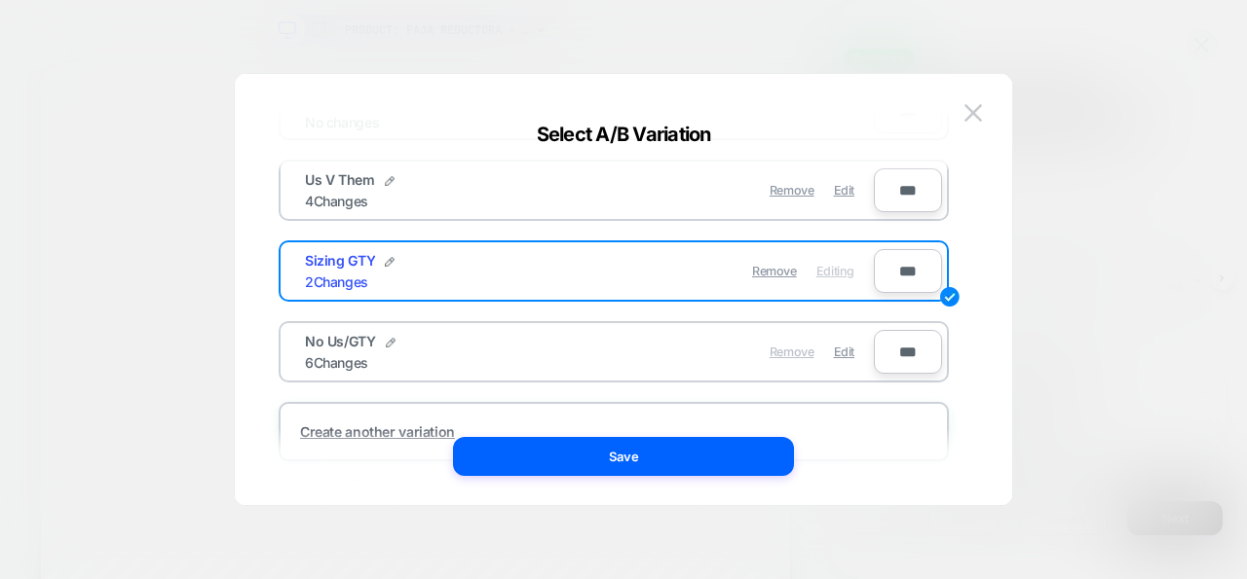
scroll to position [93, 0]
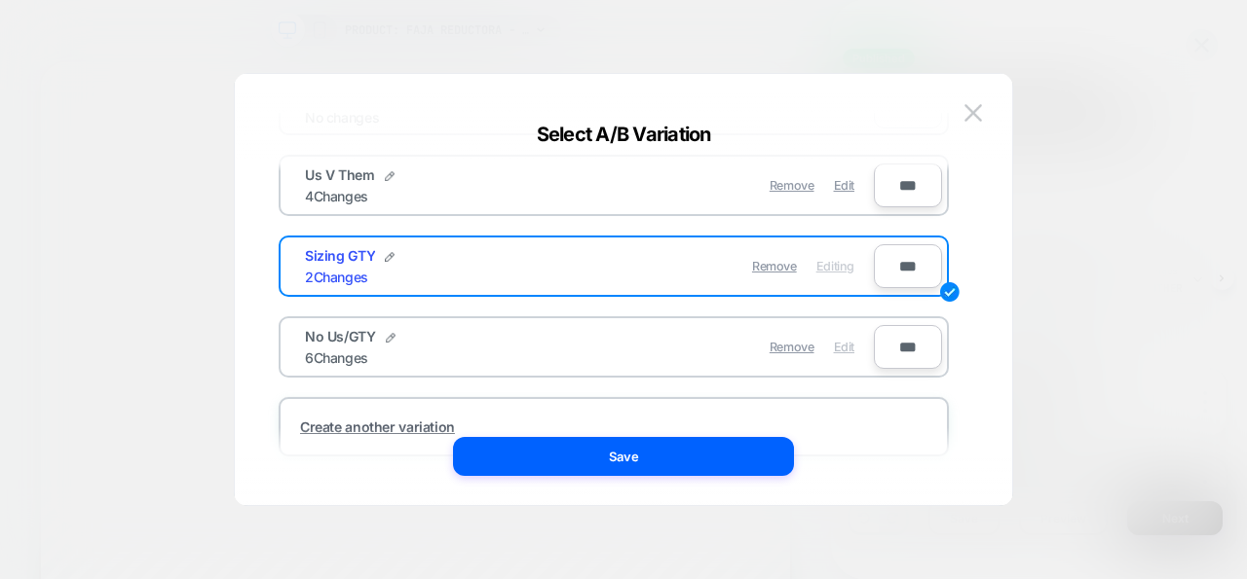
click at [847, 356] on div "Edit" at bounding box center [844, 347] width 20 height 38
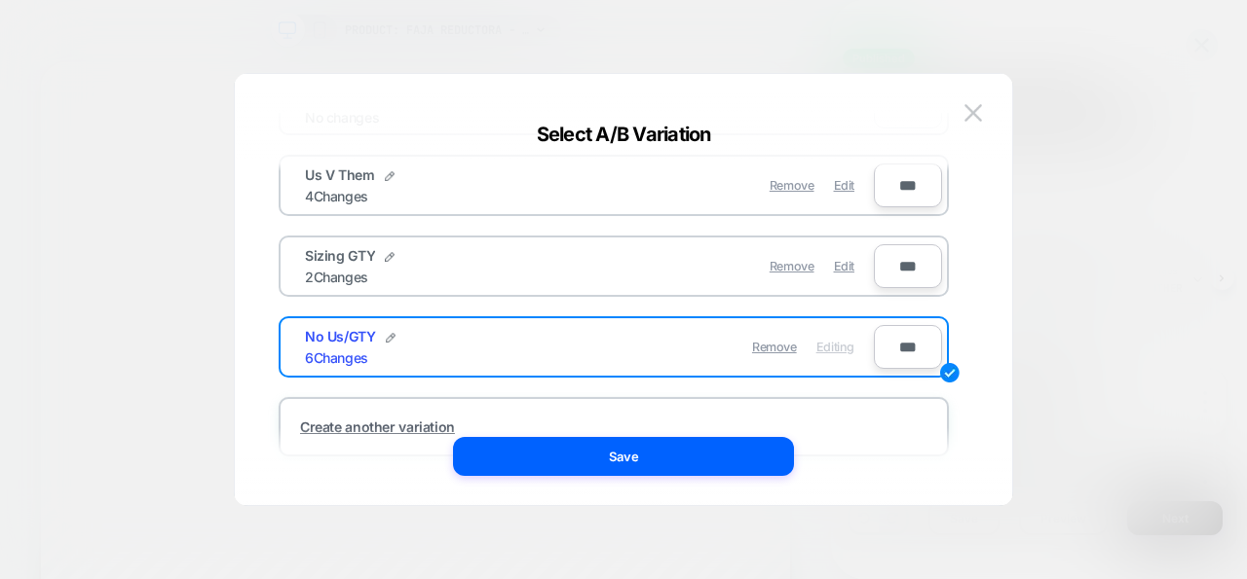
scroll to position [8610, 0]
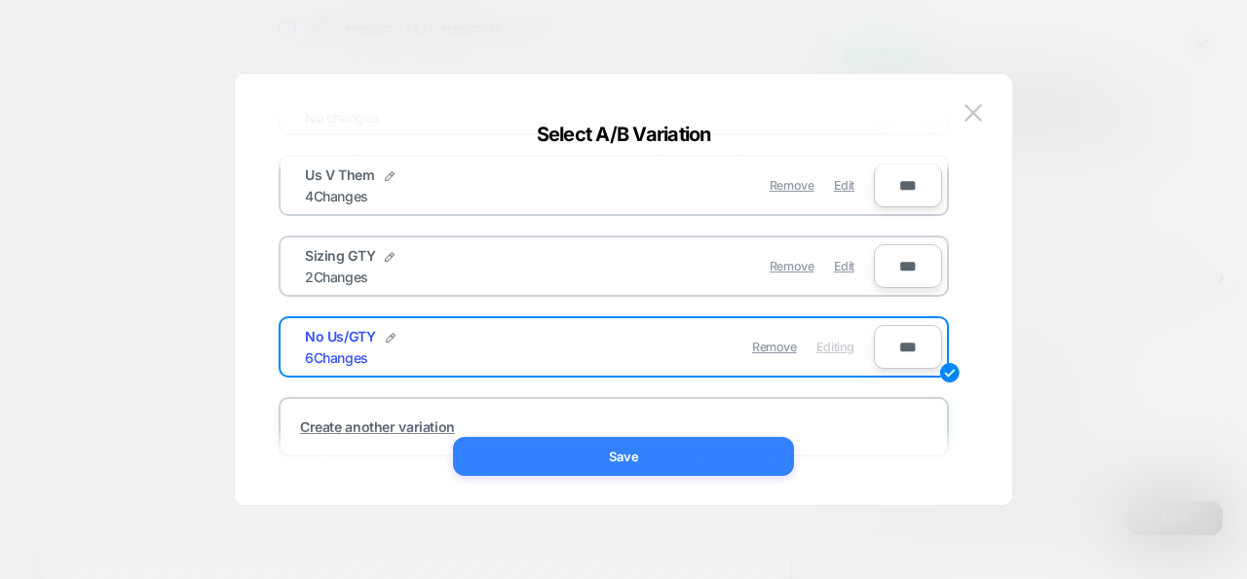
click at [733, 451] on button "Save" at bounding box center [623, 456] width 341 height 39
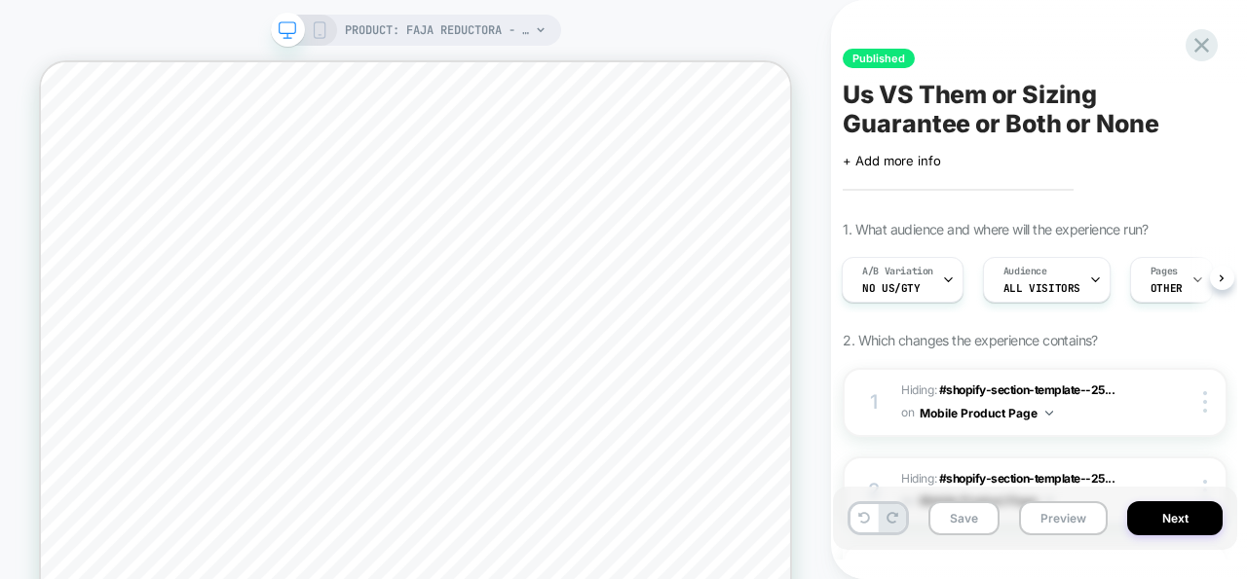
scroll to position [8567, 0]
click at [929, 280] on div "A/B Variation No Us/GTY" at bounding box center [897, 280] width 110 height 44
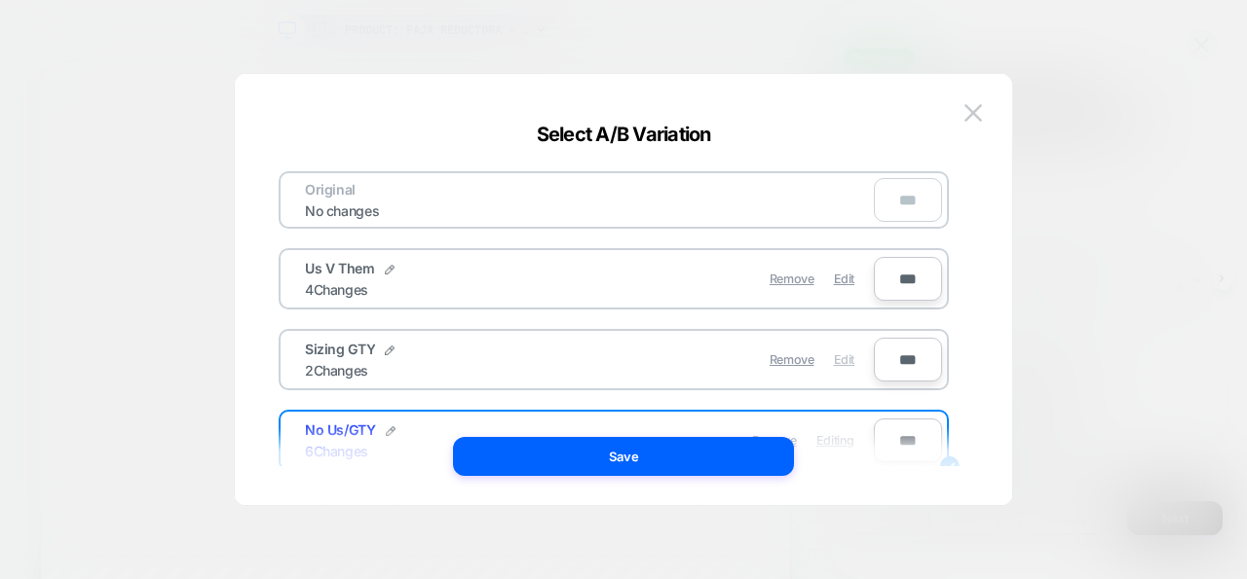
click at [843, 360] on span "Edit" at bounding box center [844, 360] width 20 height 15
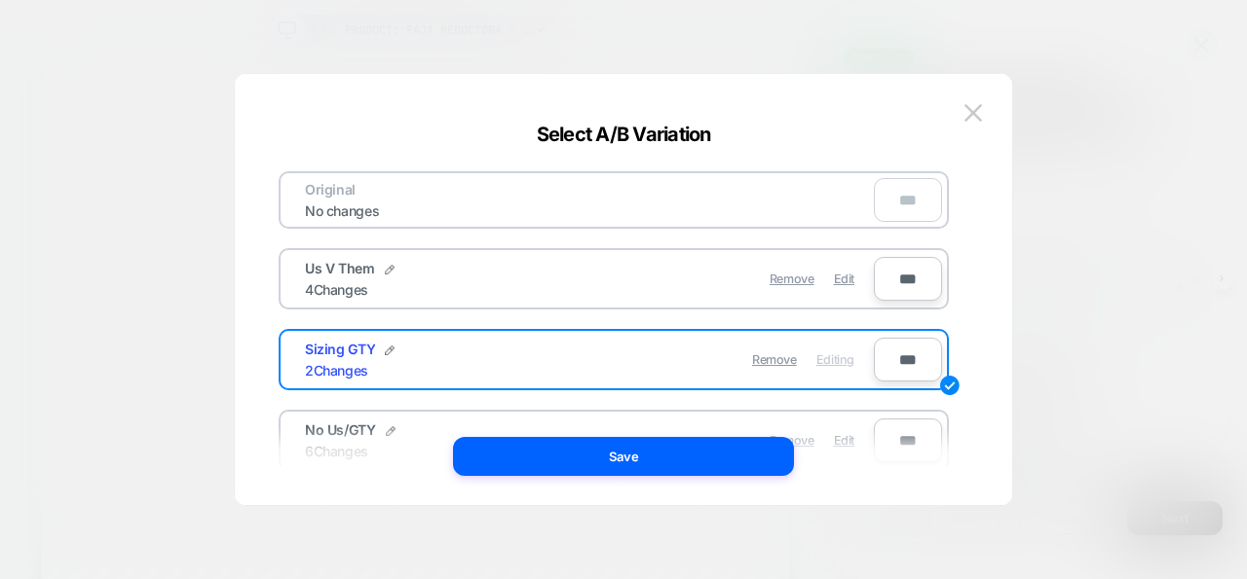
scroll to position [8690, 0]
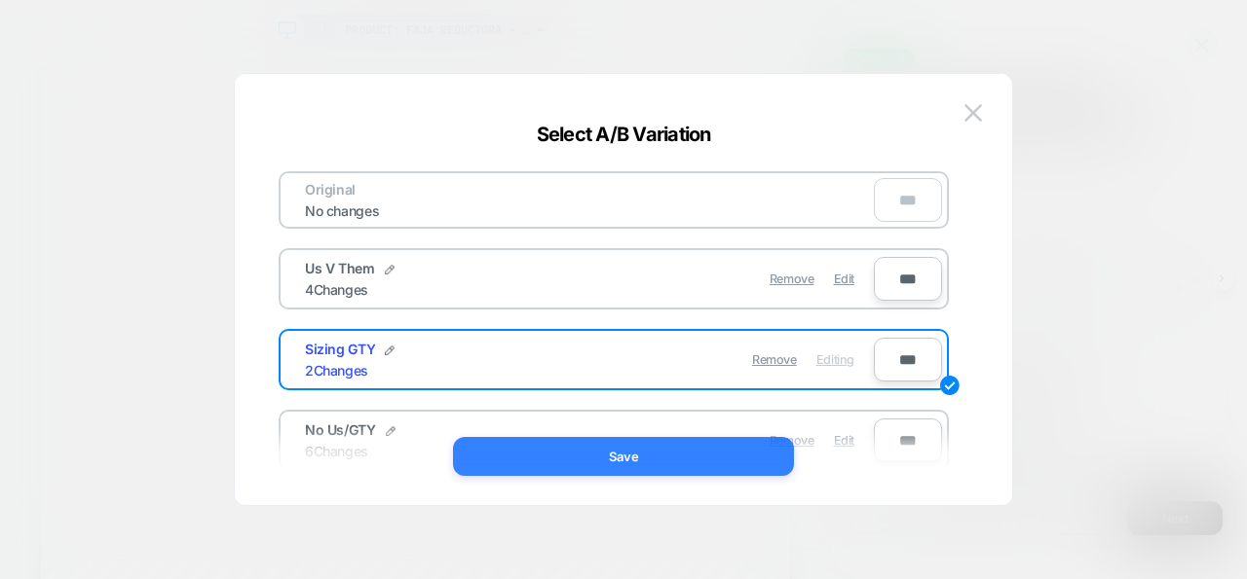
click at [713, 457] on button "Save" at bounding box center [623, 456] width 341 height 39
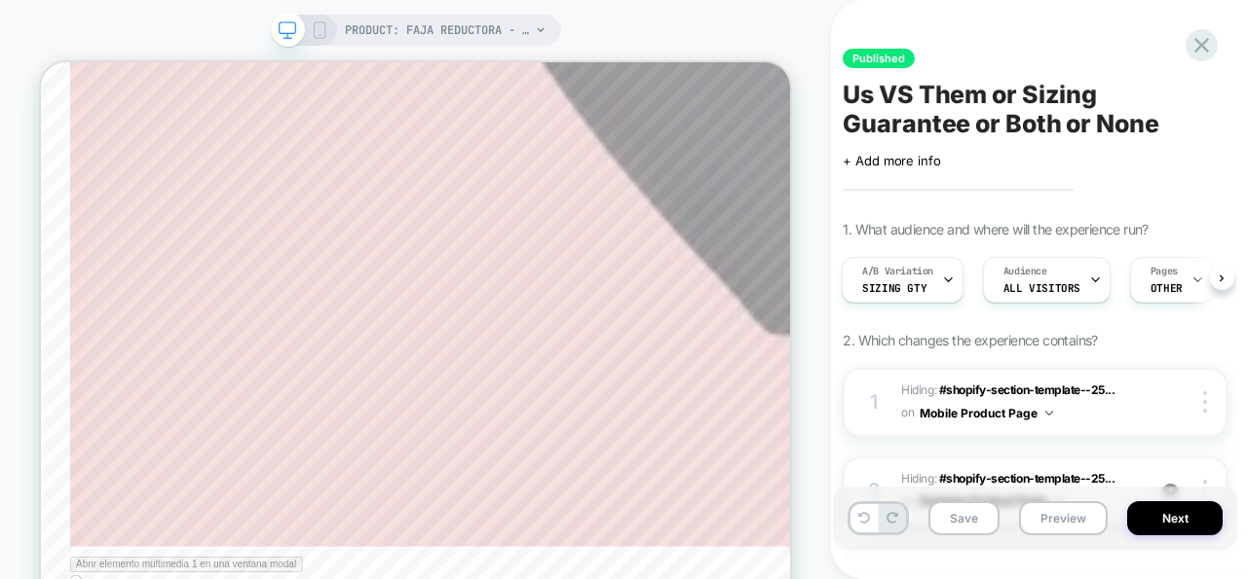
scroll to position [5416, 0]
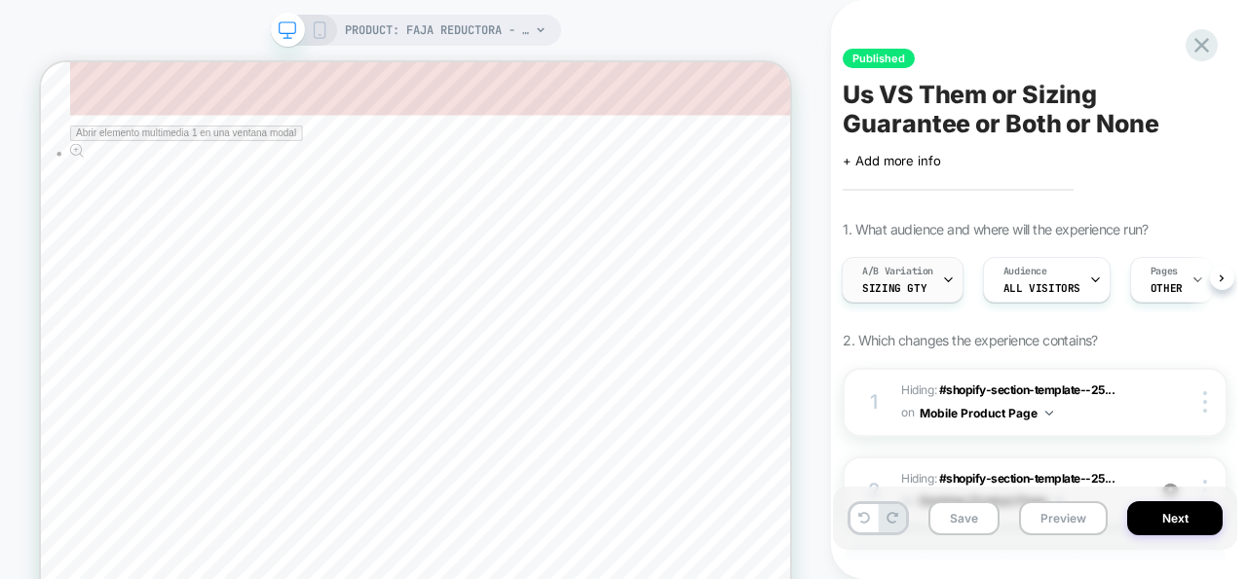
click at [929, 280] on div "A/B Variation Sizing GTY" at bounding box center [897, 280] width 110 height 44
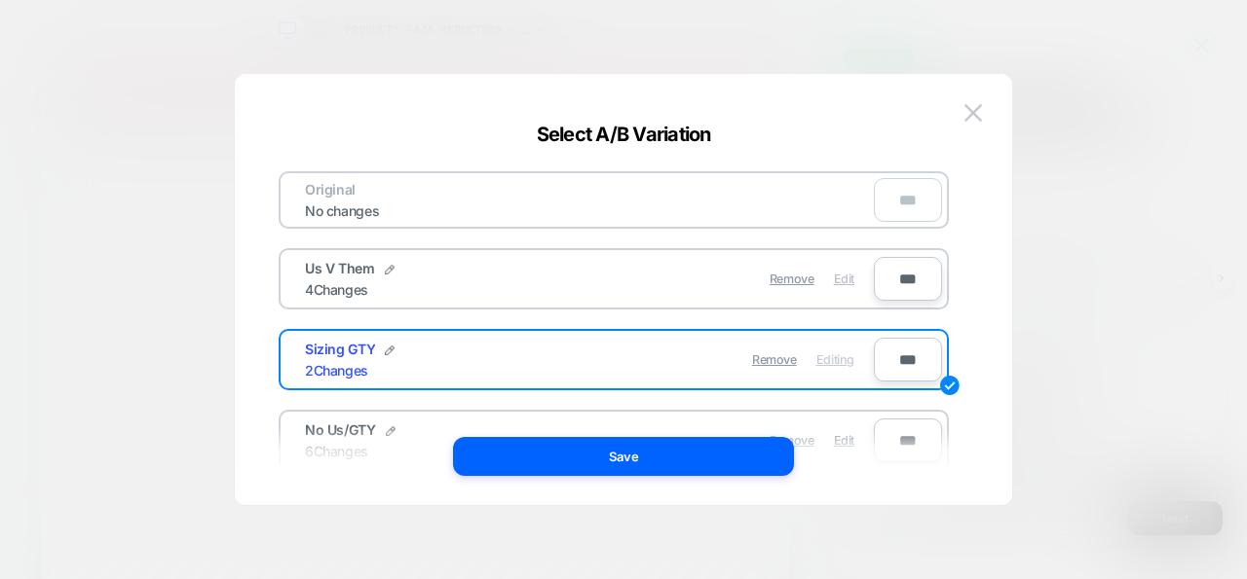
click at [849, 285] on span "Edit" at bounding box center [844, 279] width 20 height 15
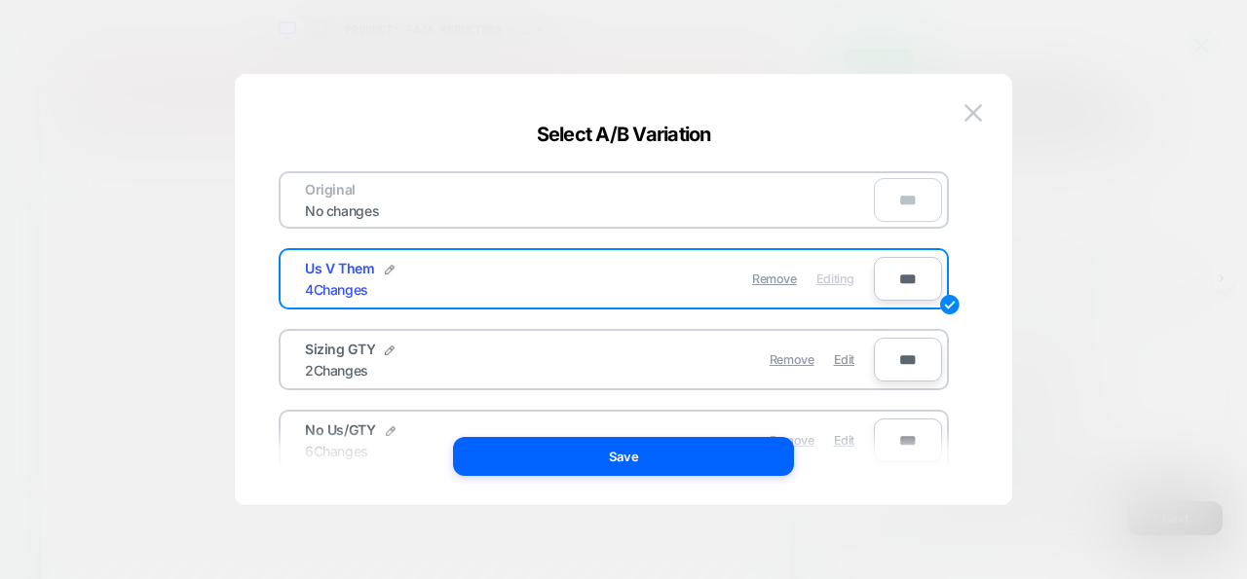
scroll to position [5292, 0]
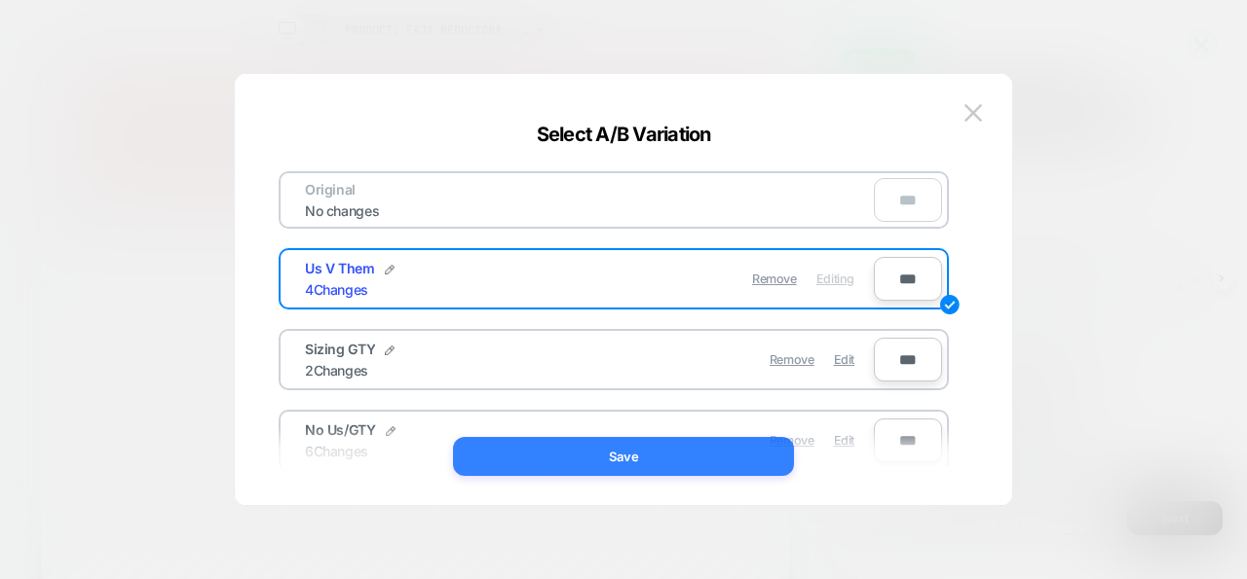
drag, startPoint x: 731, startPoint y: 453, endPoint x: 920, endPoint y: 522, distance: 201.2
click at [731, 453] on button "Save" at bounding box center [623, 456] width 341 height 39
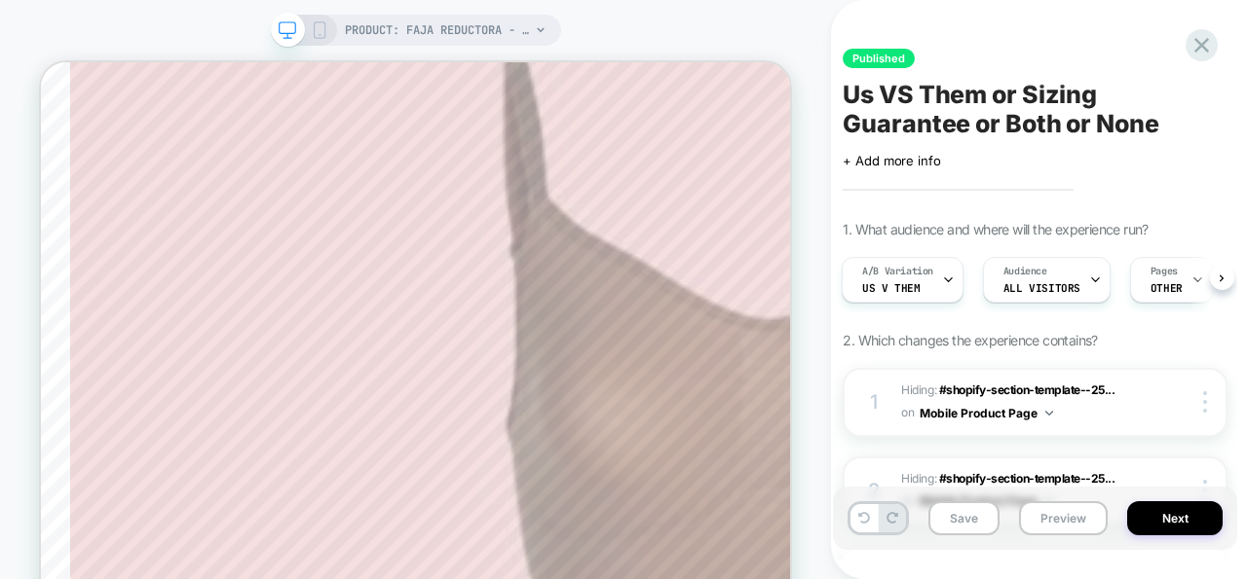
scroll to position [9408, 0]
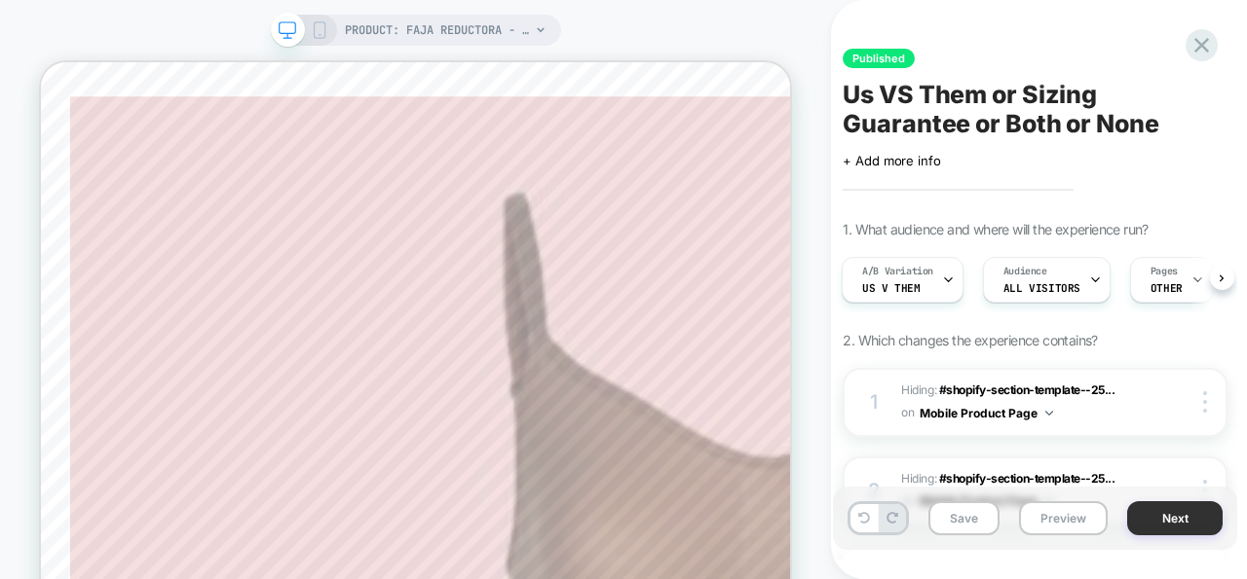
click at [1177, 535] on button "Next" at bounding box center [1174, 519] width 95 height 34
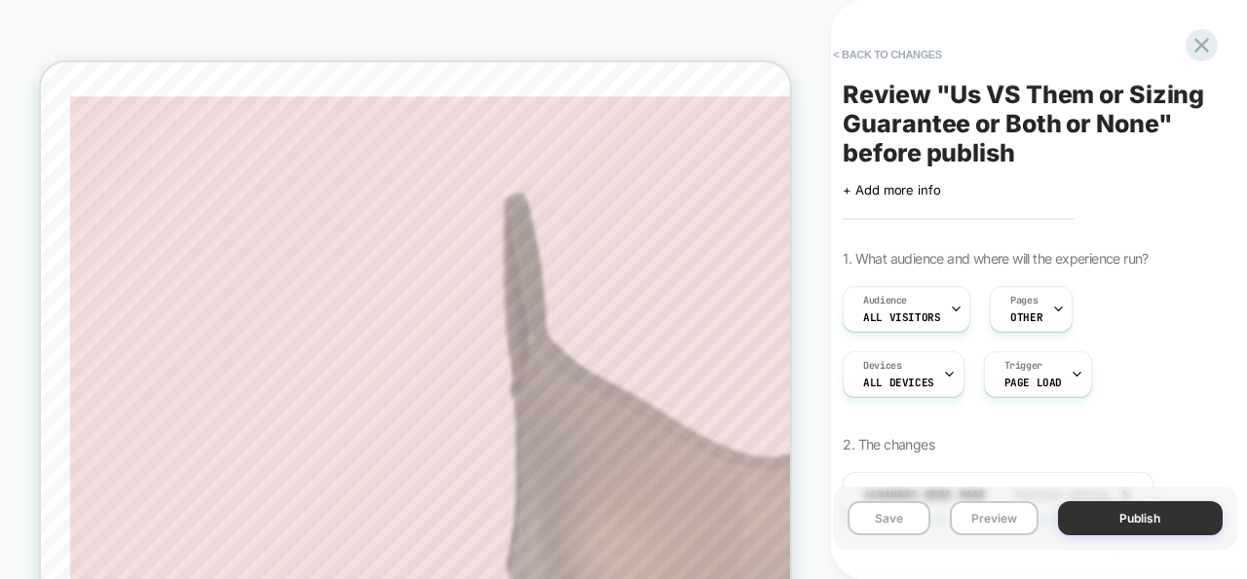
scroll to position [0, 2]
click at [947, 379] on icon at bounding box center [949, 374] width 13 height 13
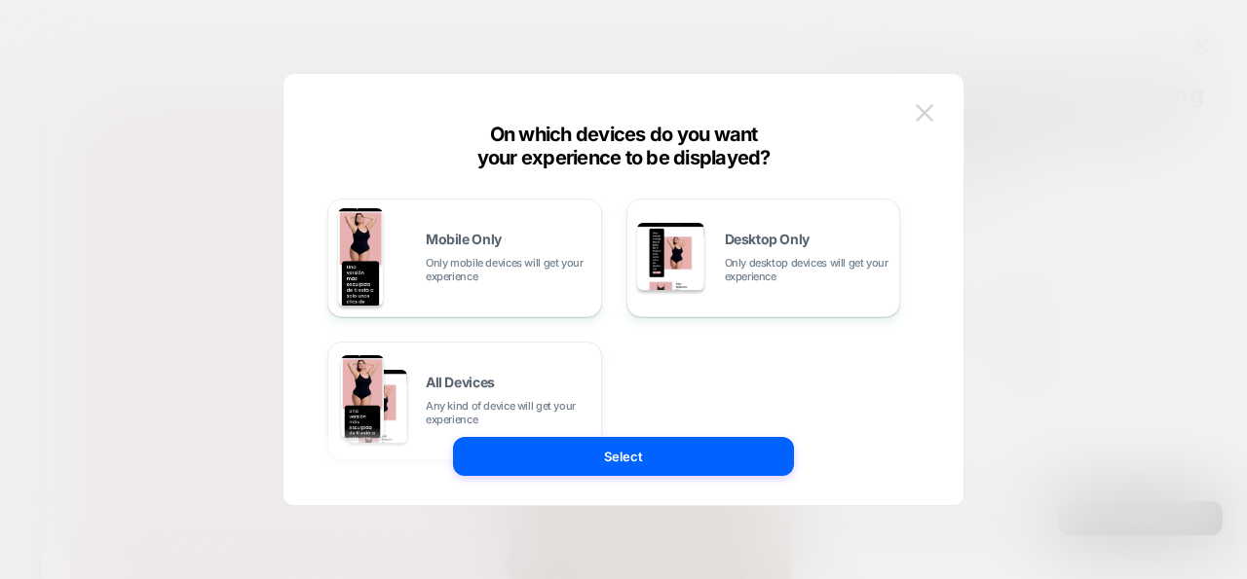
click at [924, 115] on img at bounding box center [924, 112] width 18 height 17
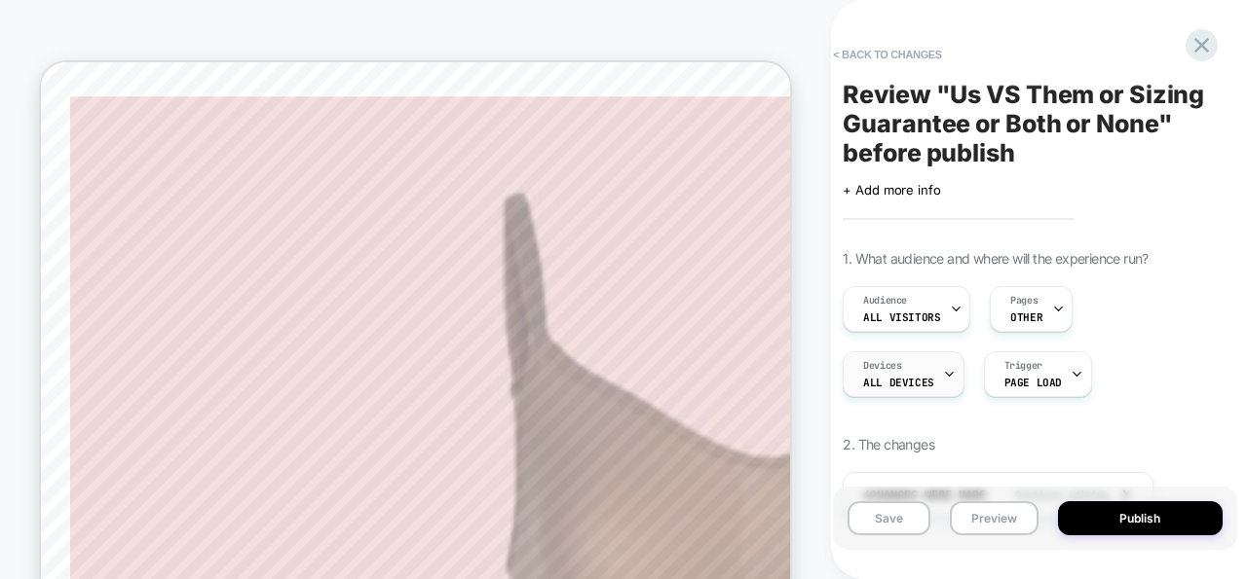
click at [943, 382] on div at bounding box center [949, 375] width 13 height 44
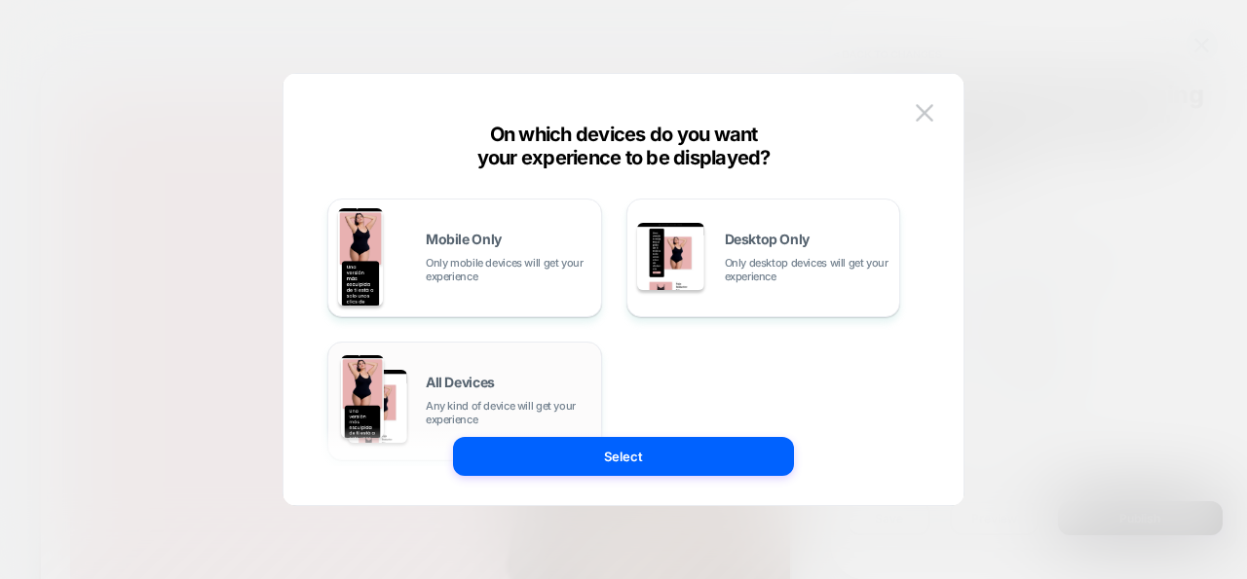
click at [467, 407] on span "Any kind of device will get your experience" at bounding box center [509, 412] width 166 height 27
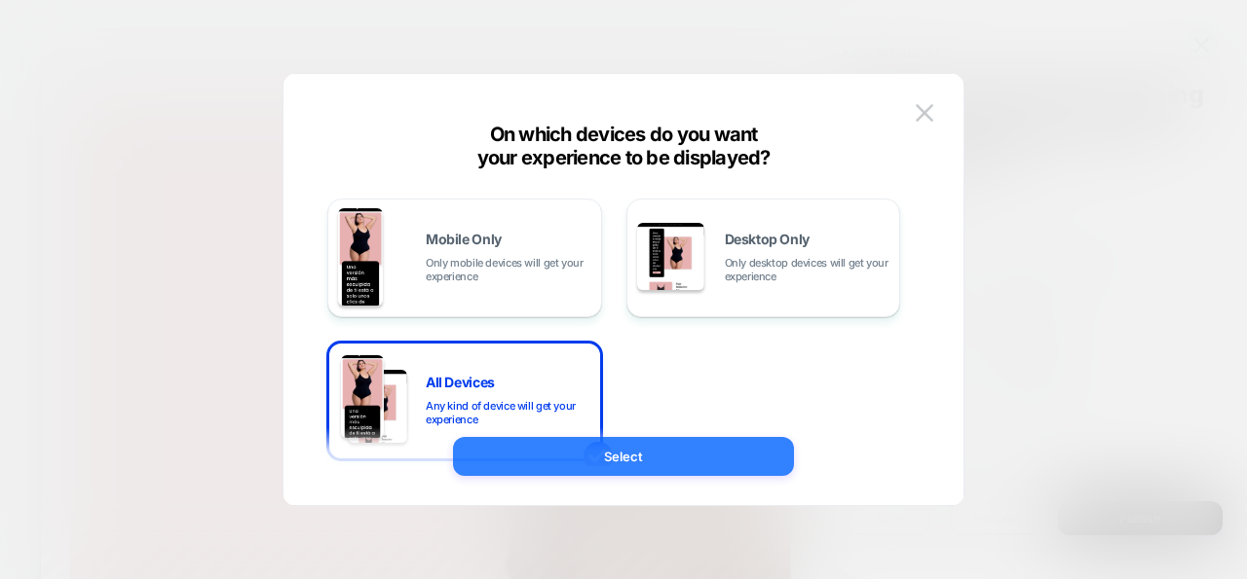
click at [583, 457] on button "Select" at bounding box center [623, 456] width 341 height 39
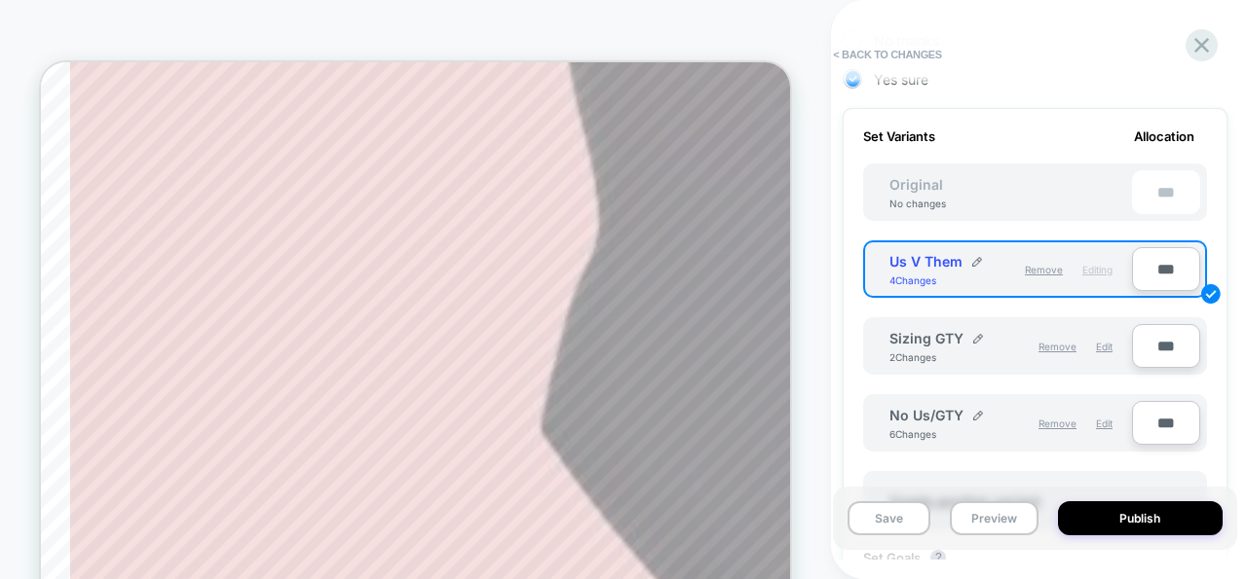
scroll to position [3990, 0]
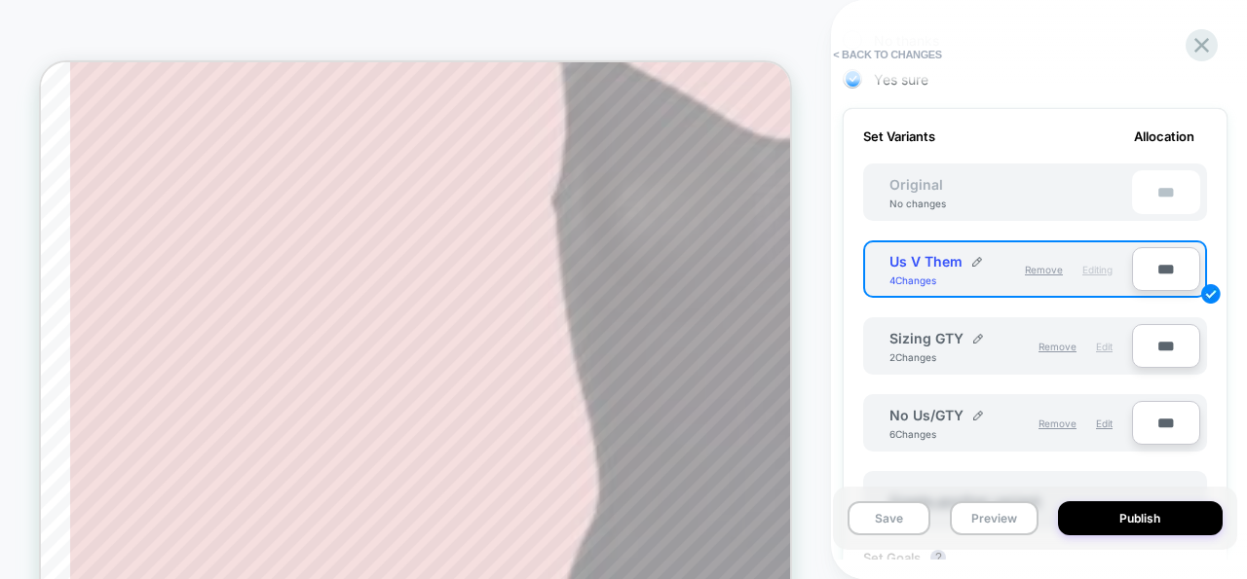
click at [1108, 350] on span "Edit" at bounding box center [1104, 347] width 17 height 12
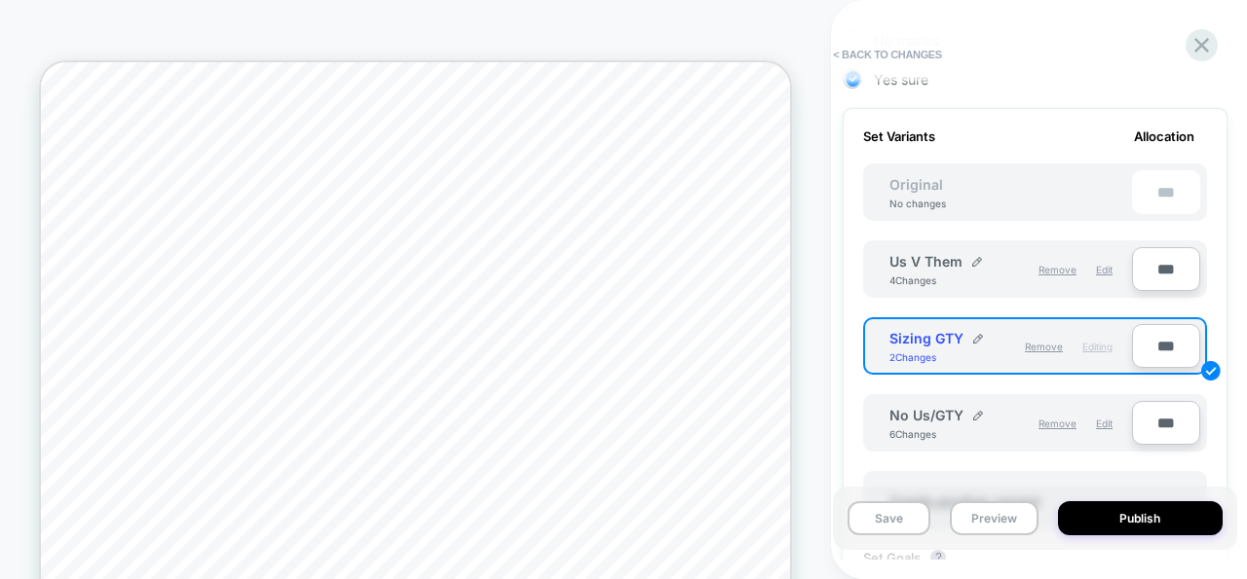
scroll to position [8724, 0]
click at [1110, 427] on span "Edit" at bounding box center [1104, 424] width 17 height 12
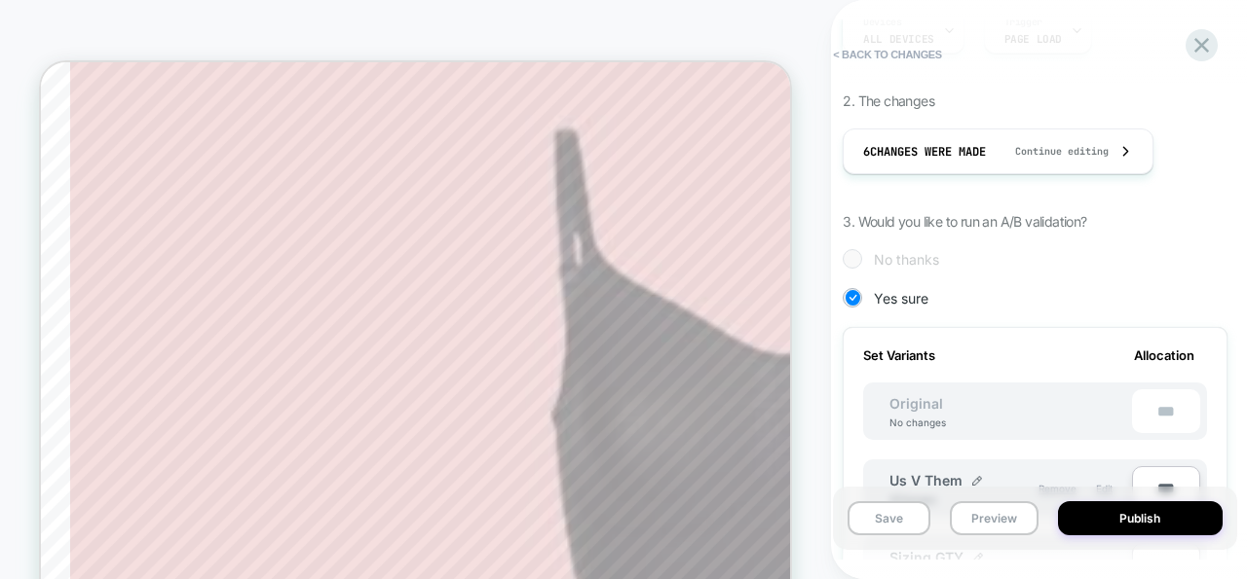
scroll to position [493, 0]
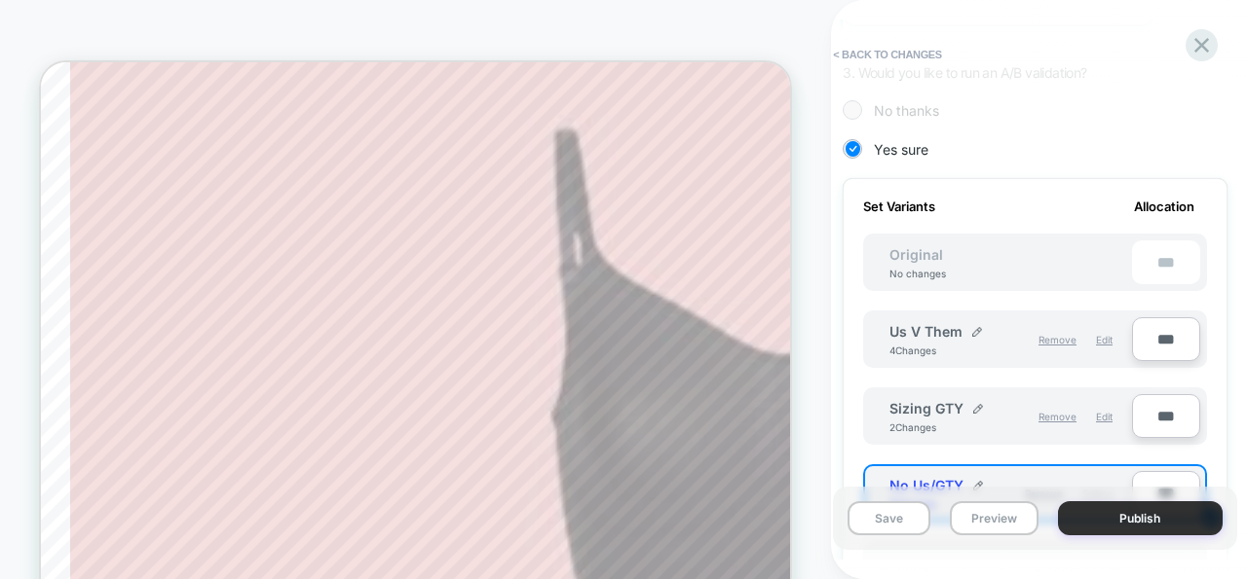
click at [1112, 519] on button "Publish" at bounding box center [1140, 519] width 165 height 34
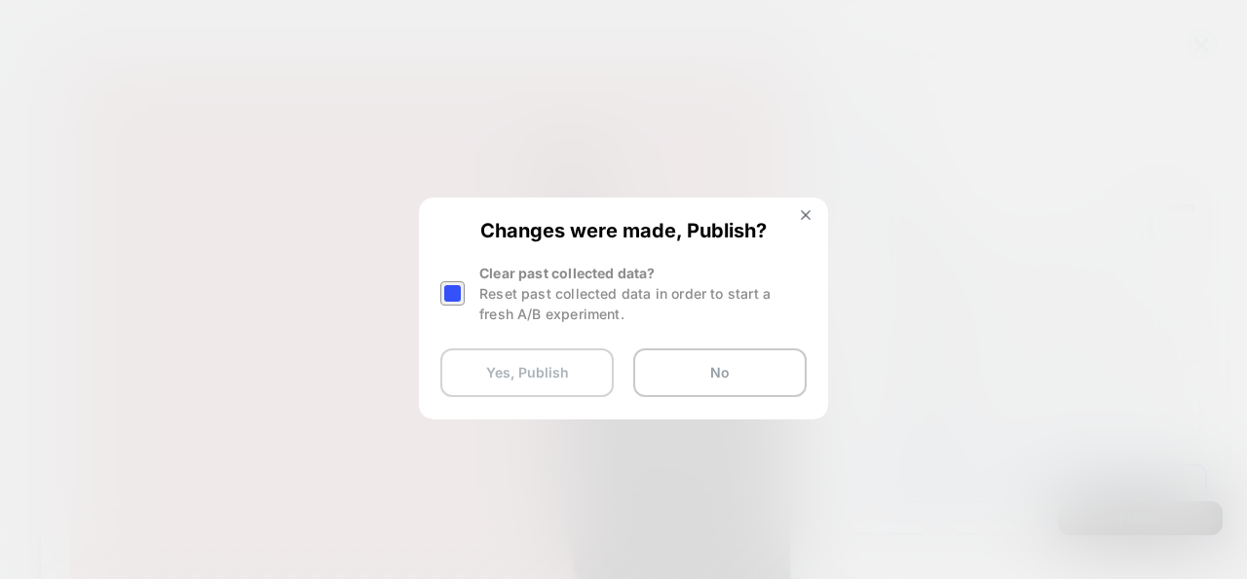
click at [568, 378] on button "Yes, Publish" at bounding box center [526, 373] width 173 height 49
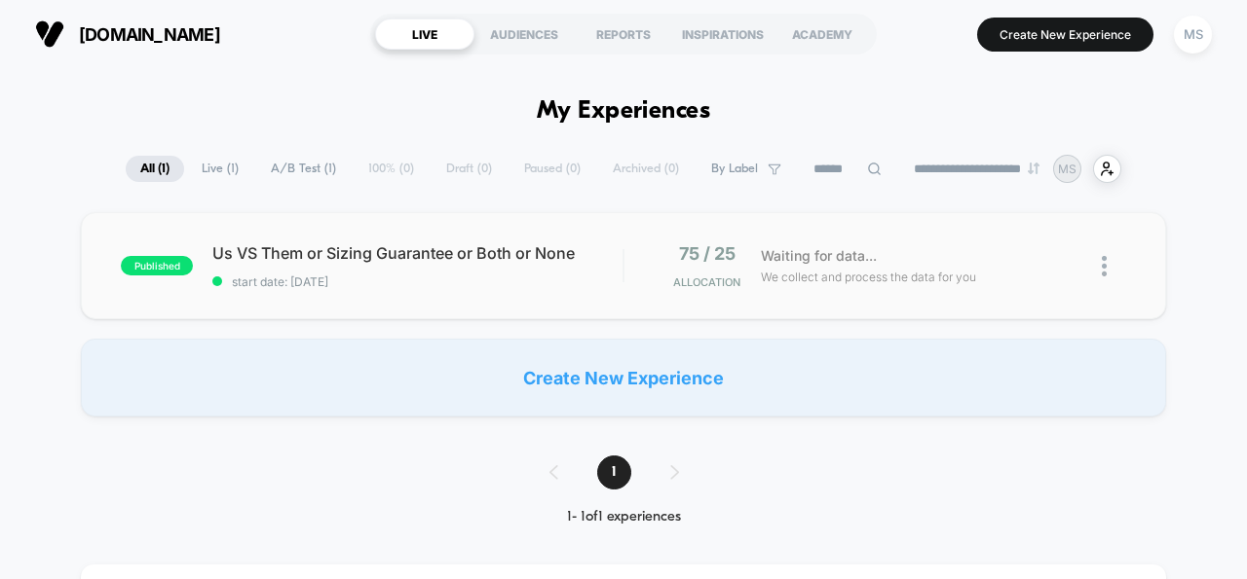
click at [1103, 263] on img at bounding box center [1104, 266] width 5 height 20
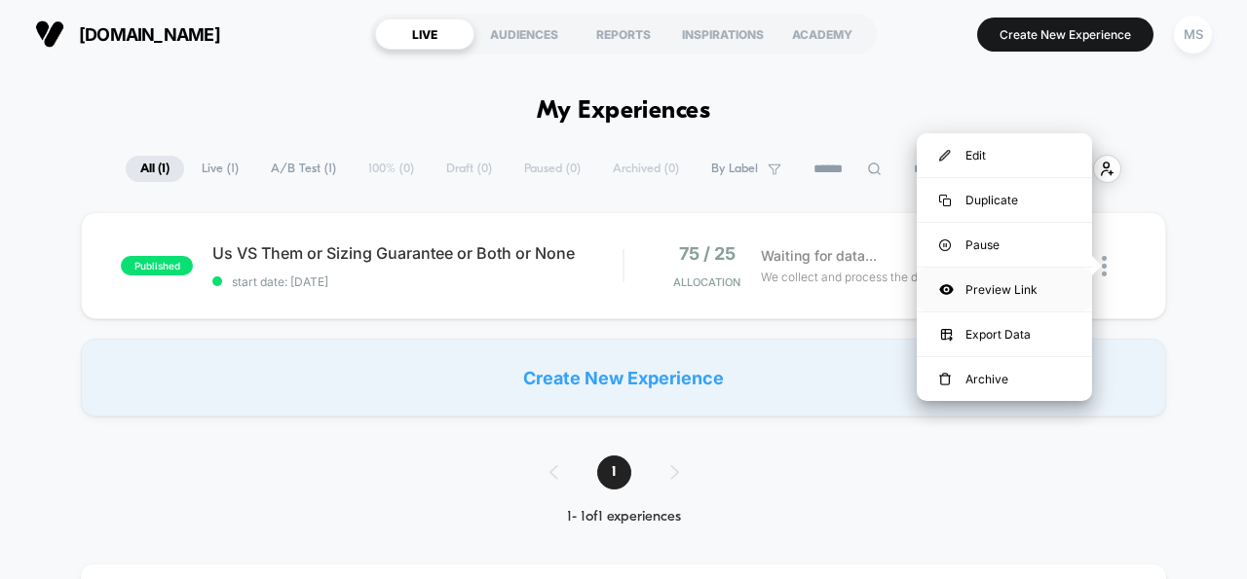
click at [1016, 294] on div "Preview Link" at bounding box center [1003, 290] width 175 height 44
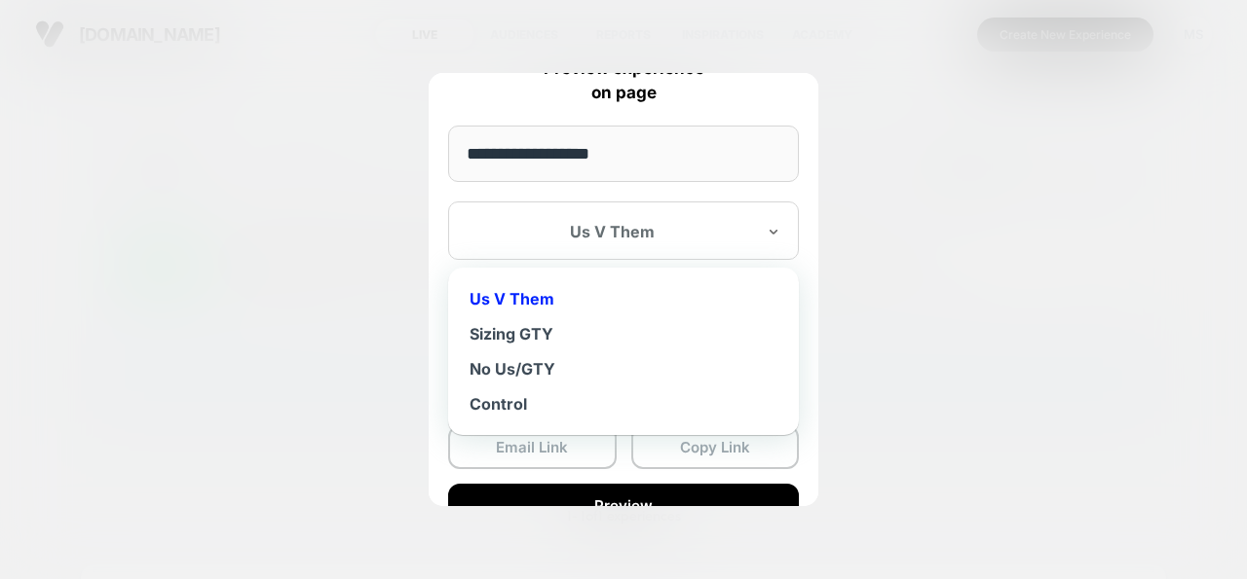
click at [601, 236] on div at bounding box center [611, 231] width 286 height 19
click at [557, 344] on div "Sizing GTY" at bounding box center [623, 334] width 331 height 35
click at [618, 249] on div "Sizing GTY" at bounding box center [623, 231] width 351 height 58
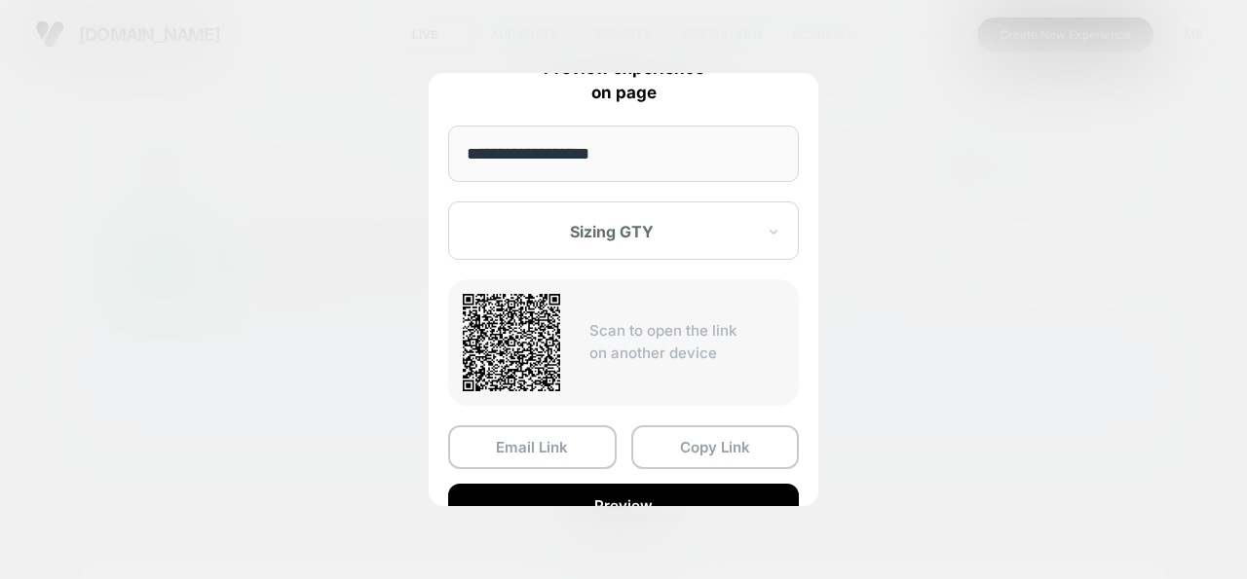
click at [677, 105] on div "**********" at bounding box center [624, 290] width 390 height 506
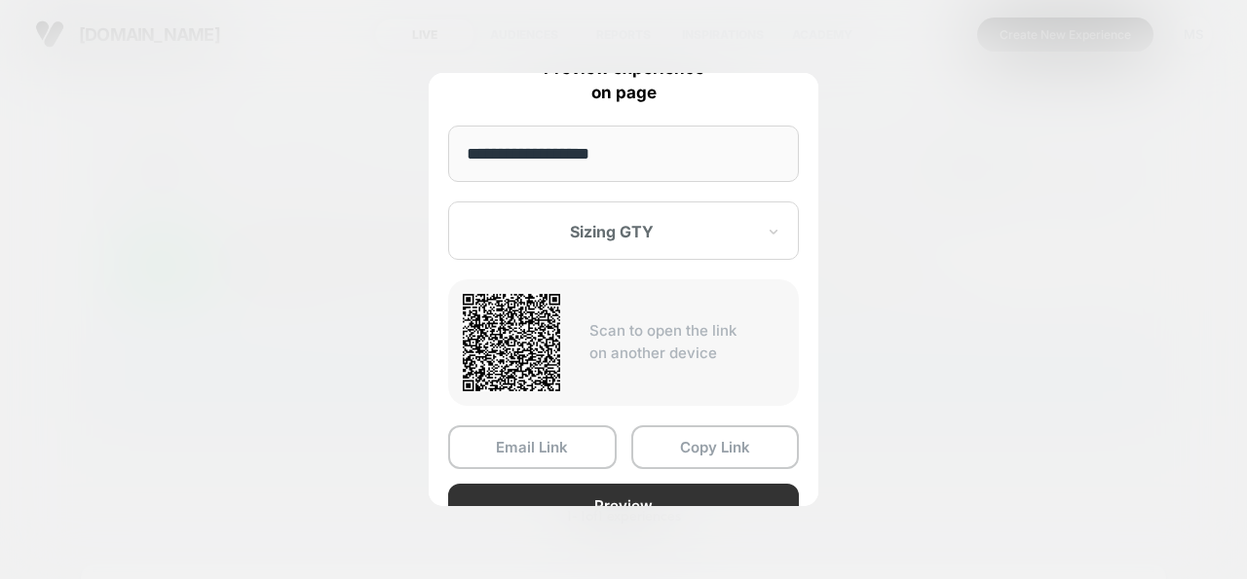
click at [583, 499] on button "Preview" at bounding box center [623, 506] width 351 height 44
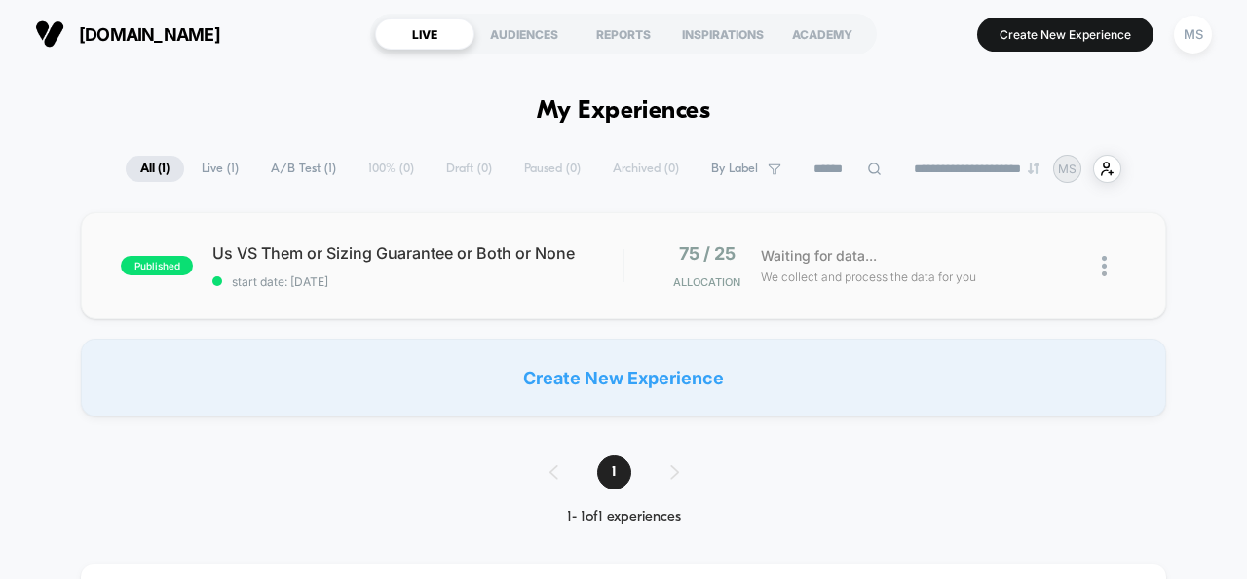
click at [1102, 267] on img at bounding box center [1104, 266] width 5 height 20
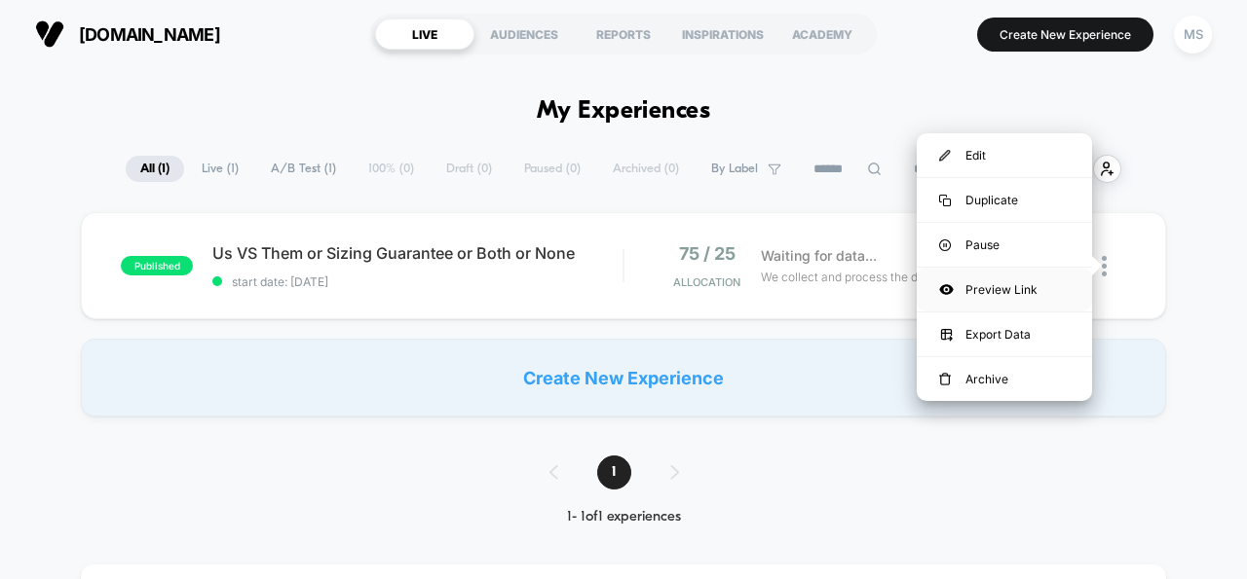
click at [1052, 291] on div "Preview Link" at bounding box center [1003, 290] width 175 height 44
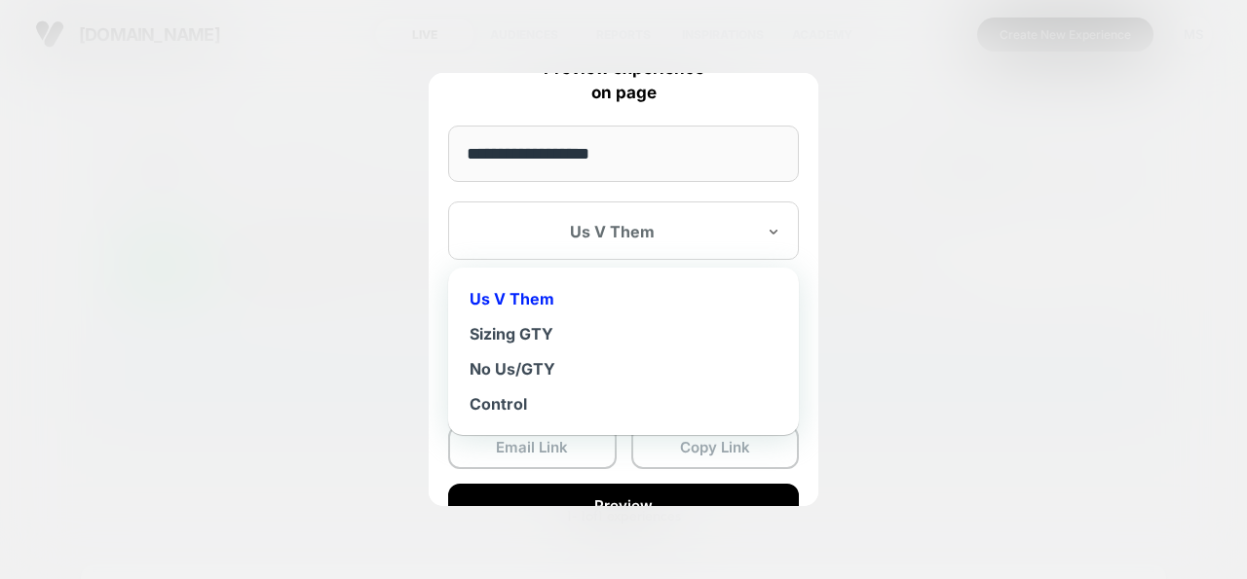
click at [680, 234] on div at bounding box center [611, 231] width 286 height 19
click at [588, 296] on div "Us V Them" at bounding box center [623, 298] width 331 height 35
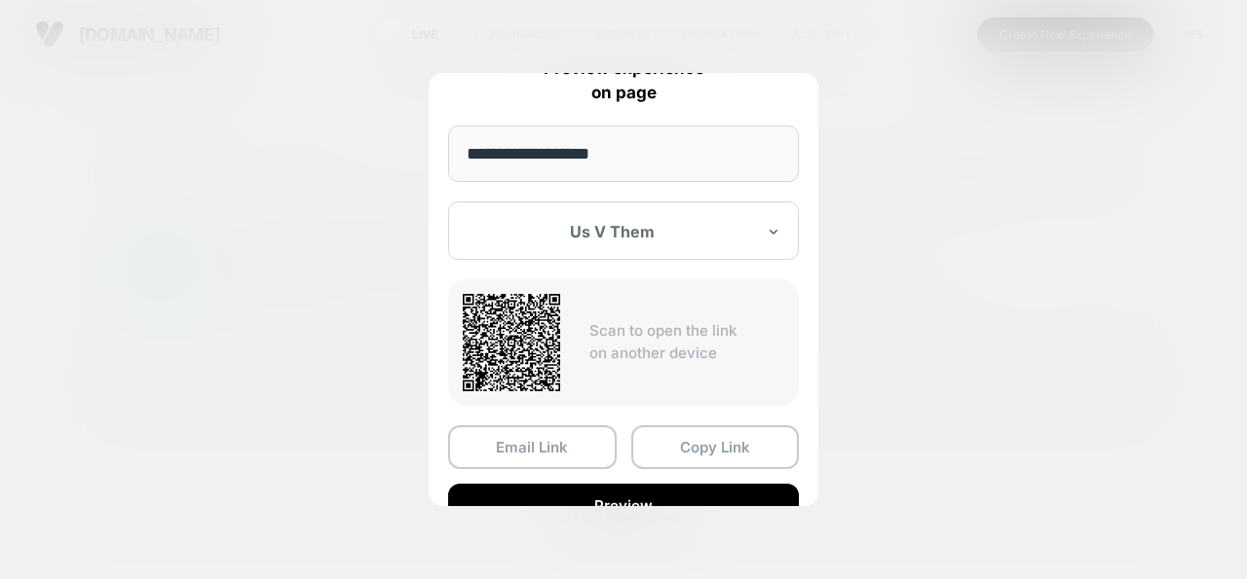
click at [610, 491] on button "Preview" at bounding box center [623, 506] width 351 height 44
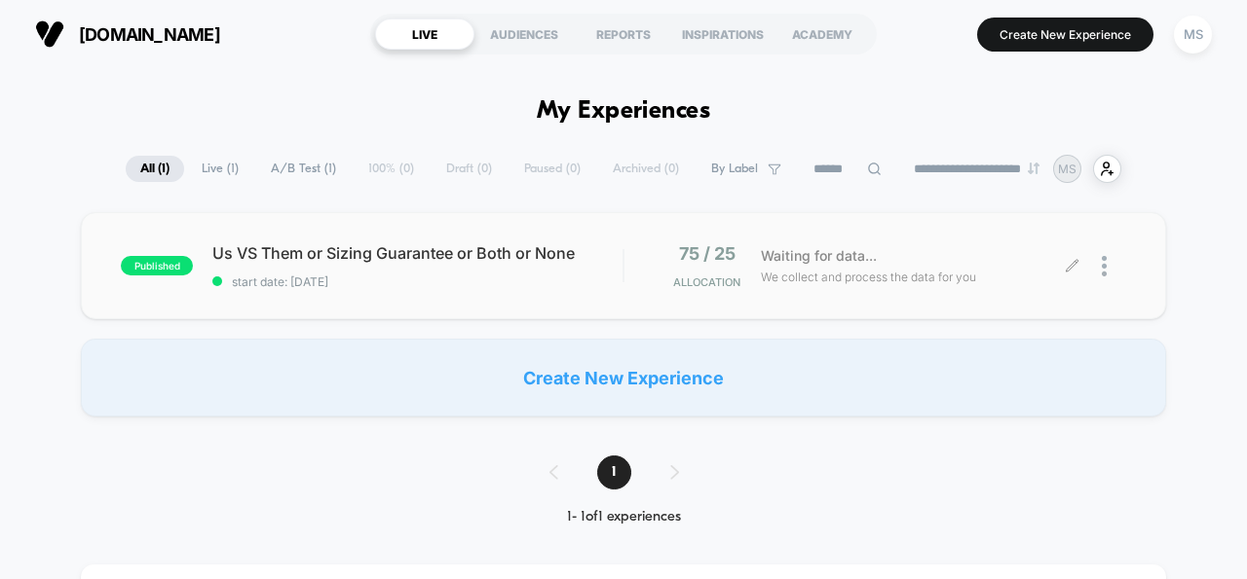
click at [1109, 272] on div at bounding box center [1114, 266] width 24 height 46
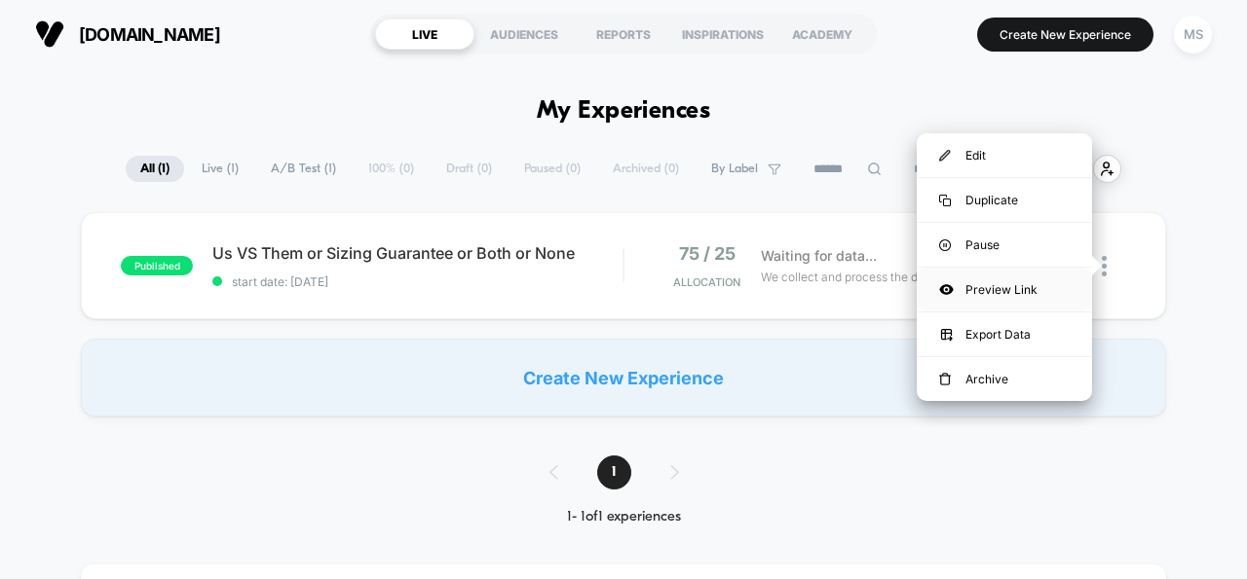
click at [1009, 293] on div "Preview Link" at bounding box center [1003, 290] width 175 height 44
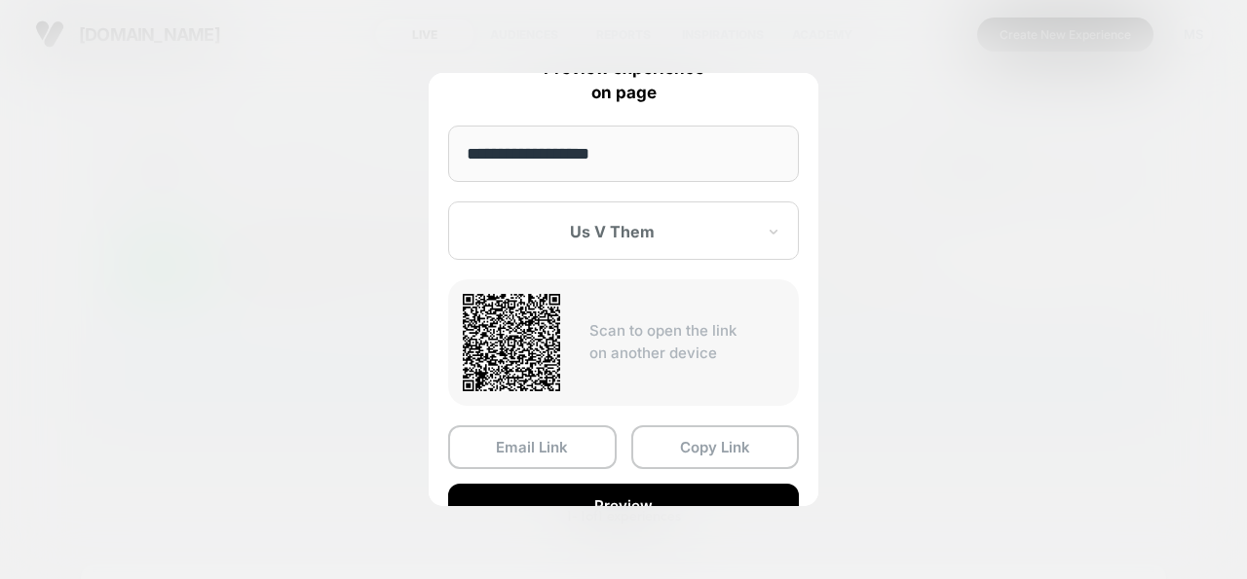
click at [647, 238] on div at bounding box center [611, 231] width 286 height 19
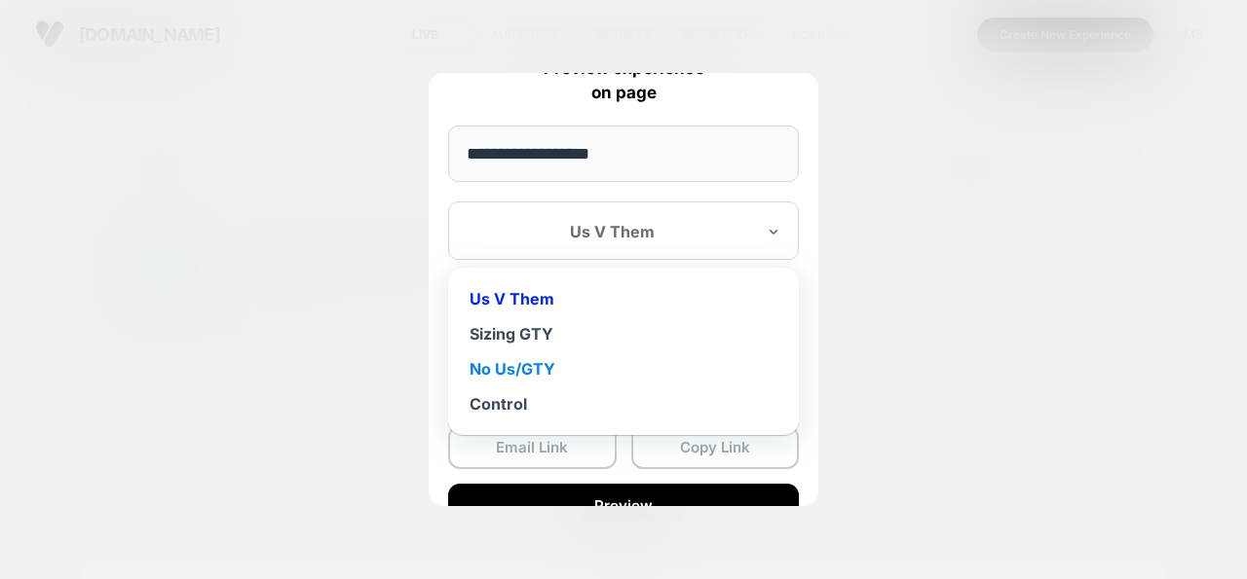
click at [609, 374] on div "No Us/GTY" at bounding box center [623, 369] width 331 height 35
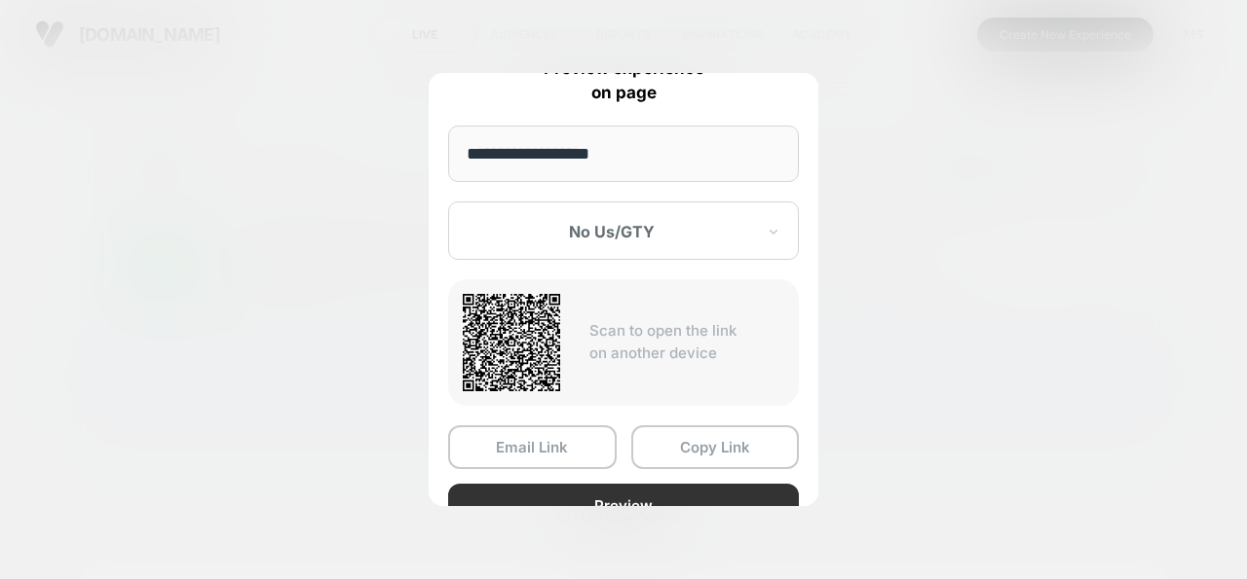
click at [606, 492] on button "Preview" at bounding box center [623, 506] width 351 height 44
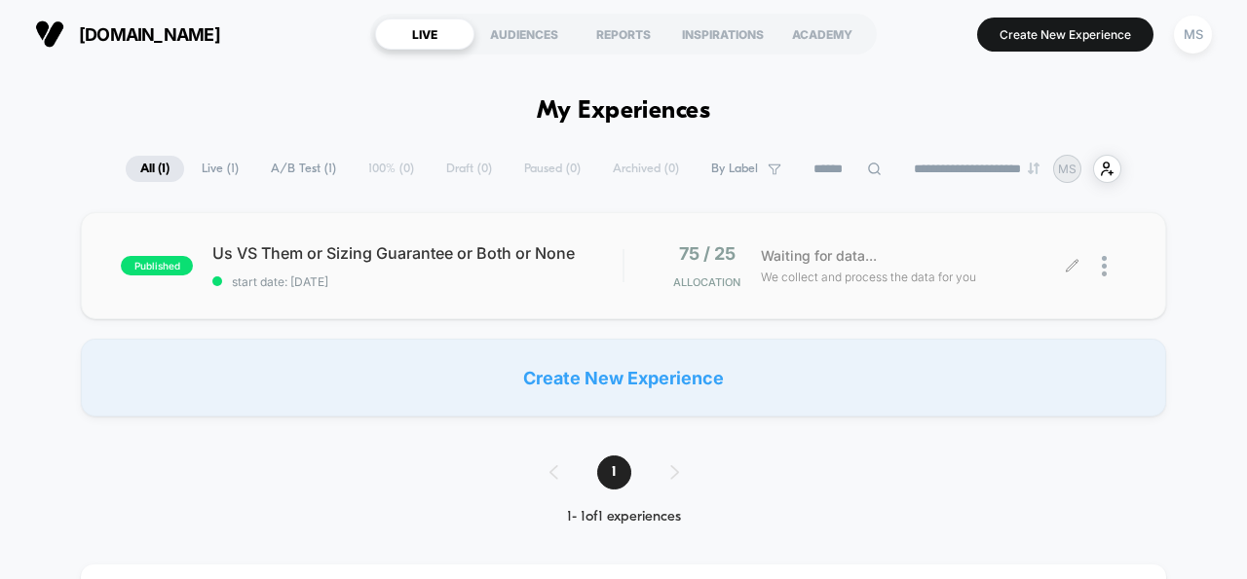
click at [1106, 270] on div at bounding box center [1114, 266] width 24 height 46
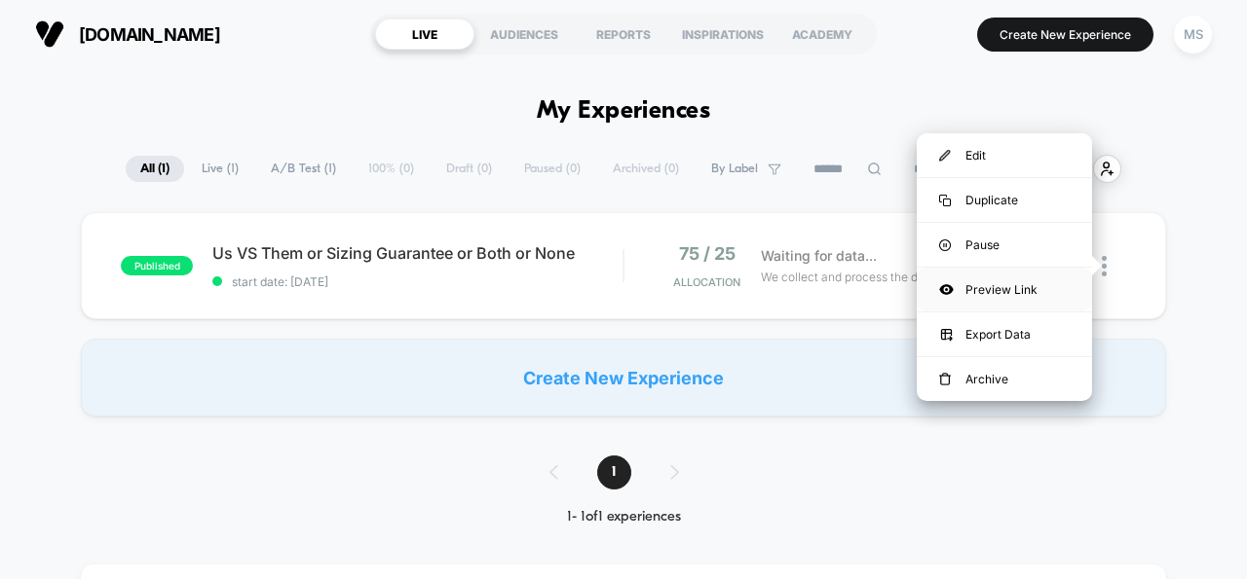
click at [1031, 296] on div "Preview Link" at bounding box center [1003, 290] width 175 height 44
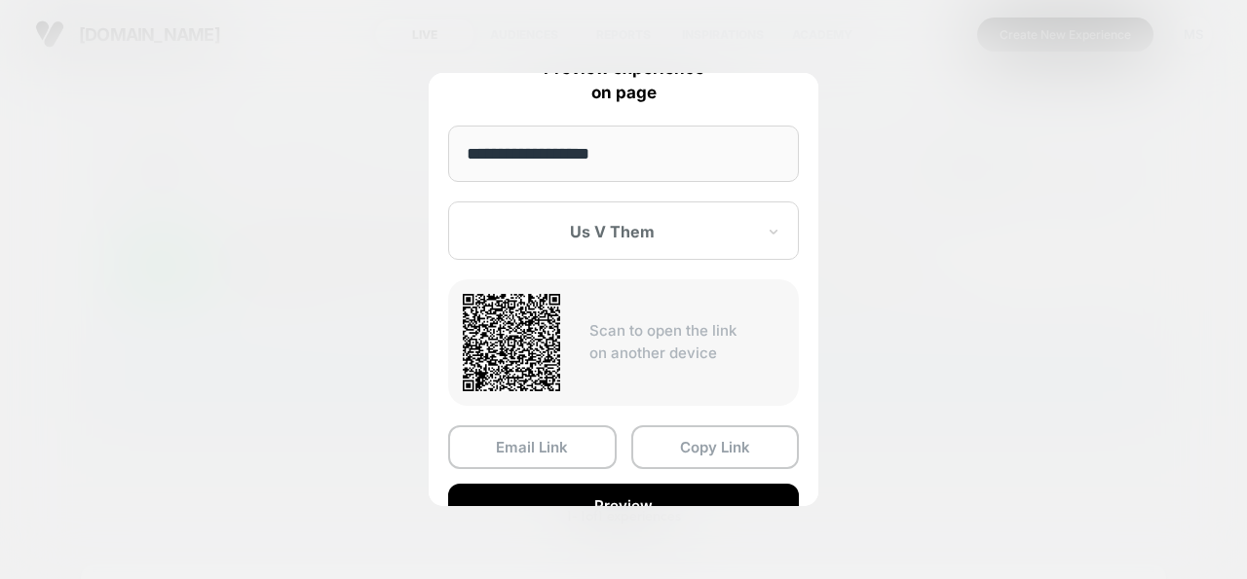
click at [626, 232] on div at bounding box center [611, 231] width 286 height 19
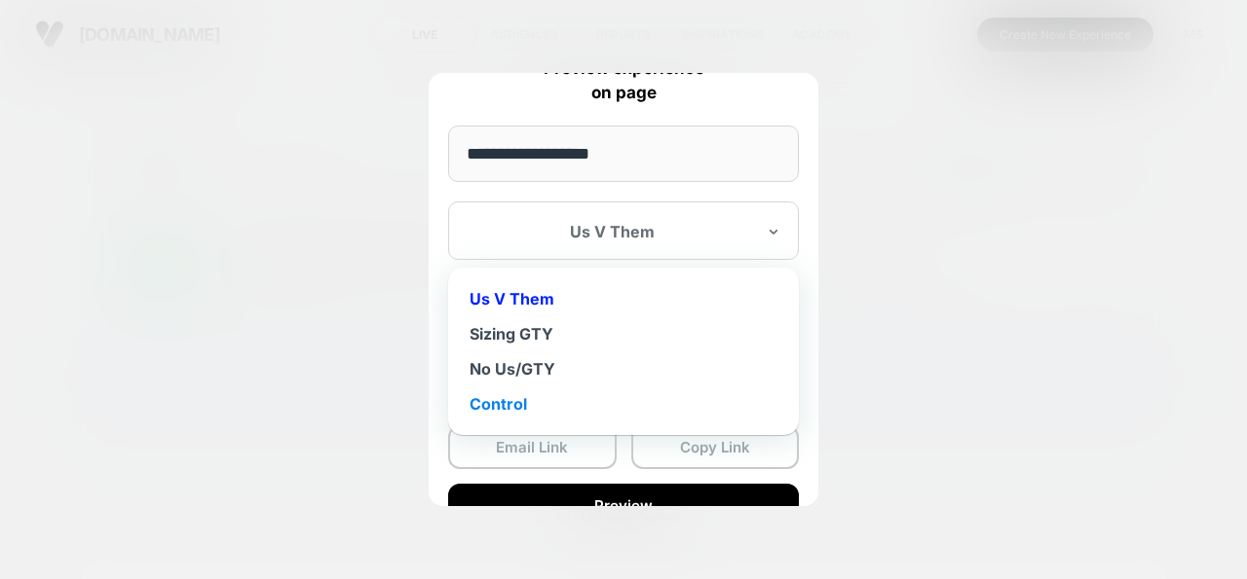
click at [578, 412] on div "Control" at bounding box center [623, 404] width 331 height 35
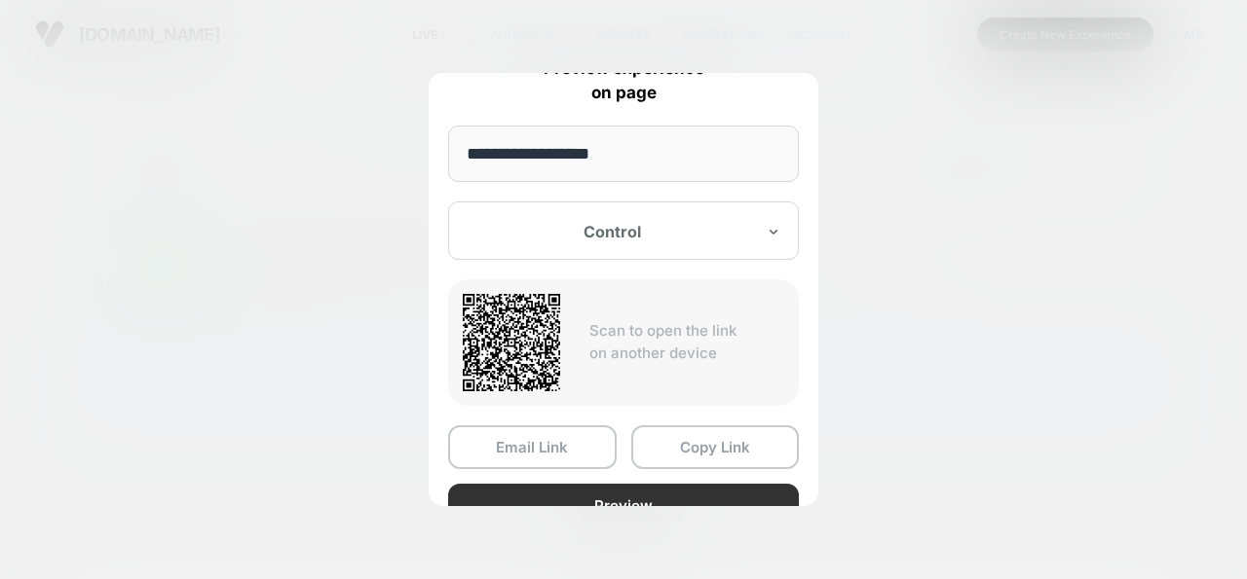
click at [632, 497] on button "Preview" at bounding box center [623, 506] width 351 height 44
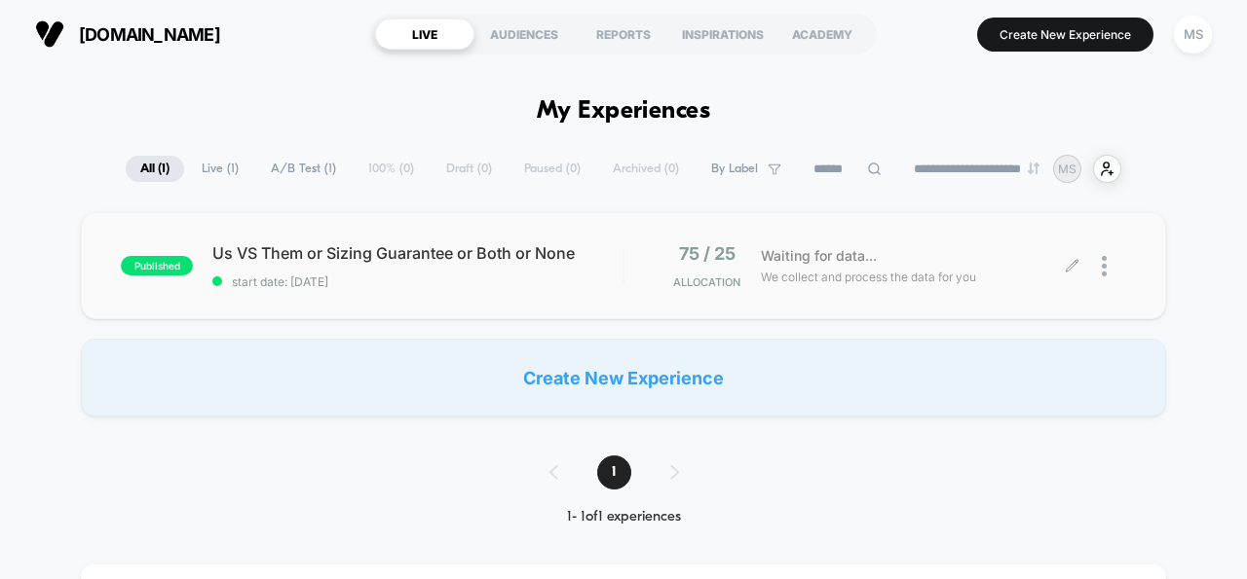
click at [1108, 270] on div at bounding box center [1114, 266] width 24 height 46
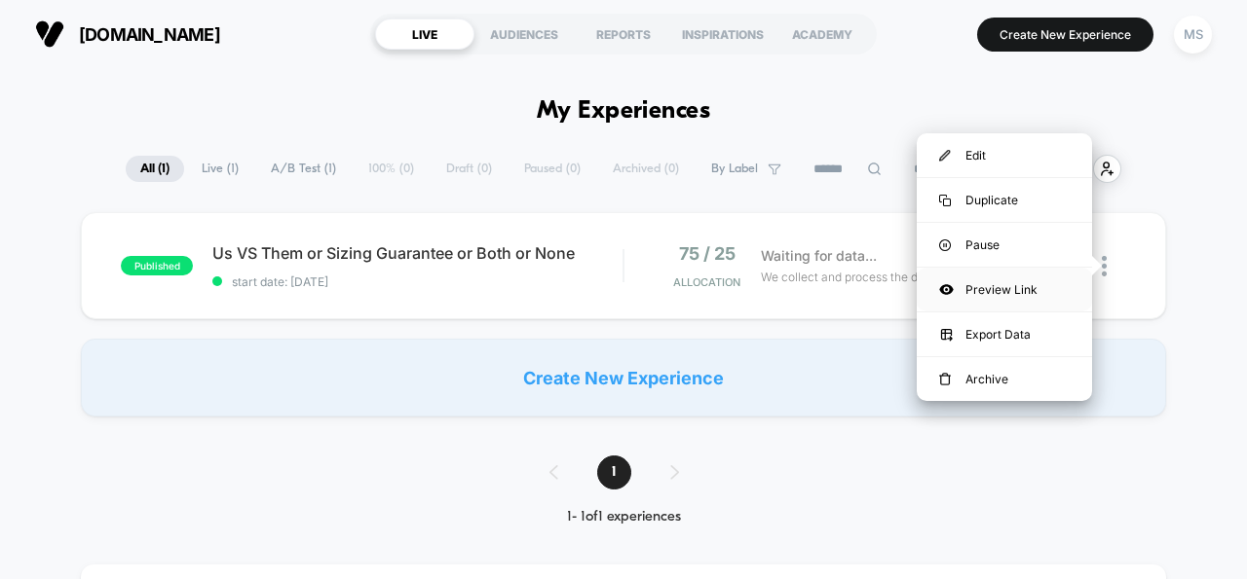
click at [1048, 292] on div "Preview Link" at bounding box center [1003, 290] width 175 height 44
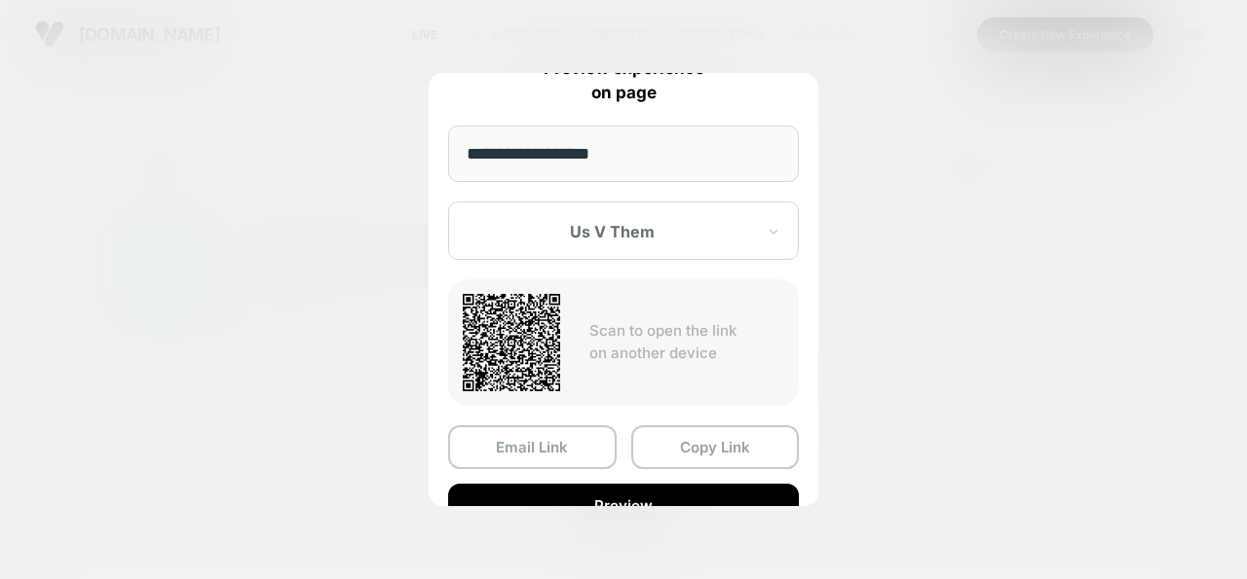
click at [676, 245] on div "Us V Them" at bounding box center [623, 231] width 351 height 58
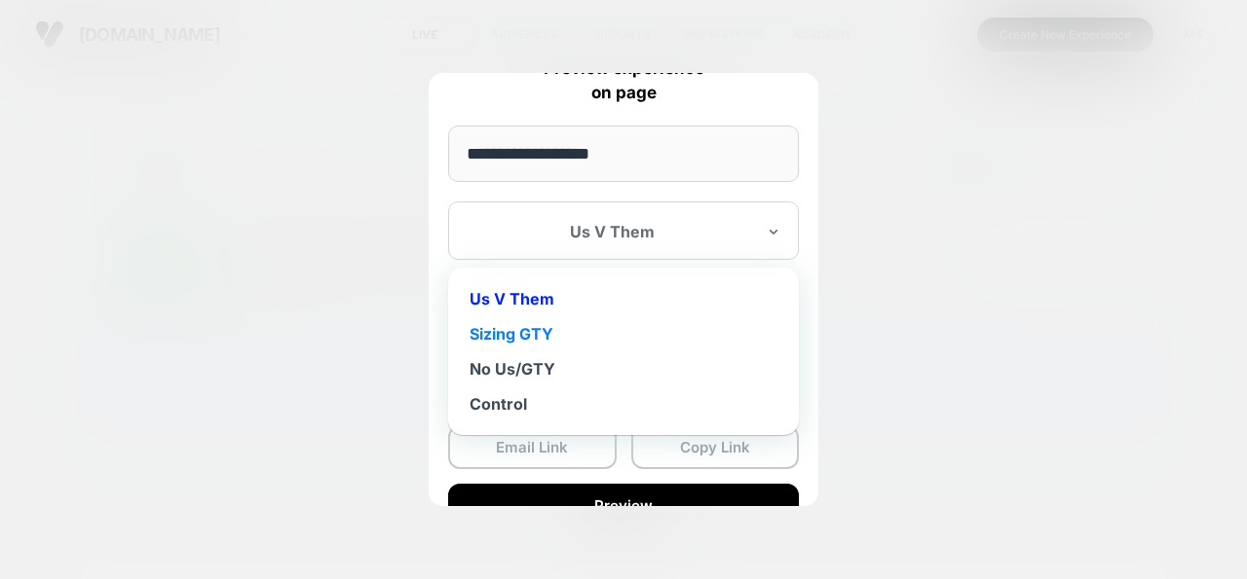
click at [616, 335] on div "Sizing GTY" at bounding box center [623, 334] width 331 height 35
click at [623, 243] on div "Sizing GTY" at bounding box center [623, 231] width 351 height 58
click at [567, 358] on div "No Us/GTY" at bounding box center [623, 369] width 331 height 35
click at [683, 221] on div "No Us/GTY" at bounding box center [612, 231] width 290 height 23
click at [595, 394] on div "Control" at bounding box center [623, 404] width 331 height 35
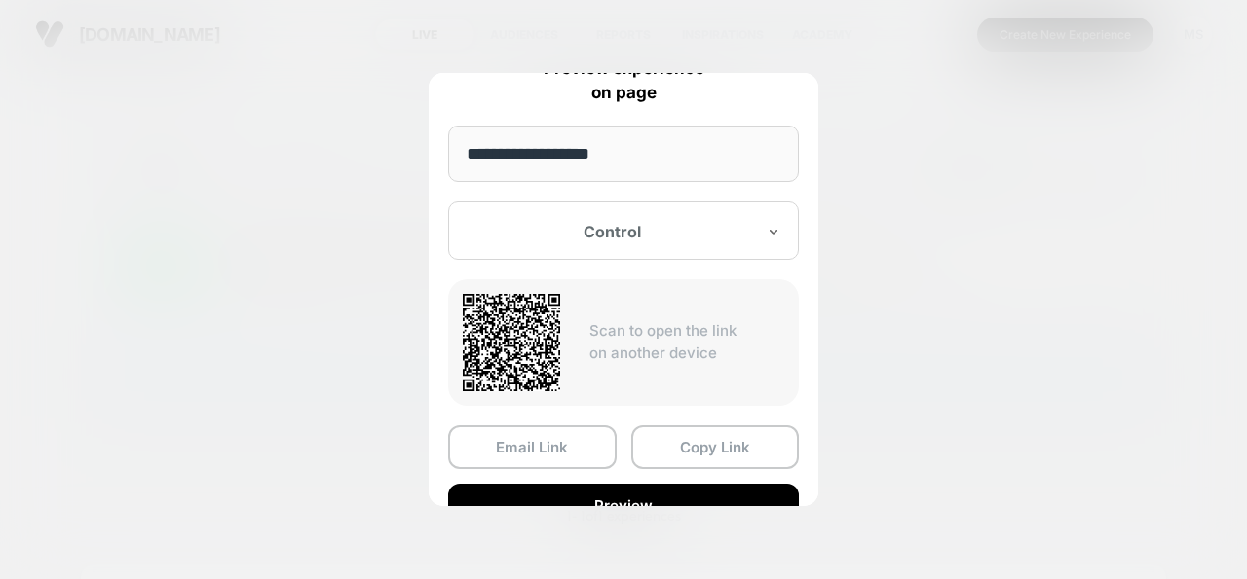
click at [369, 68] on div at bounding box center [623, 289] width 1247 height 579
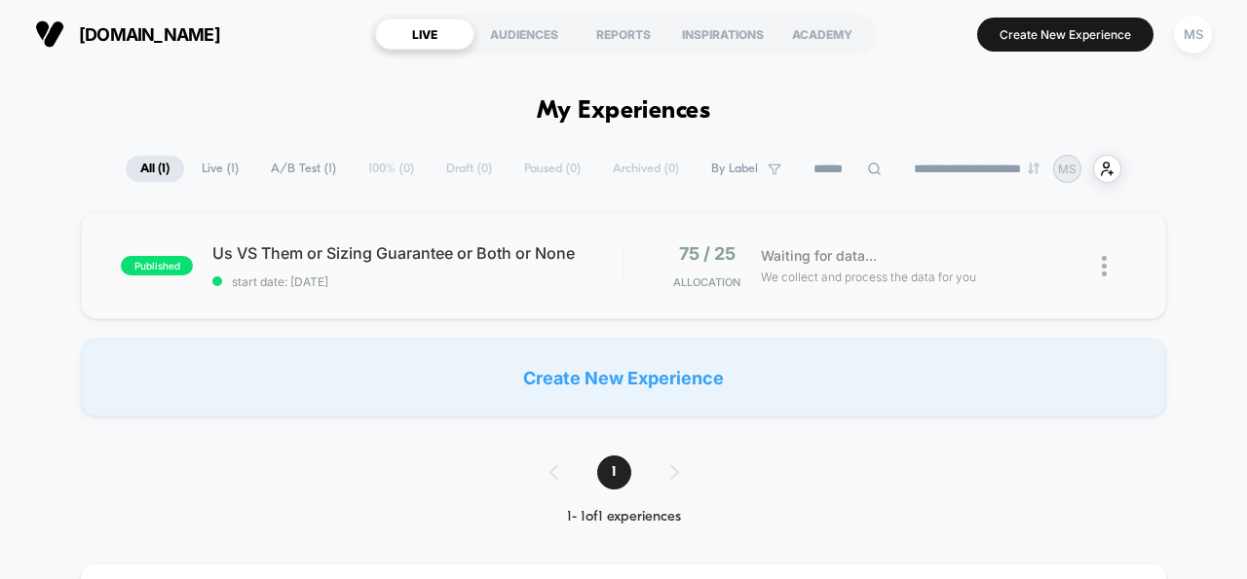
click at [841, 280] on span "We collect and process the data for you" at bounding box center [868, 277] width 215 height 19
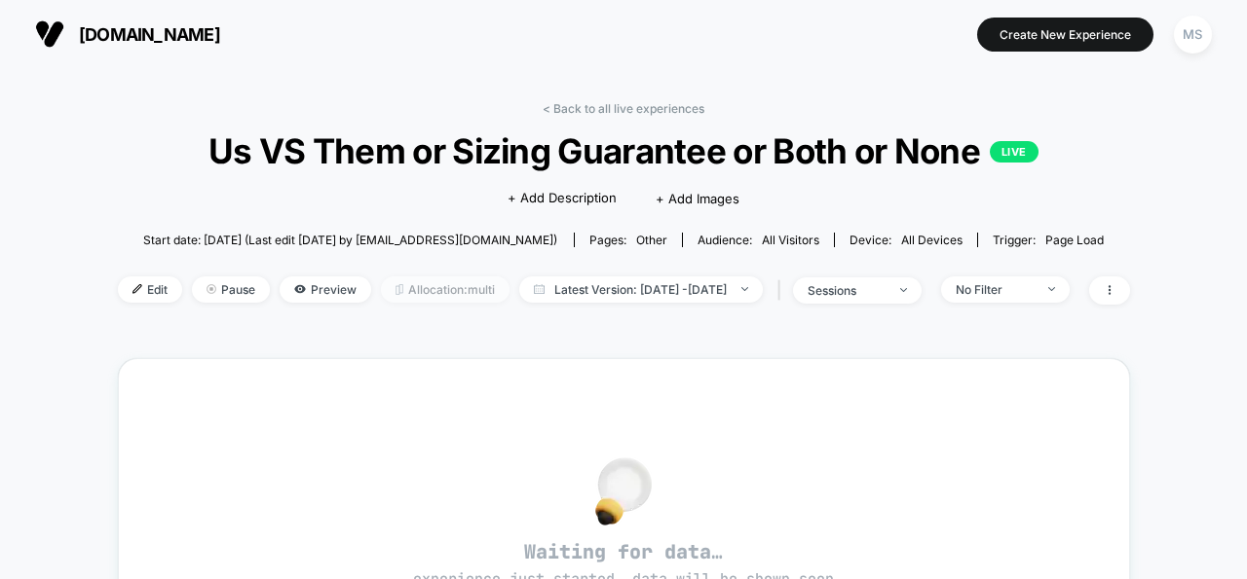
click at [455, 293] on span "Allocation: multi" at bounding box center [445, 290] width 129 height 26
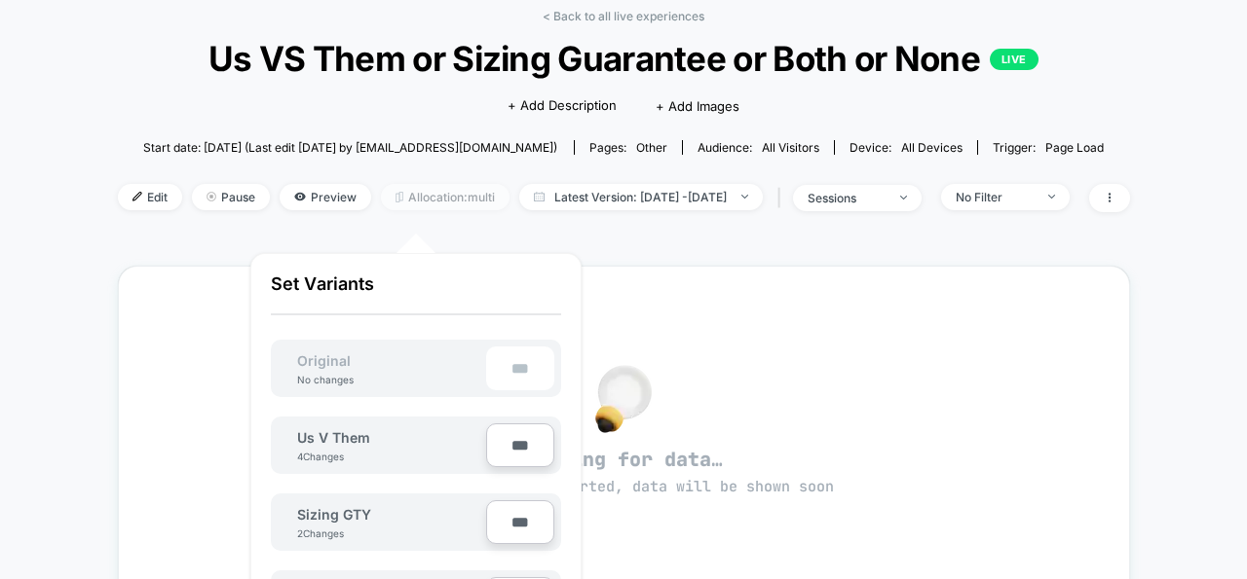
scroll to position [119, 0]
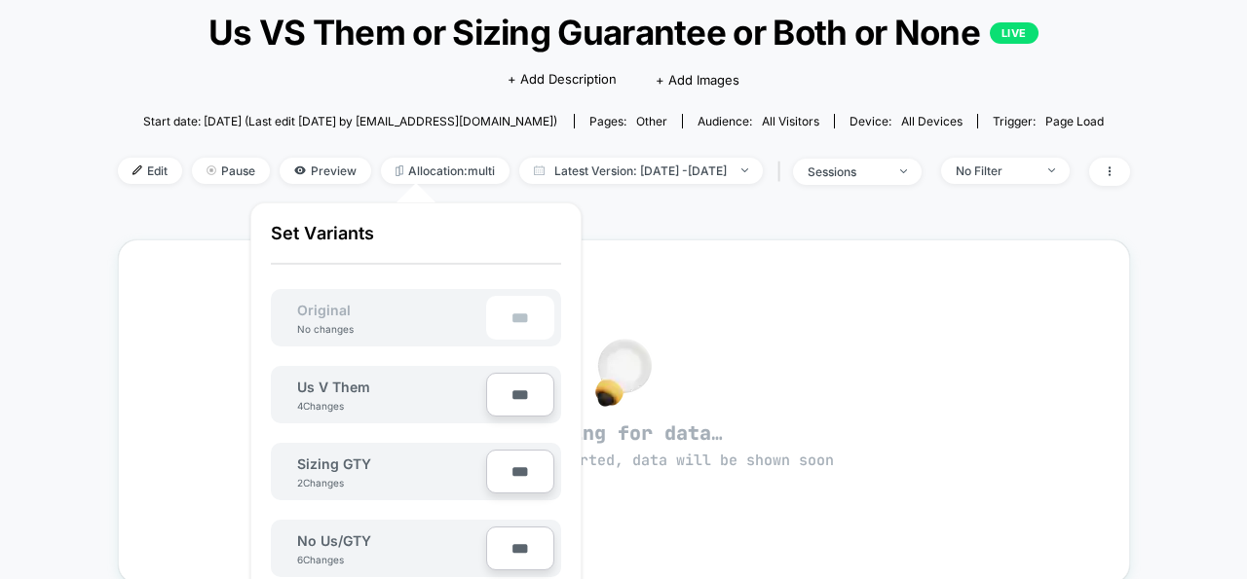
click at [204, 221] on div "< Back to all live experiences Us VS Them or Sizing Guarantee or Both or None L…" at bounding box center [624, 474] width 1012 height 1010
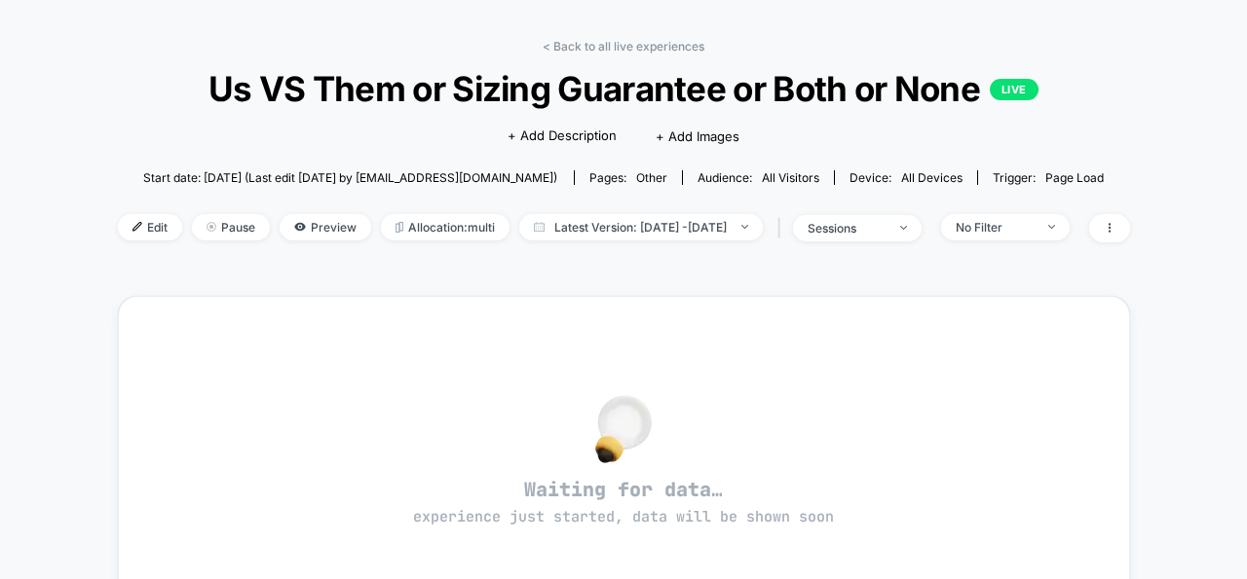
scroll to position [0, 0]
